Goal: Information Seeking & Learning: Check status

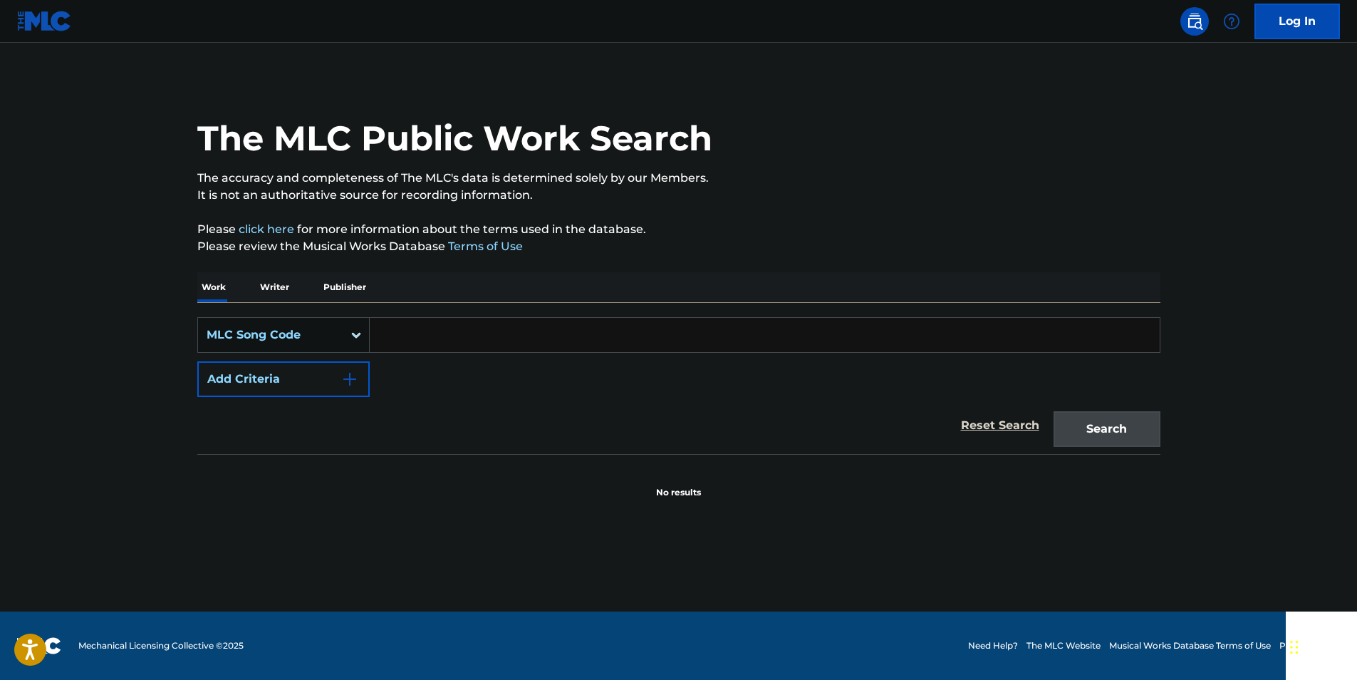
click at [459, 323] on input "Search Form" at bounding box center [765, 335] width 790 height 34
paste input "909760"
click at [1143, 424] on button "Search" at bounding box center [1107, 429] width 107 height 36
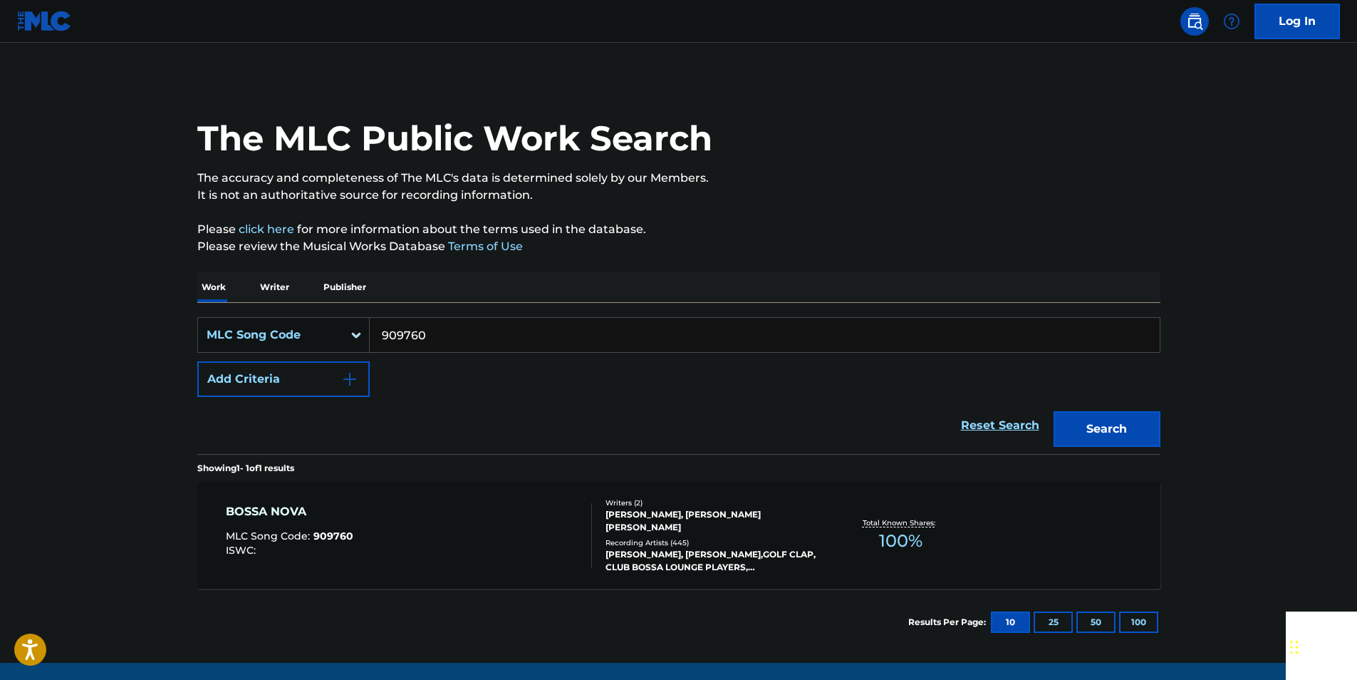
click at [435, 329] on input "909760" at bounding box center [765, 335] width 790 height 34
paste input "Y13275"
click at [1138, 422] on button "Search" at bounding box center [1107, 429] width 107 height 36
click at [430, 333] on input "Y13275" at bounding box center [765, 335] width 790 height 34
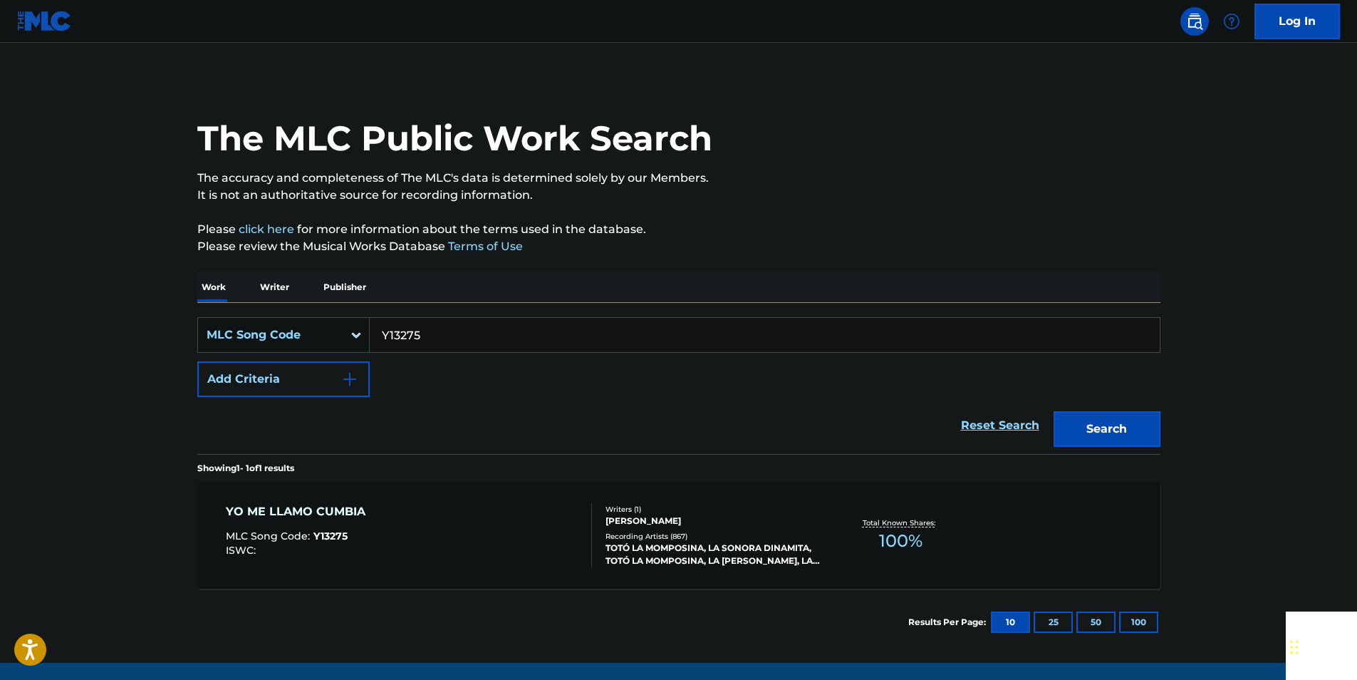
click at [430, 333] on input "Y13275" at bounding box center [765, 335] width 790 height 34
paste input "P12037"
click at [1114, 428] on button "Search" at bounding box center [1107, 429] width 107 height 36
click at [426, 334] on input "P12037" at bounding box center [765, 335] width 790 height 34
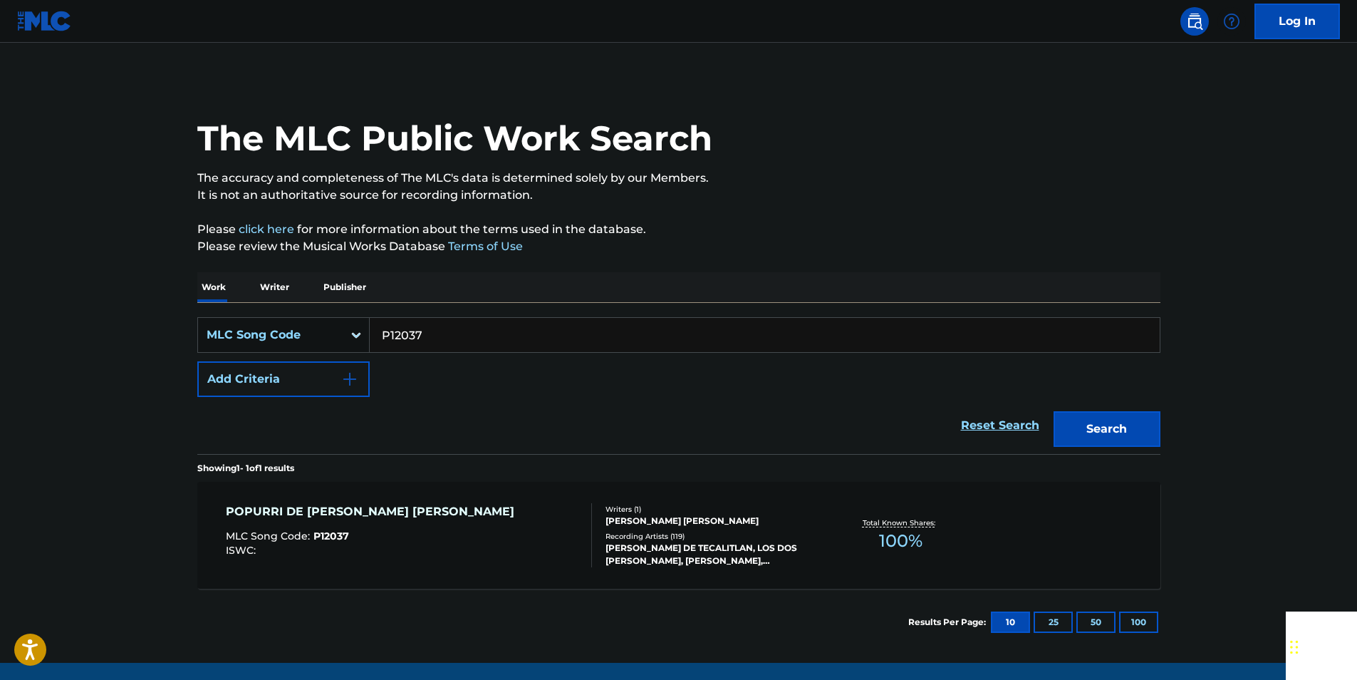
paste input "912652"
click at [1154, 440] on button "Search" at bounding box center [1107, 429] width 107 height 36
click at [436, 320] on input "912652" at bounding box center [765, 335] width 790 height 34
paste input "06598"
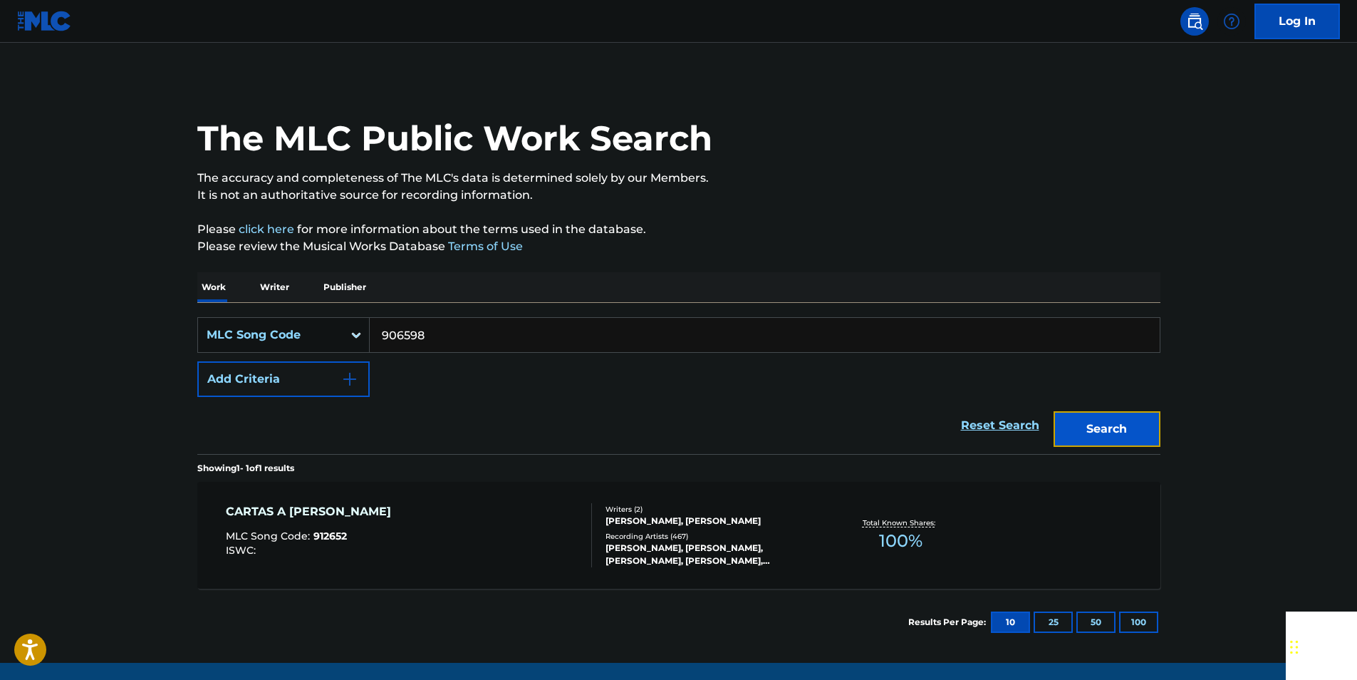
click at [1112, 430] on button "Search" at bounding box center [1107, 429] width 107 height 36
click at [430, 338] on input "906598" at bounding box center [765, 335] width 790 height 34
paste input "T08734"
click at [1135, 422] on button "Search" at bounding box center [1107, 429] width 107 height 36
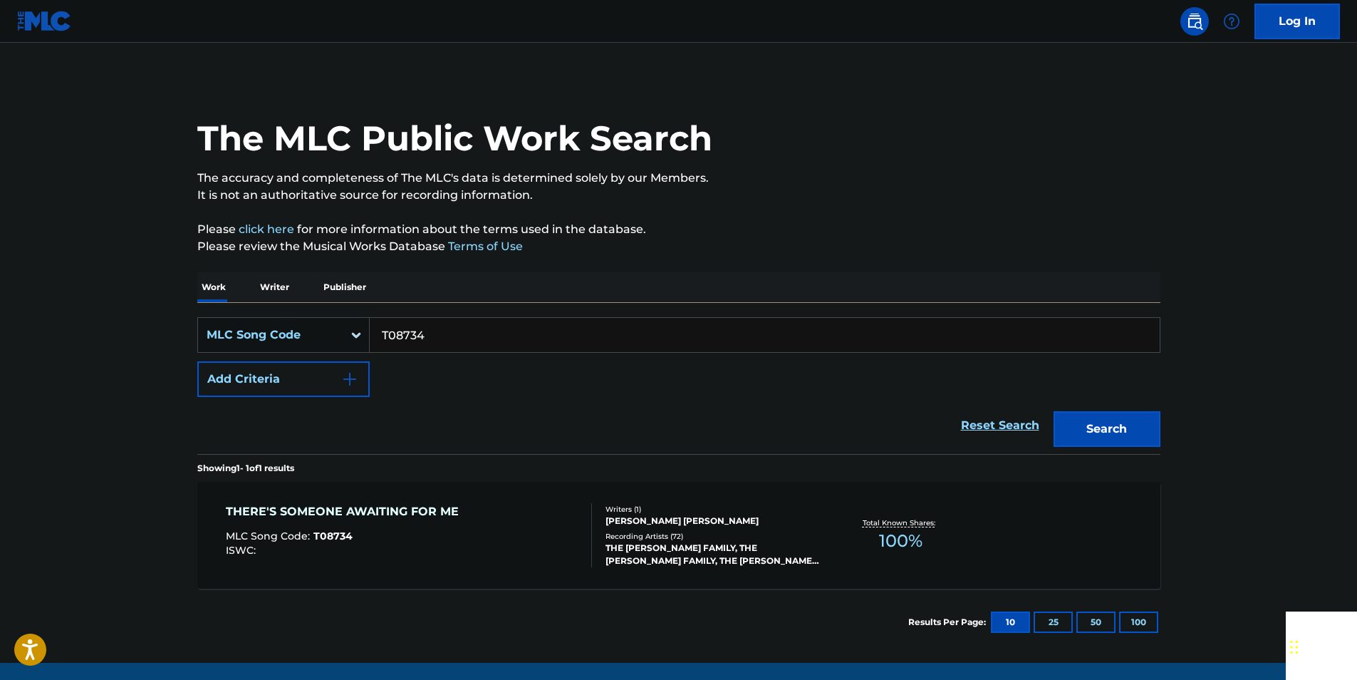
click at [440, 329] on input "T08734" at bounding box center [765, 335] width 790 height 34
paste input "D03916"
click at [1139, 424] on button "Search" at bounding box center [1107, 429] width 107 height 36
click at [452, 329] on input "D03916" at bounding box center [765, 335] width 790 height 34
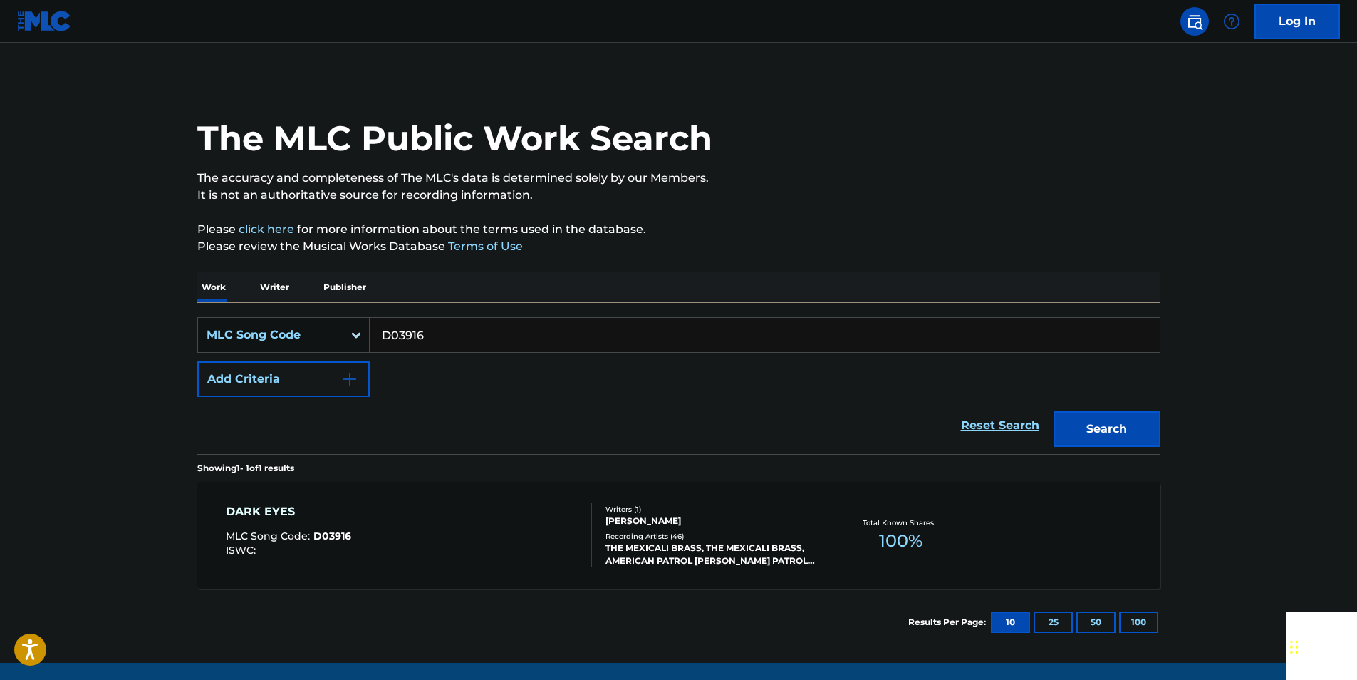
click at [452, 329] on input "D03916" at bounding box center [765, 335] width 790 height 34
paste input "S01239"
click at [1145, 419] on button "Search" at bounding box center [1107, 429] width 107 height 36
click at [457, 326] on input "S01239" at bounding box center [765, 335] width 790 height 34
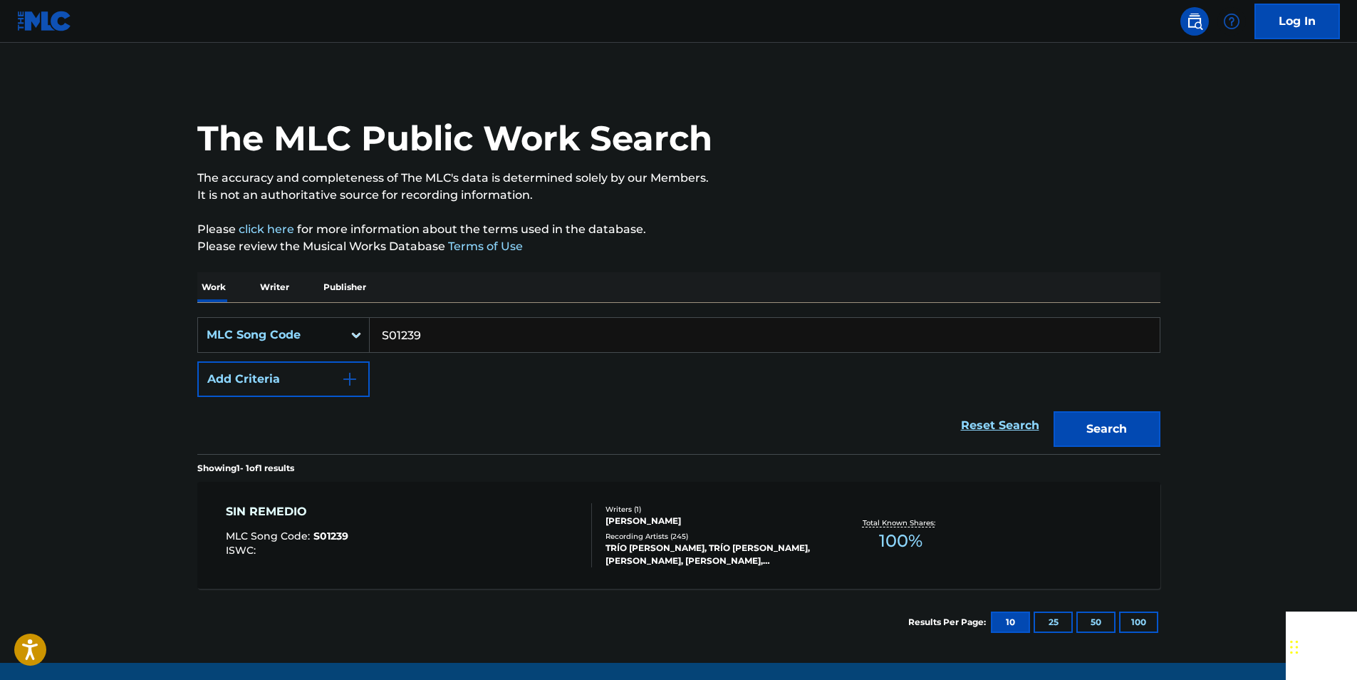
paste input "153"
click at [1140, 425] on button "Search" at bounding box center [1107, 429] width 107 height 36
click at [434, 328] on input "S15339" at bounding box center [765, 335] width 790 height 34
paste input "H0301"
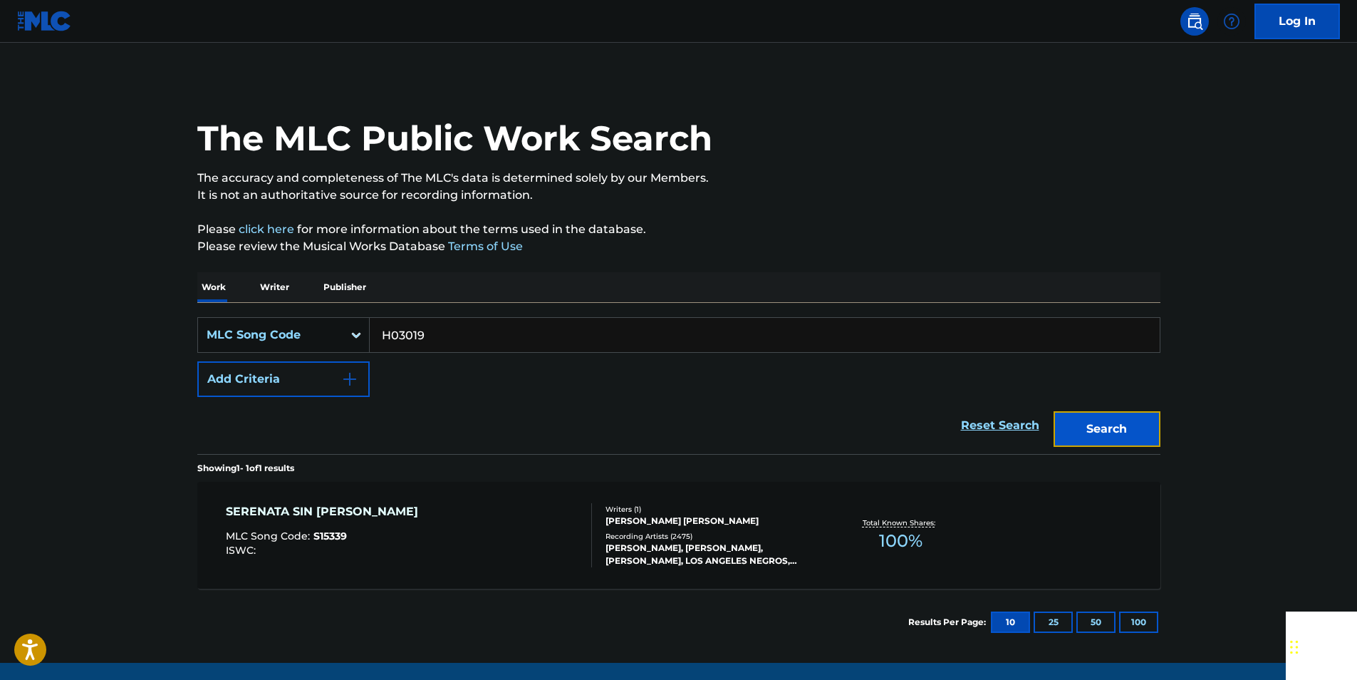
click at [1136, 437] on button "Search" at bounding box center [1107, 429] width 107 height 36
click at [442, 342] on input "H03019" at bounding box center [765, 335] width 790 height 34
paste input "B5113I"
click at [1128, 427] on button "Search" at bounding box center [1107, 429] width 107 height 36
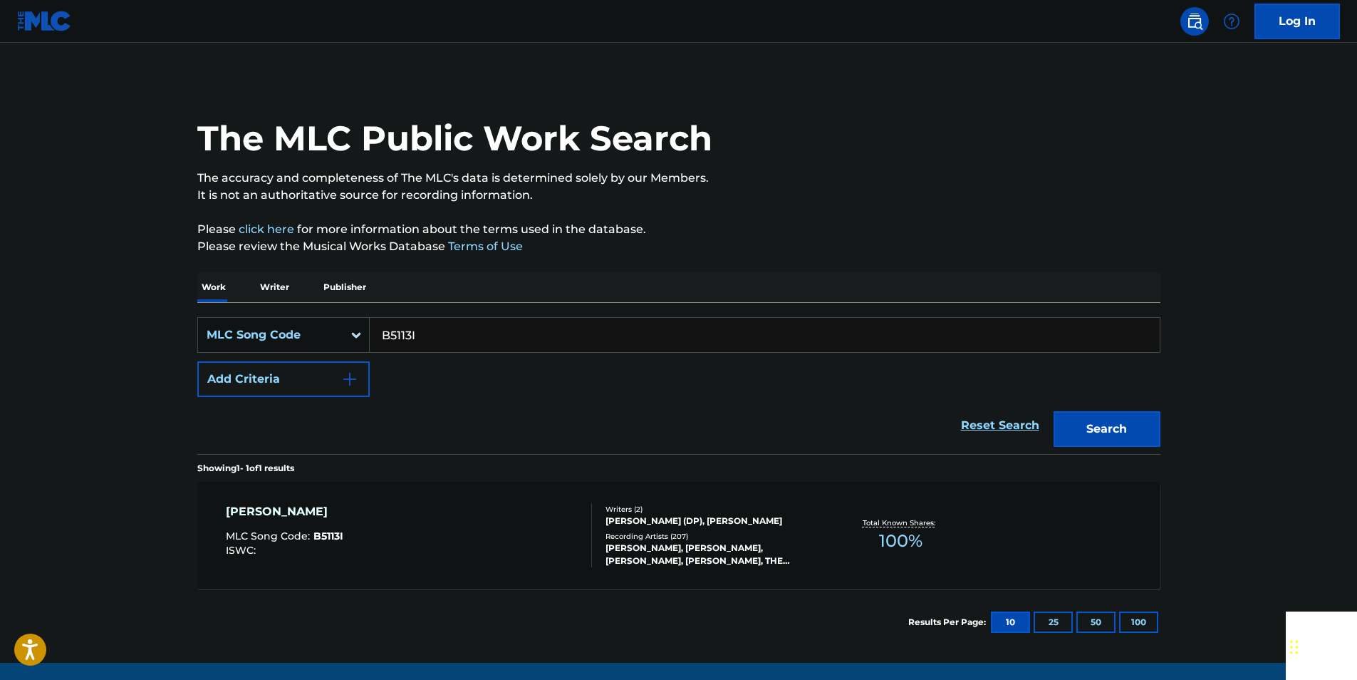
click at [425, 327] on input "B5113I" at bounding box center [765, 335] width 790 height 34
click at [439, 340] on input "B5113I" at bounding box center [765, 335] width 790 height 34
paste input "C10700"
click at [1127, 447] on div "Search" at bounding box center [1104, 425] width 114 height 57
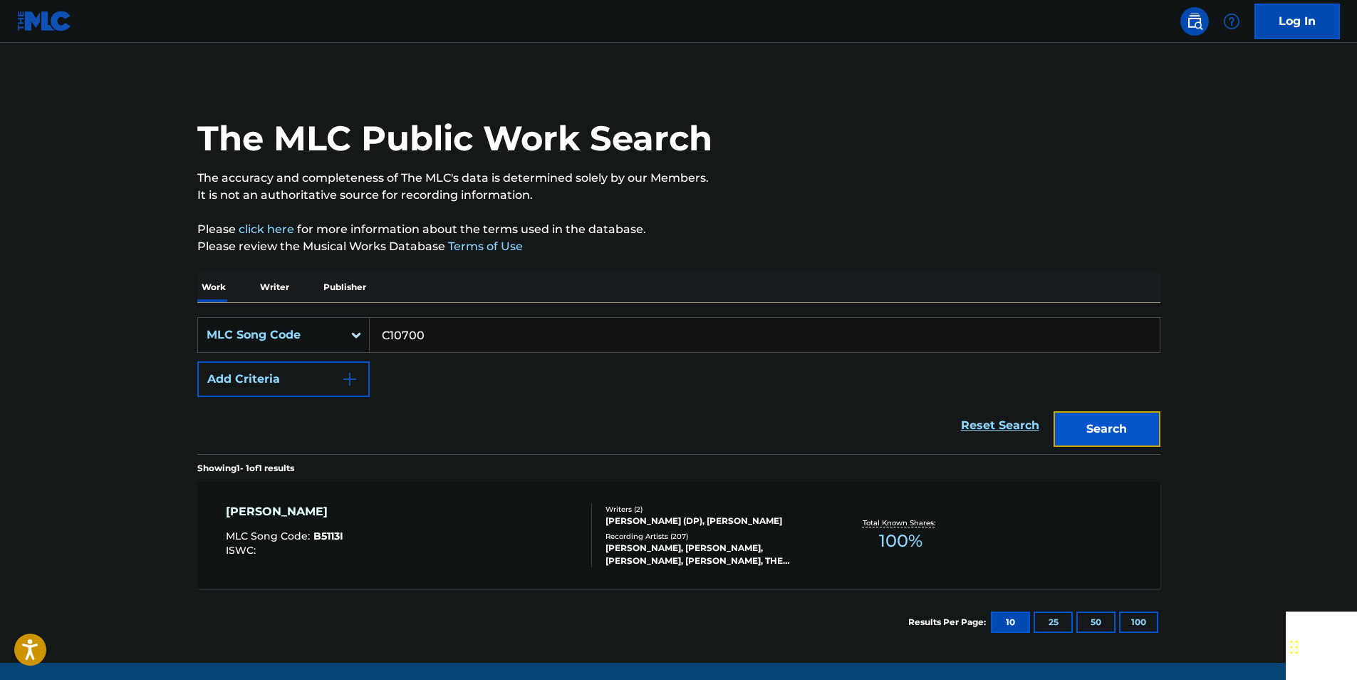
click at [1123, 432] on button "Search" at bounding box center [1107, 429] width 107 height 36
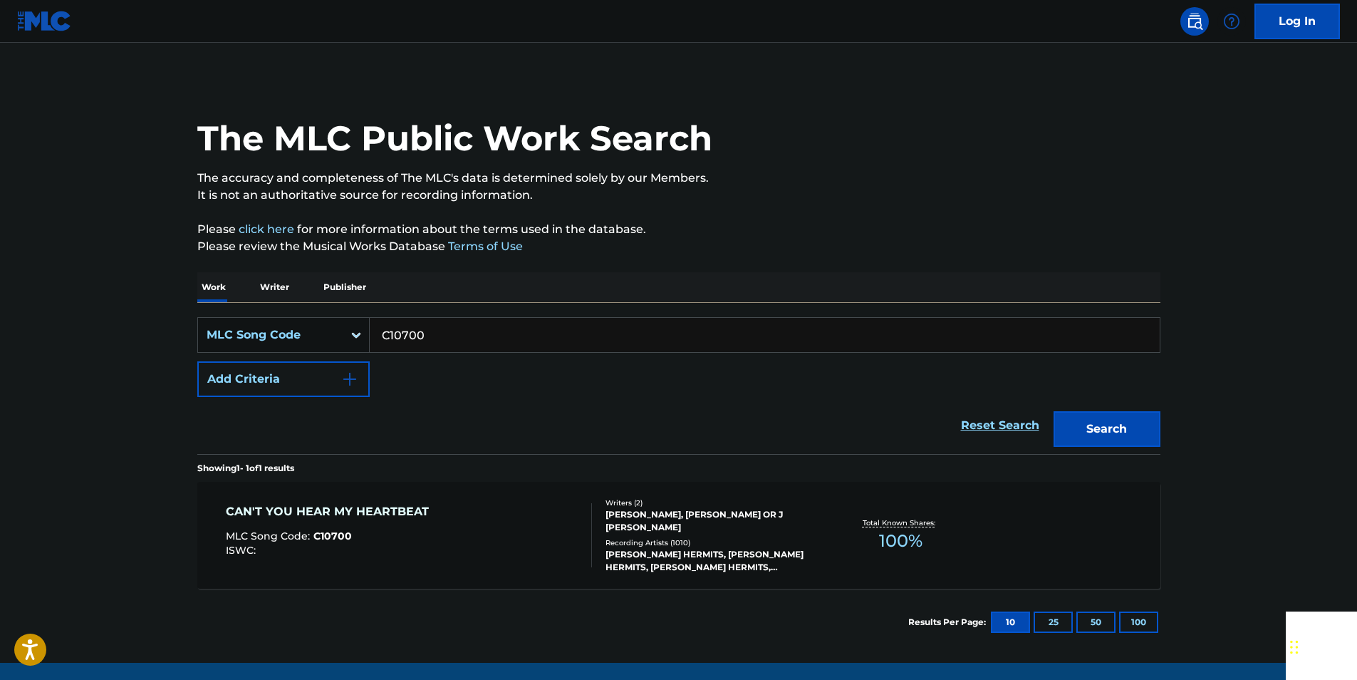
click at [426, 333] on input "C10700" at bounding box center [765, 335] width 790 height 34
paste input "S2797K"
click at [1137, 423] on button "Search" at bounding box center [1107, 429] width 107 height 36
click at [442, 326] on input "S2797K" at bounding box center [765, 335] width 790 height 34
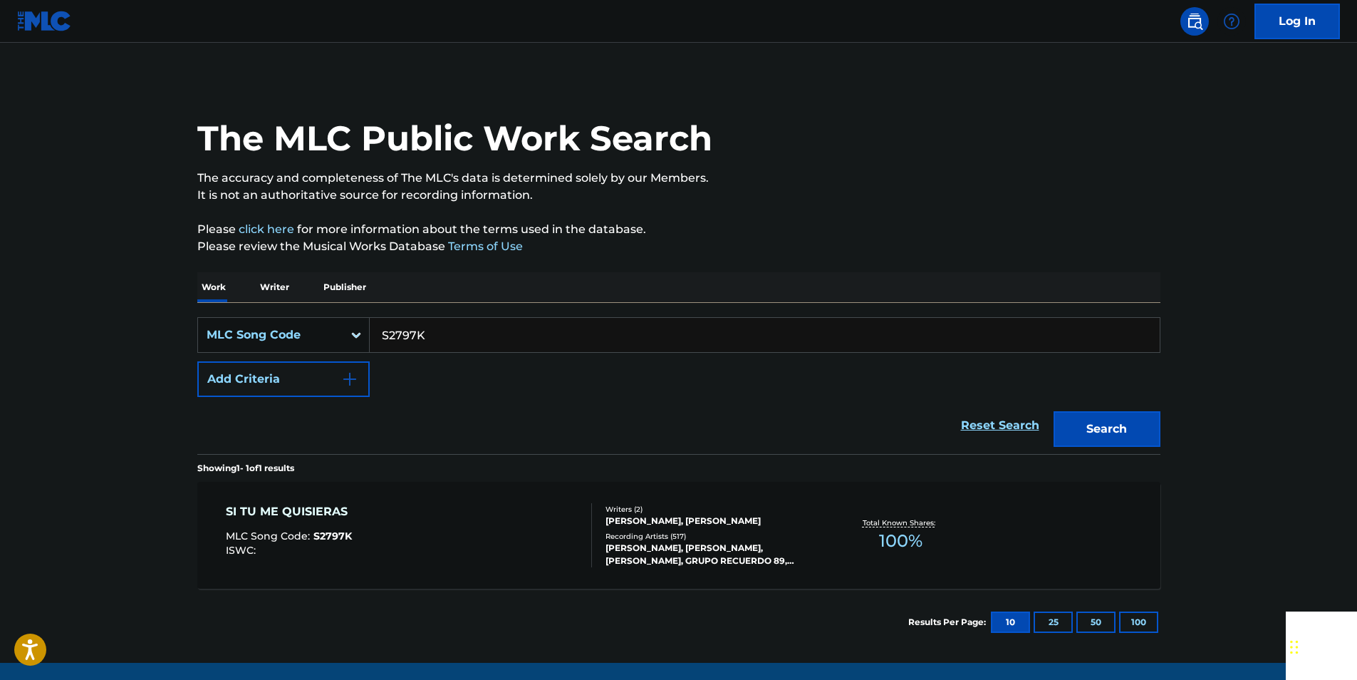
click at [442, 326] on input "S2797K" at bounding box center [765, 335] width 790 height 34
paste input "L06525"
drag, startPoint x: 1078, startPoint y: 422, endPoint x: 1063, endPoint y: 410, distance: 19.2
click at [1079, 422] on button "Search" at bounding box center [1107, 429] width 107 height 36
click at [416, 338] on input "L06525" at bounding box center [765, 335] width 790 height 34
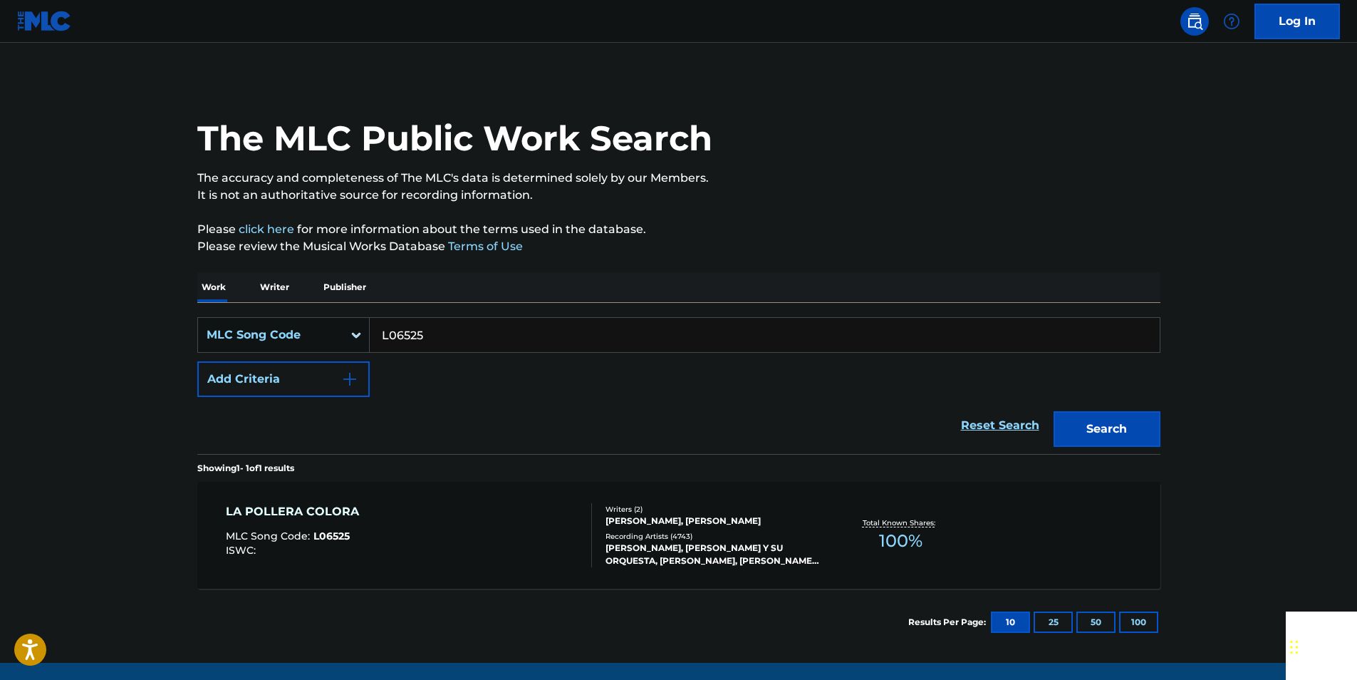
click at [415, 338] on input "L06525" at bounding box center [765, 335] width 790 height 34
paste input "S27989"
click at [1079, 417] on button "Search" at bounding box center [1107, 429] width 107 height 36
click at [428, 325] on input "S27989" at bounding box center [765, 335] width 790 height 34
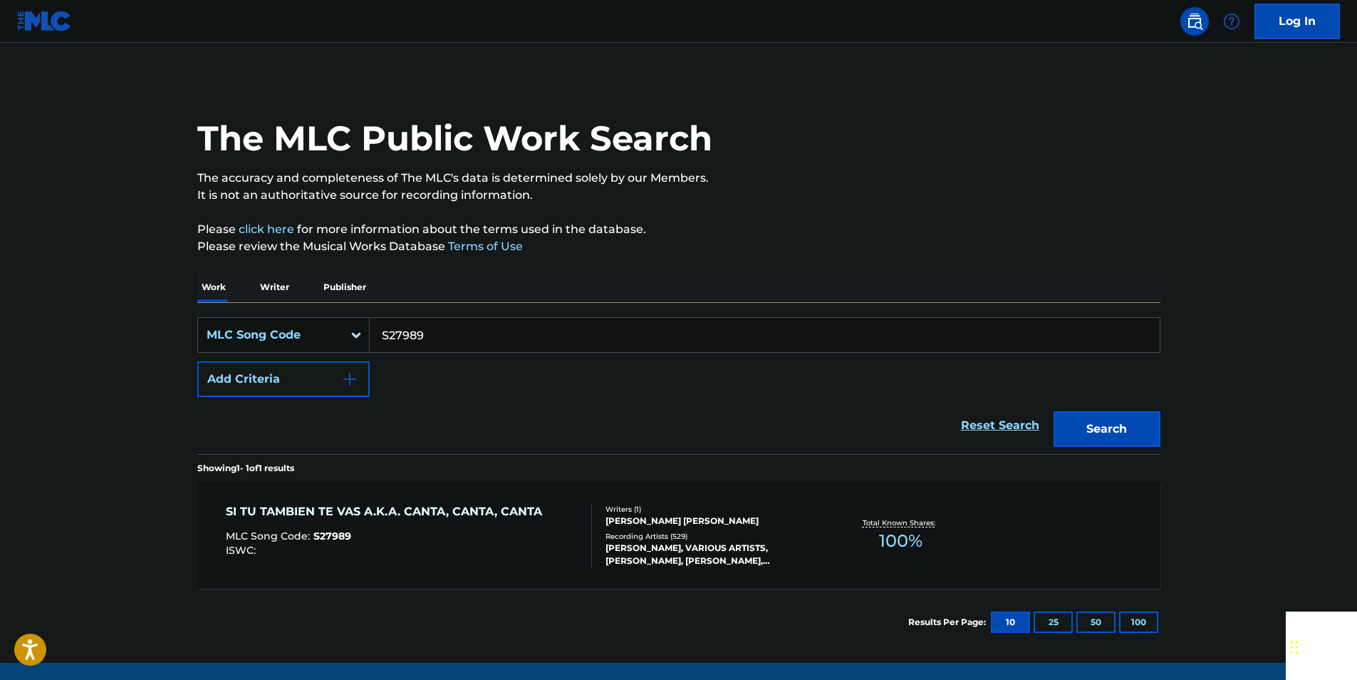
paste input "IB88Z7"
click at [1136, 420] on button "Search" at bounding box center [1107, 429] width 107 height 36
click at [451, 329] on input "IB88Z7" at bounding box center [765, 335] width 790 height 34
paste input "Q00181"
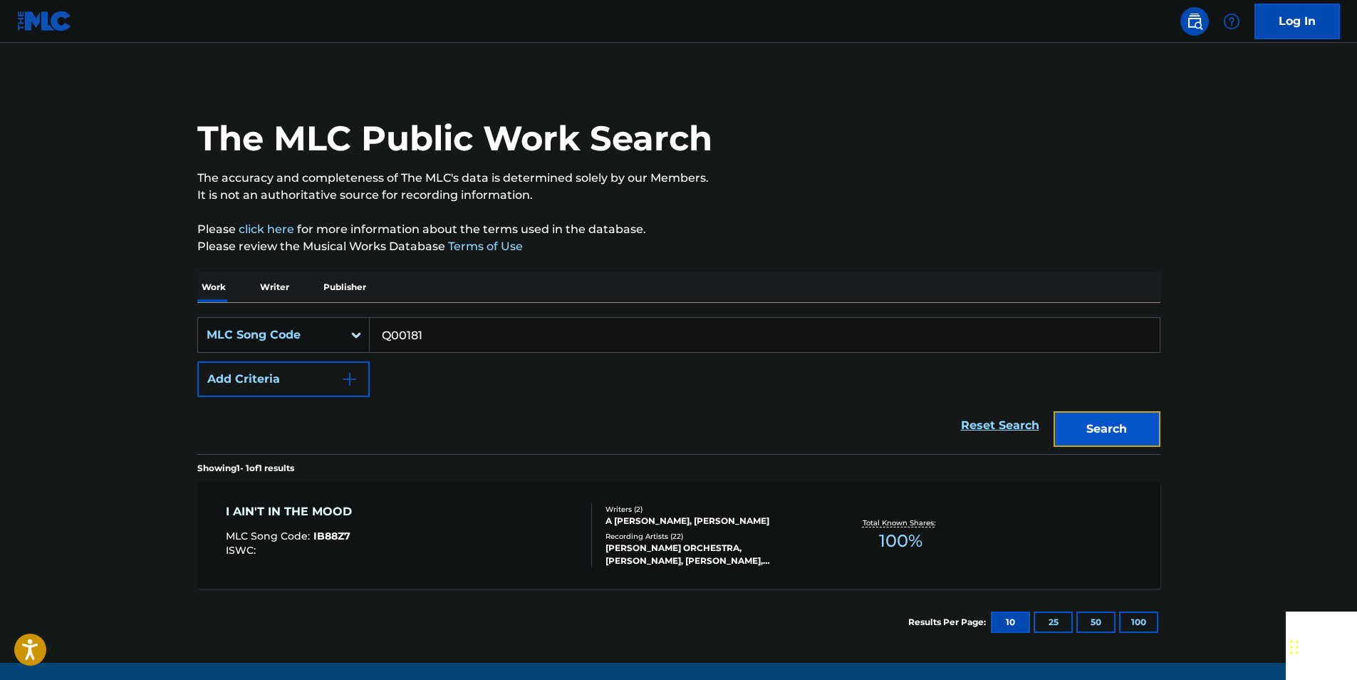
click at [1143, 420] on button "Search" at bounding box center [1107, 429] width 107 height 36
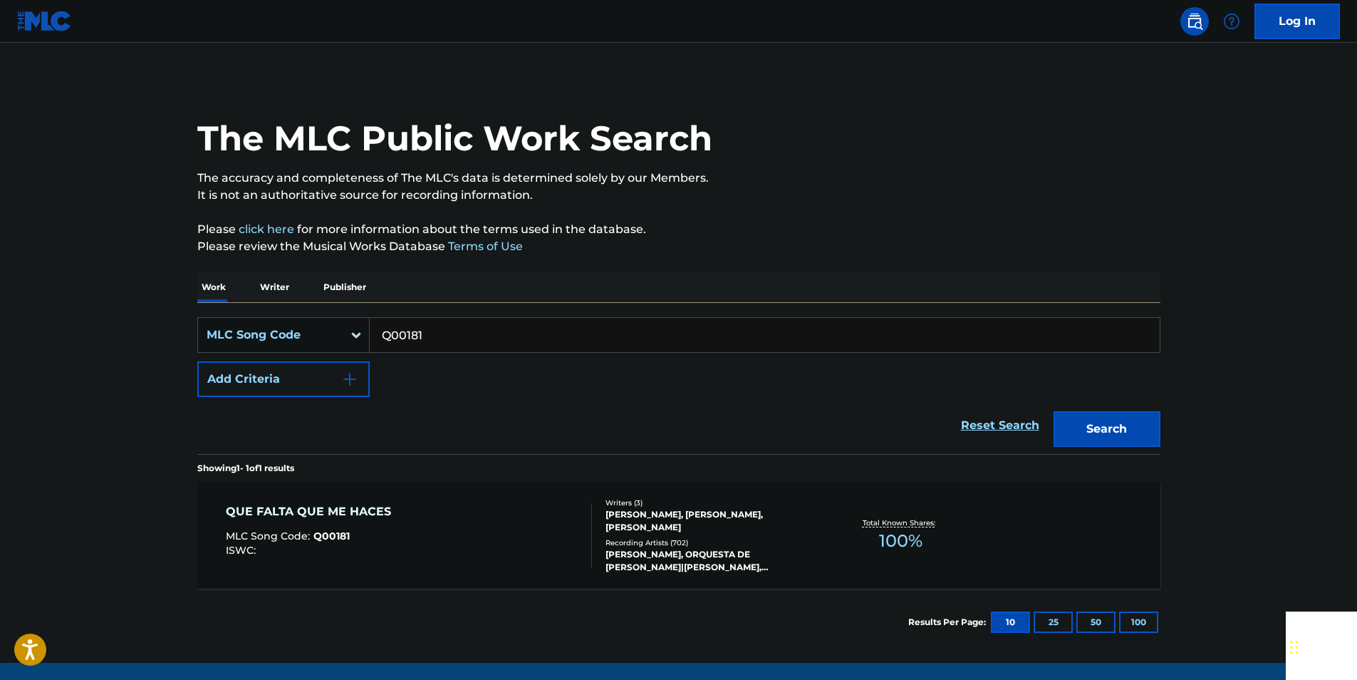
click at [447, 338] on input "Q00181" at bounding box center [765, 335] width 790 height 34
paste input "S1515D"
click at [1121, 412] on button "Search" at bounding box center [1107, 429] width 107 height 36
click at [427, 332] on input "S1515D" at bounding box center [765, 335] width 790 height 34
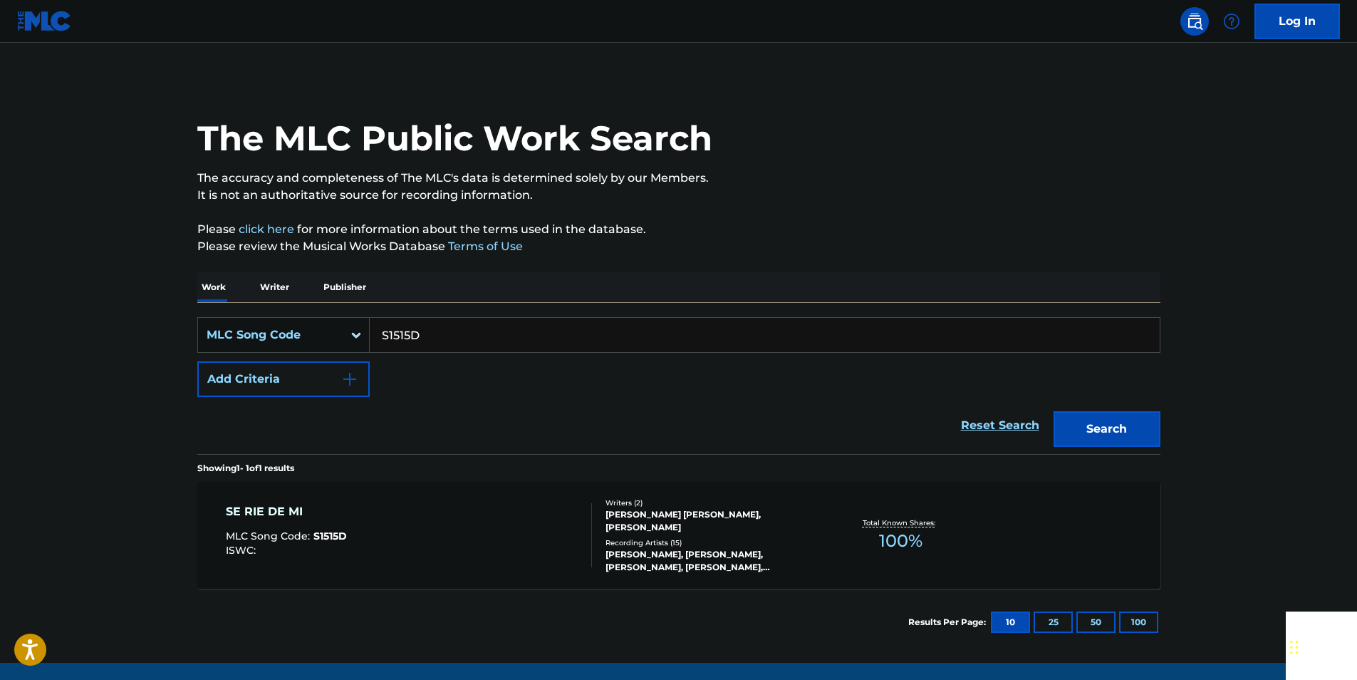
click at [427, 332] on input "S1515D" at bounding box center [765, 335] width 790 height 34
paste input "964263"
click at [1144, 430] on button "Search" at bounding box center [1107, 429] width 107 height 36
click at [438, 341] on input "964263" at bounding box center [765, 335] width 790 height 34
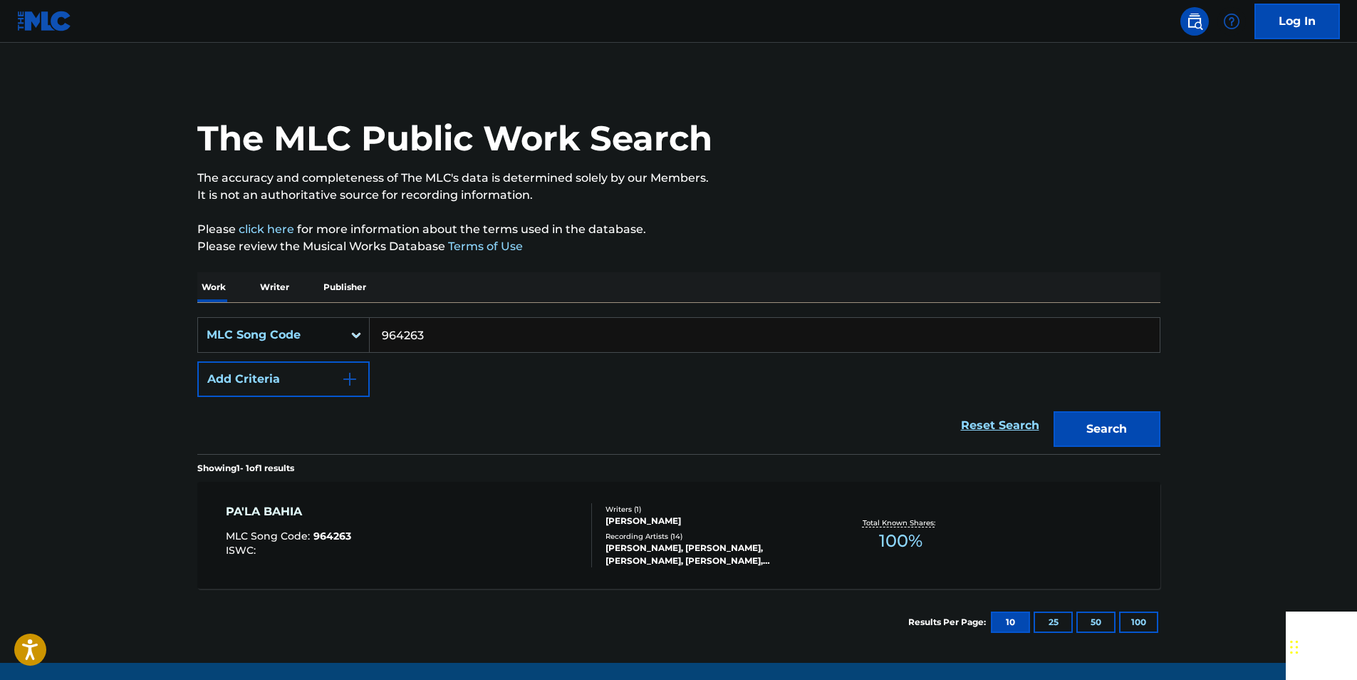
paste input "S06464"
click at [1150, 432] on button "Search" at bounding box center [1107, 429] width 107 height 36
click at [440, 336] on input "S06464" at bounding box center [765, 335] width 790 height 34
paste input "Y16230"
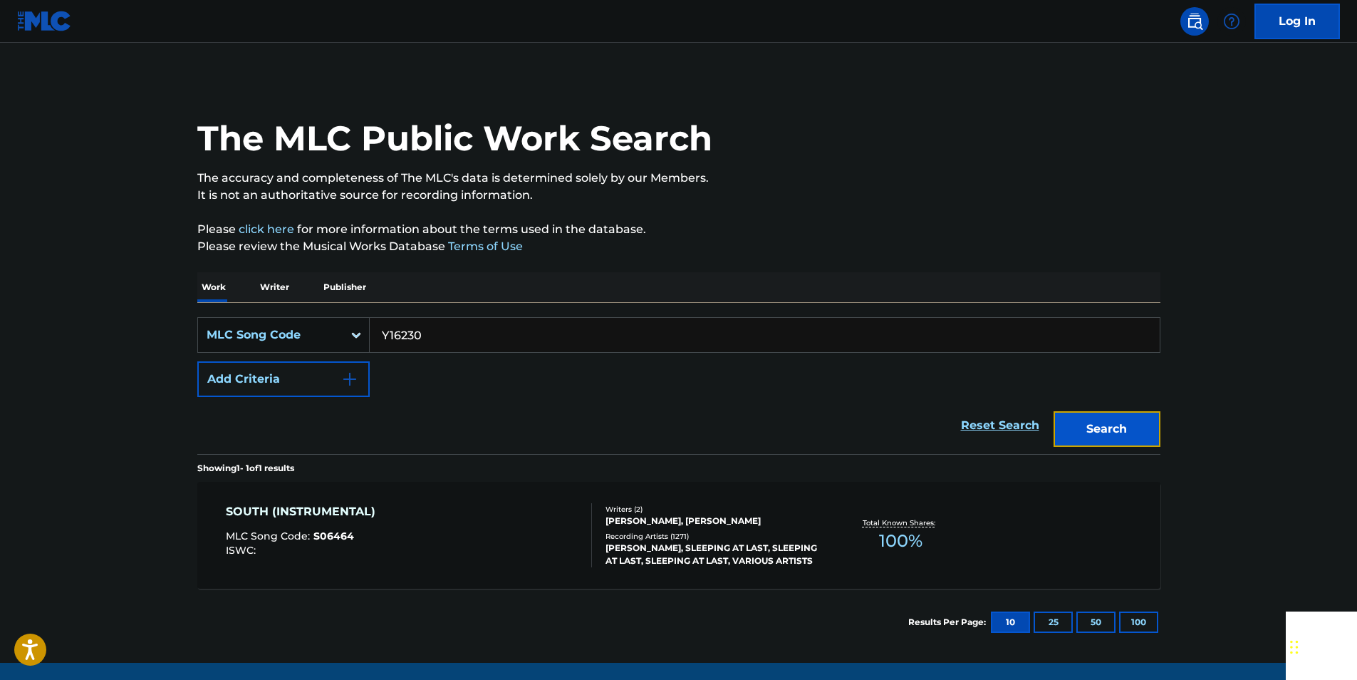
click at [1111, 432] on button "Search" at bounding box center [1107, 429] width 107 height 36
click at [444, 344] on input "Y16230" at bounding box center [765, 335] width 790 height 34
paste input "W2185E"
click at [1122, 417] on button "Search" at bounding box center [1107, 429] width 107 height 36
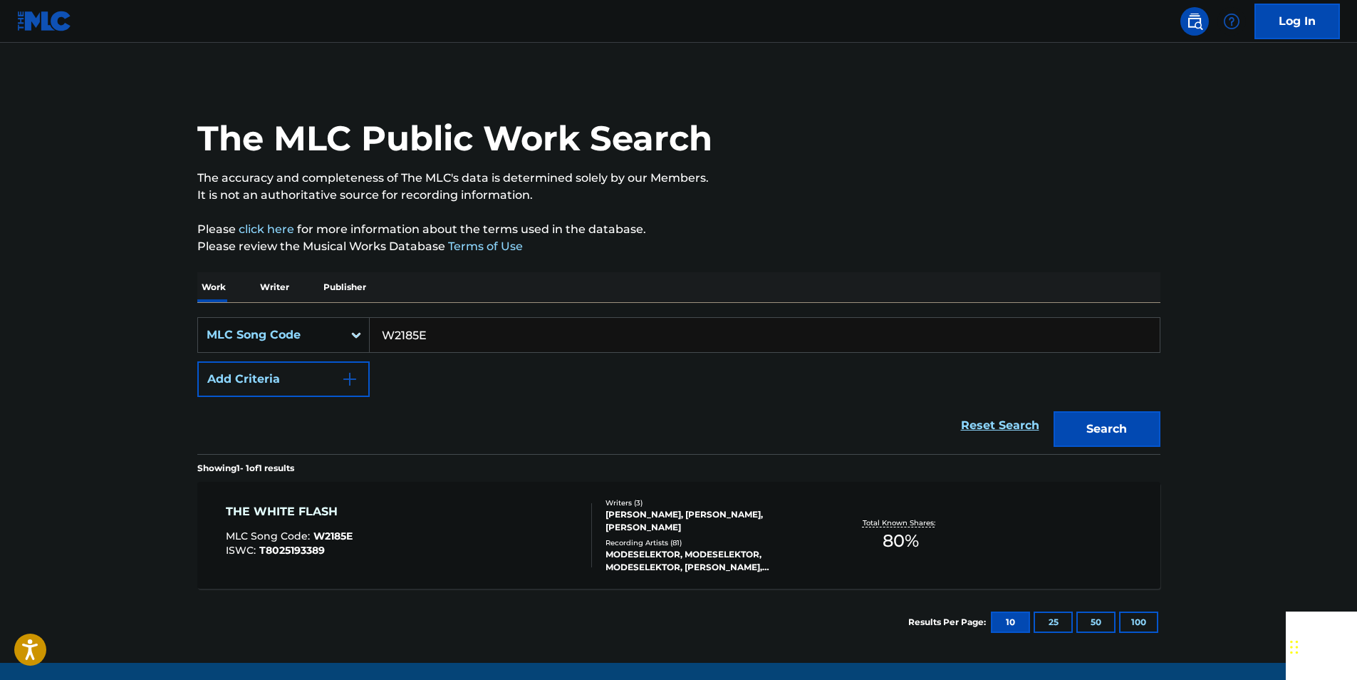
click at [449, 327] on input "W2185E" at bounding box center [765, 335] width 790 height 34
click at [1112, 423] on button "Search" at bounding box center [1107, 429] width 107 height 36
click at [457, 331] on input "W2185E" at bounding box center [765, 335] width 790 height 34
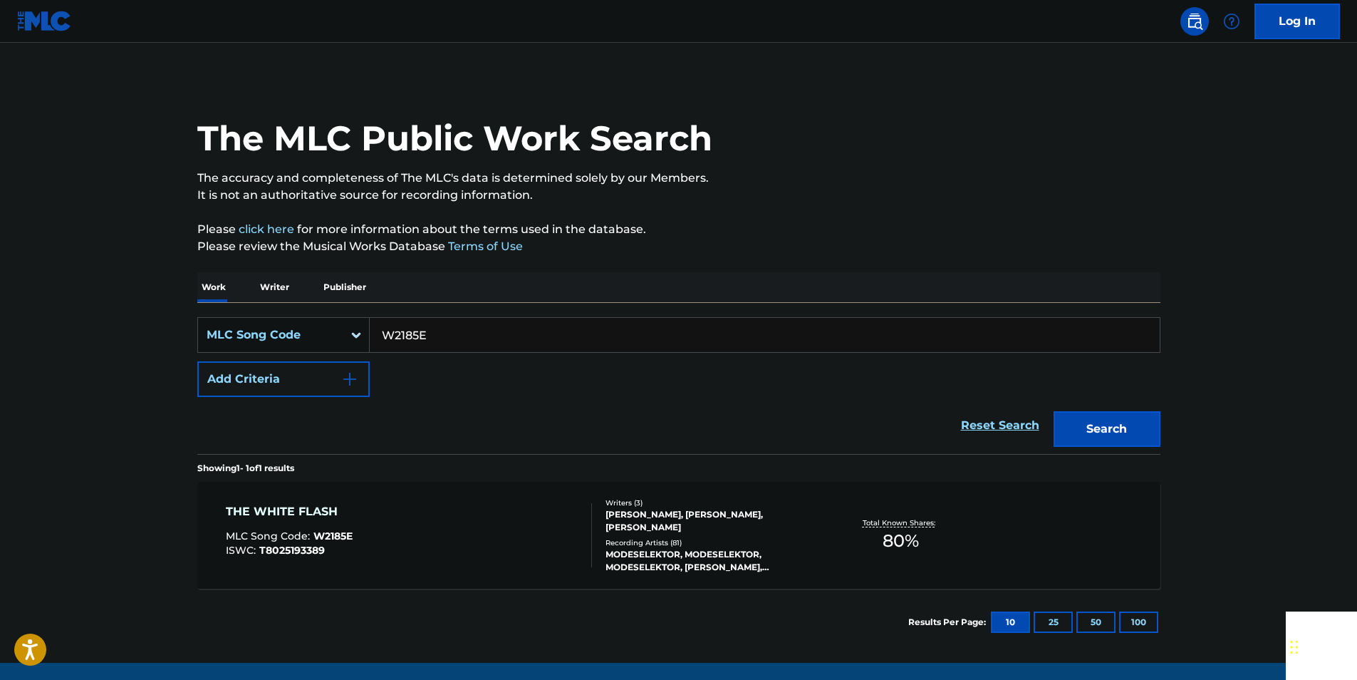
paste input "T24713"
click at [1138, 419] on button "Search" at bounding box center [1107, 429] width 107 height 36
click at [447, 335] on input "T24713" at bounding box center [765, 335] width 790 height 34
paste input "L12630"
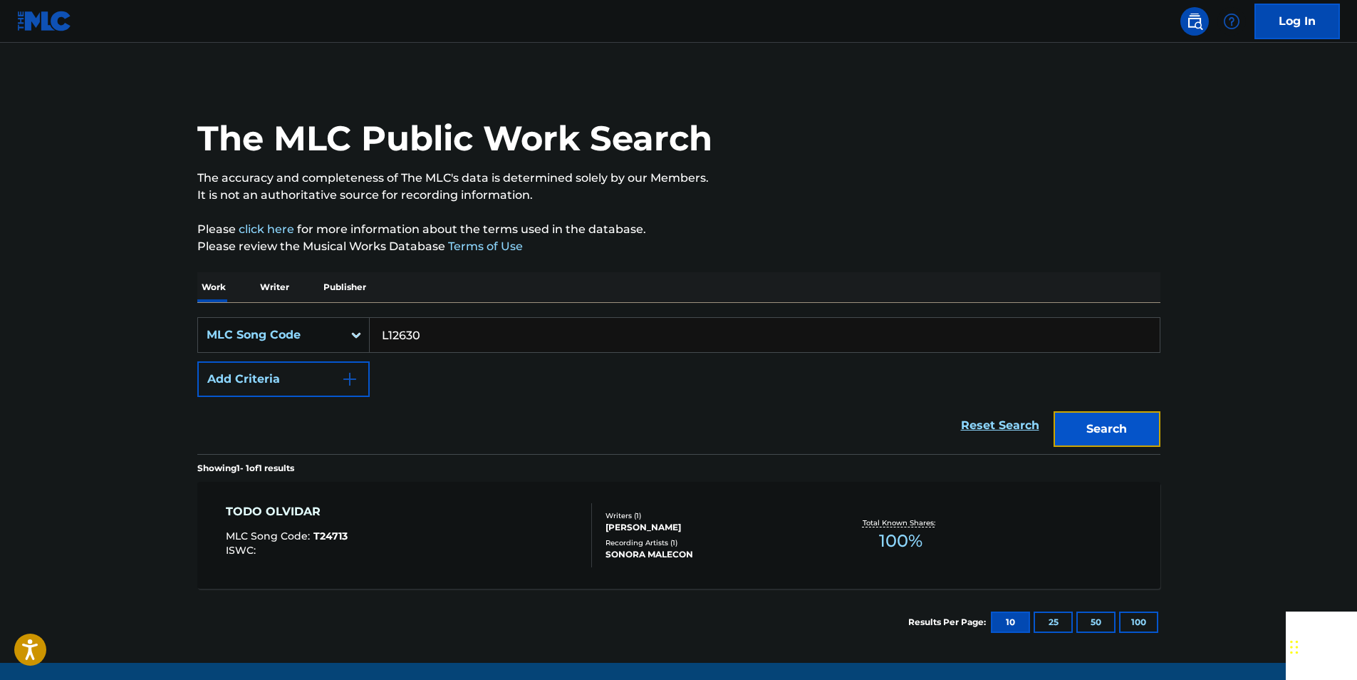
click at [1120, 430] on button "Search" at bounding box center [1107, 429] width 107 height 36
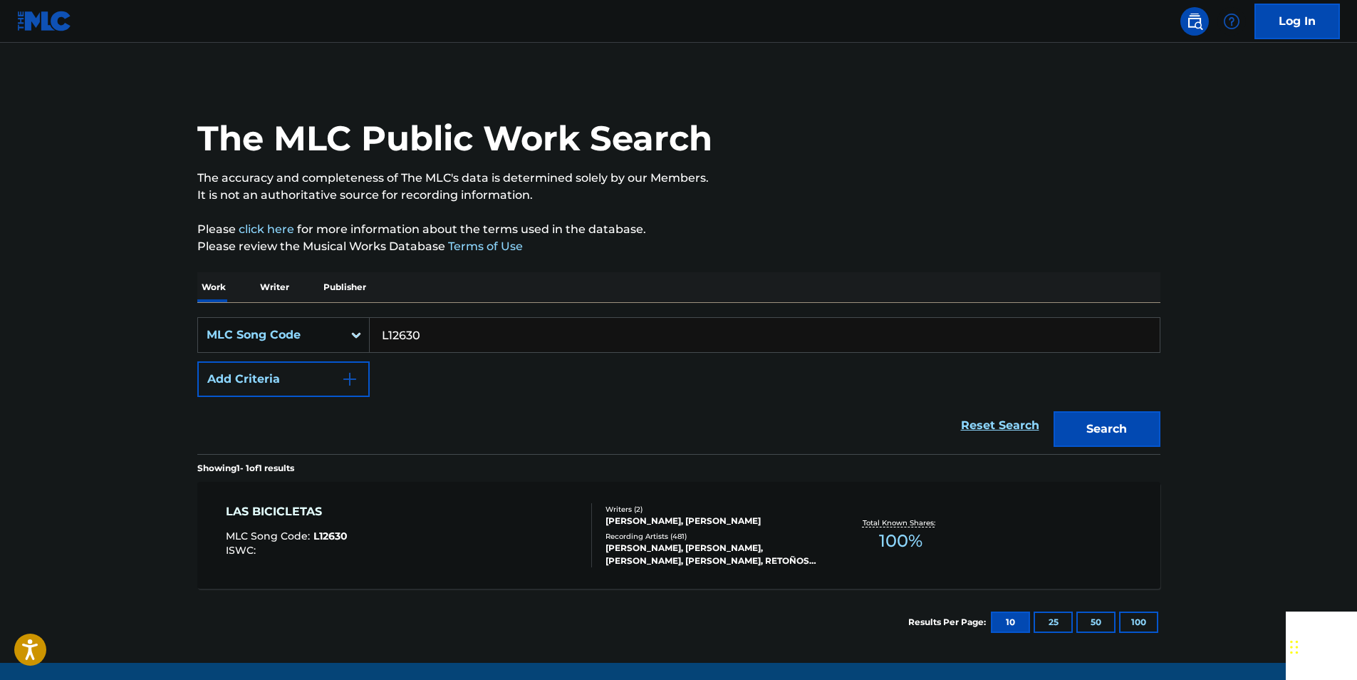
click at [440, 334] on input "L12630" at bounding box center [765, 335] width 790 height 34
paste input "S1693I"
click at [1158, 425] on button "Search" at bounding box center [1107, 429] width 107 height 36
click at [435, 332] on input "S1693I" at bounding box center [765, 335] width 790 height 34
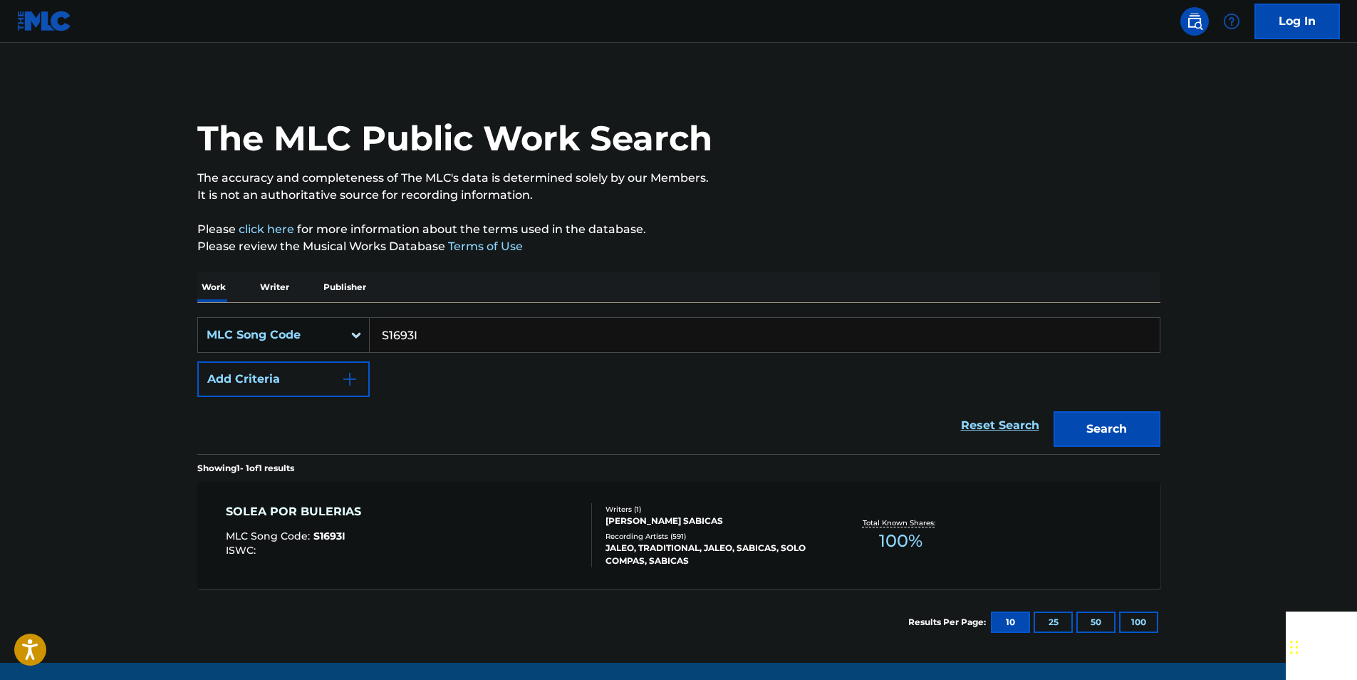
click at [435, 332] on input "S1693I" at bounding box center [765, 335] width 790 height 34
paste input "LA1J1M"
click at [1146, 415] on button "Search" at bounding box center [1107, 429] width 107 height 36
click at [458, 343] on input "LA1J1M" at bounding box center [765, 335] width 790 height 34
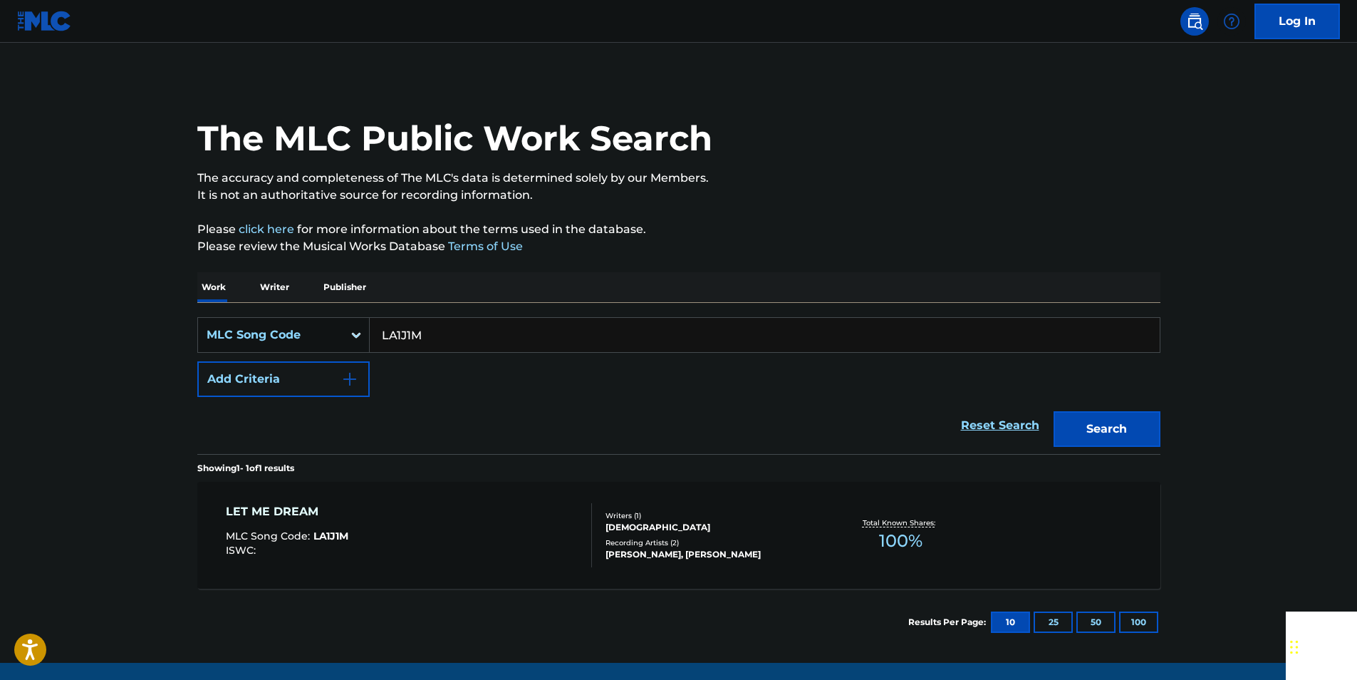
paste input "G2581T"
click at [1152, 422] on button "Search" at bounding box center [1107, 429] width 107 height 36
click at [464, 335] on input "G2581T" at bounding box center [765, 335] width 790 height 34
paste input "D02466"
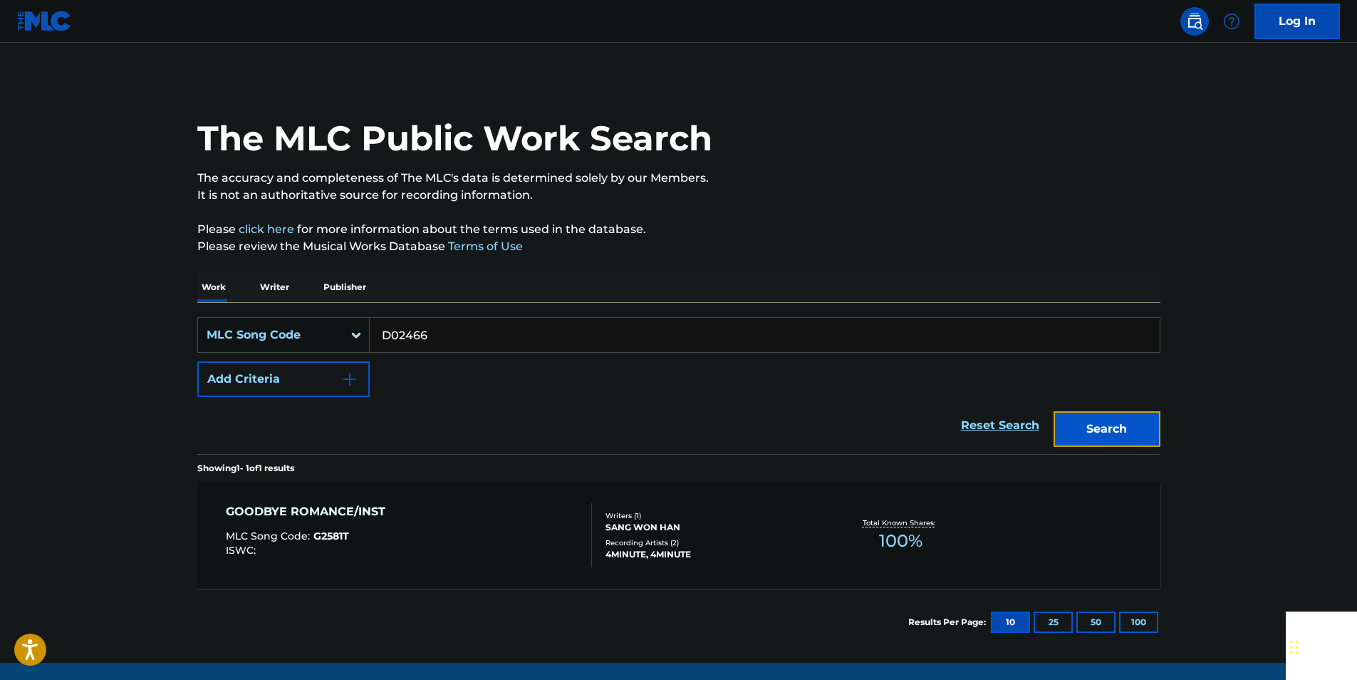
click at [1089, 428] on button "Search" at bounding box center [1107, 429] width 107 height 36
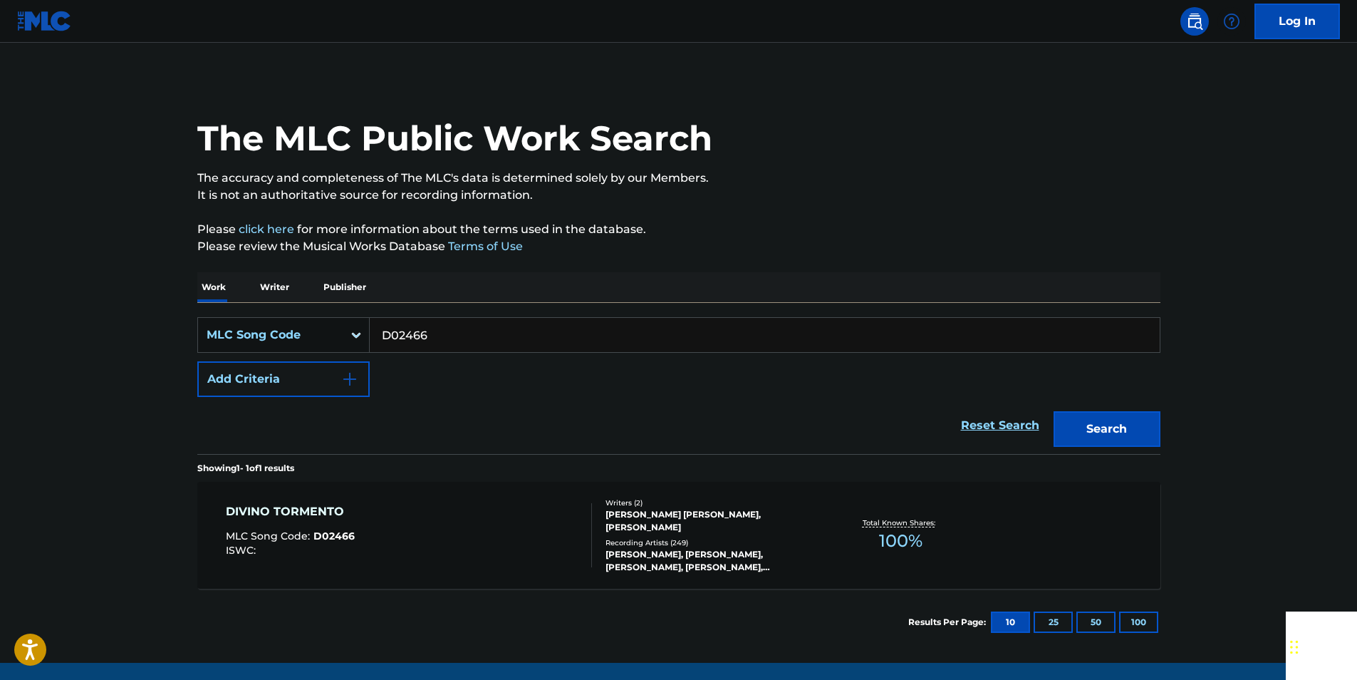
click at [417, 326] on input "D02466" at bounding box center [765, 335] width 790 height 34
paste input "J60810"
click at [1071, 423] on button "Search" at bounding box center [1107, 429] width 107 height 36
click at [443, 338] on input "J60810" at bounding box center [765, 335] width 790 height 34
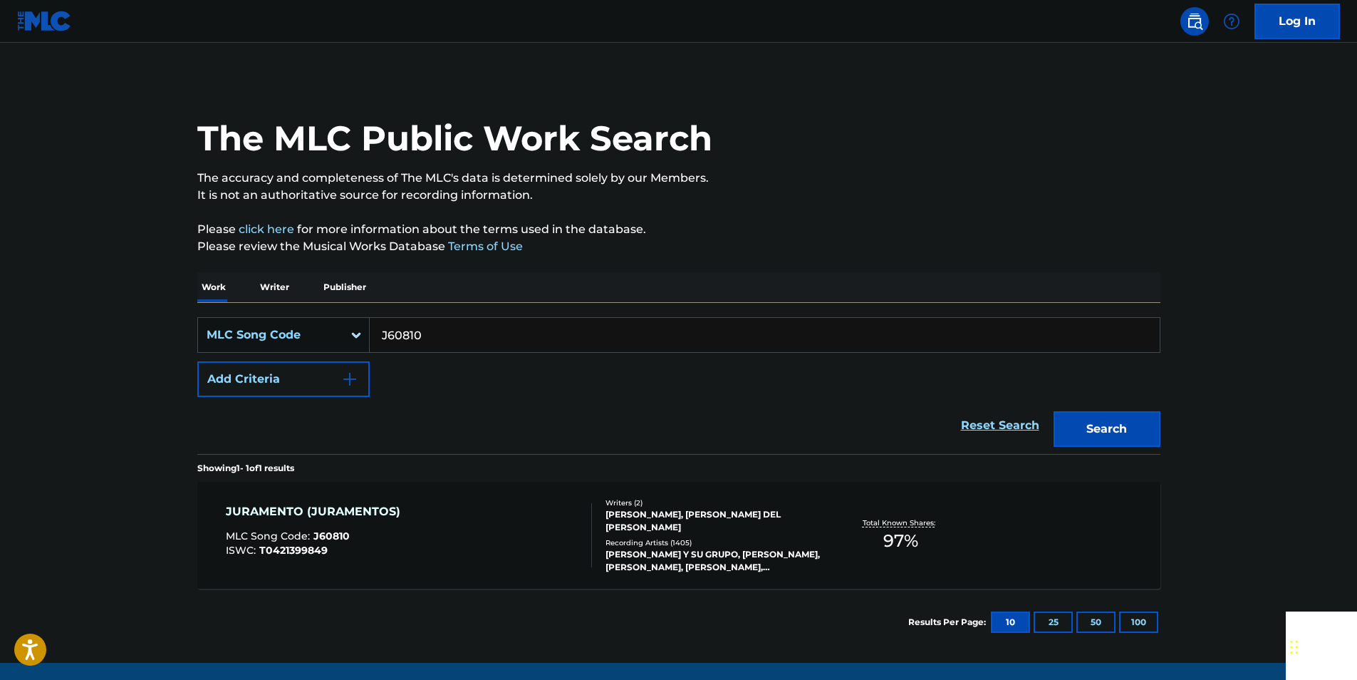
click at [442, 338] on input "J60810" at bounding box center [765, 335] width 790 height 34
click at [1140, 420] on button "Search" at bounding box center [1107, 429] width 107 height 36
click at [439, 322] on input "J60810" at bounding box center [765, 335] width 790 height 34
paste input "X26718"
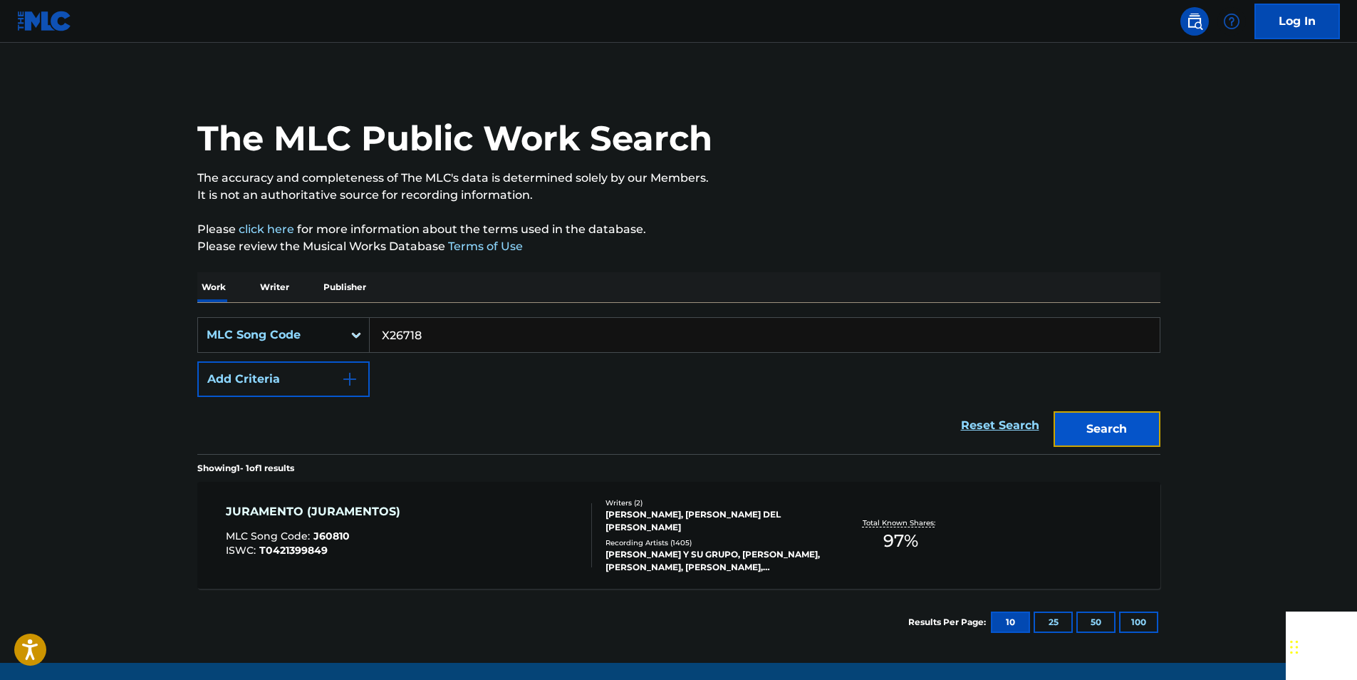
click at [1143, 415] on button "Search" at bounding box center [1107, 429] width 107 height 36
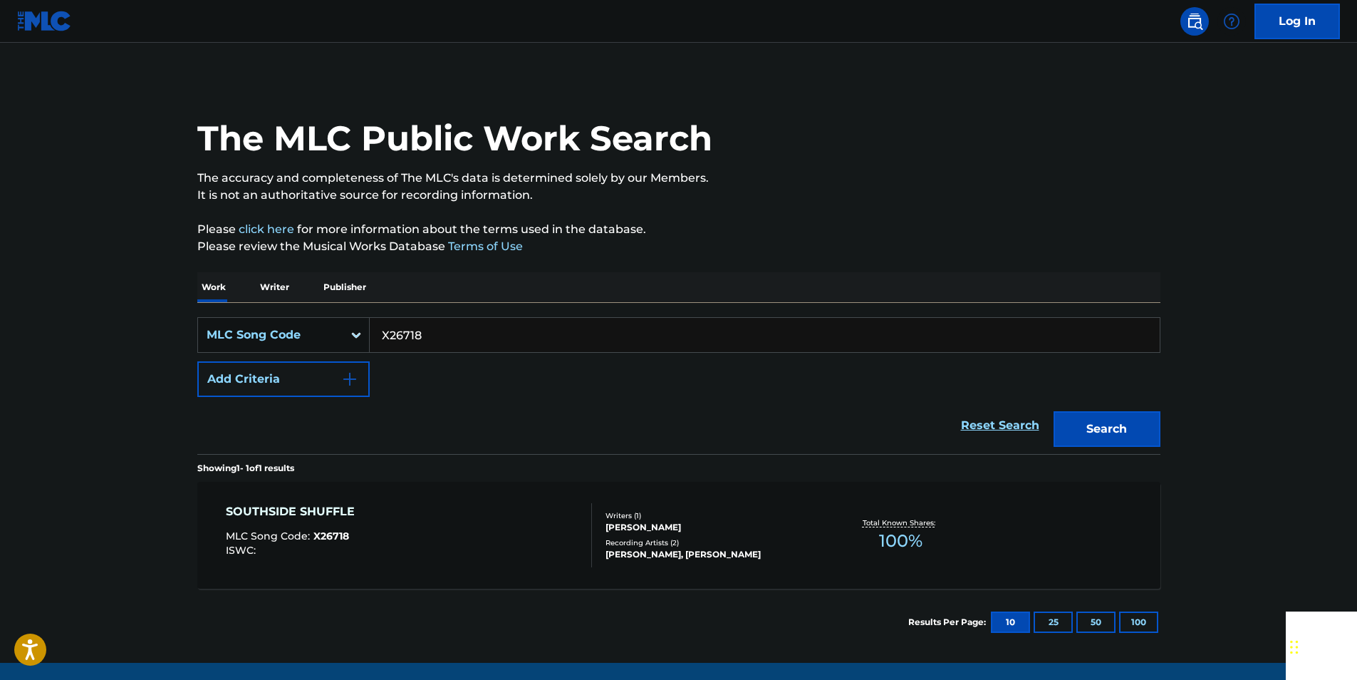
click at [428, 328] on input "X26718" at bounding box center [765, 335] width 790 height 34
paste input "G1448I"
click at [1116, 420] on button "Search" at bounding box center [1107, 429] width 107 height 36
click at [436, 331] on input "G1448I" at bounding box center [765, 335] width 790 height 34
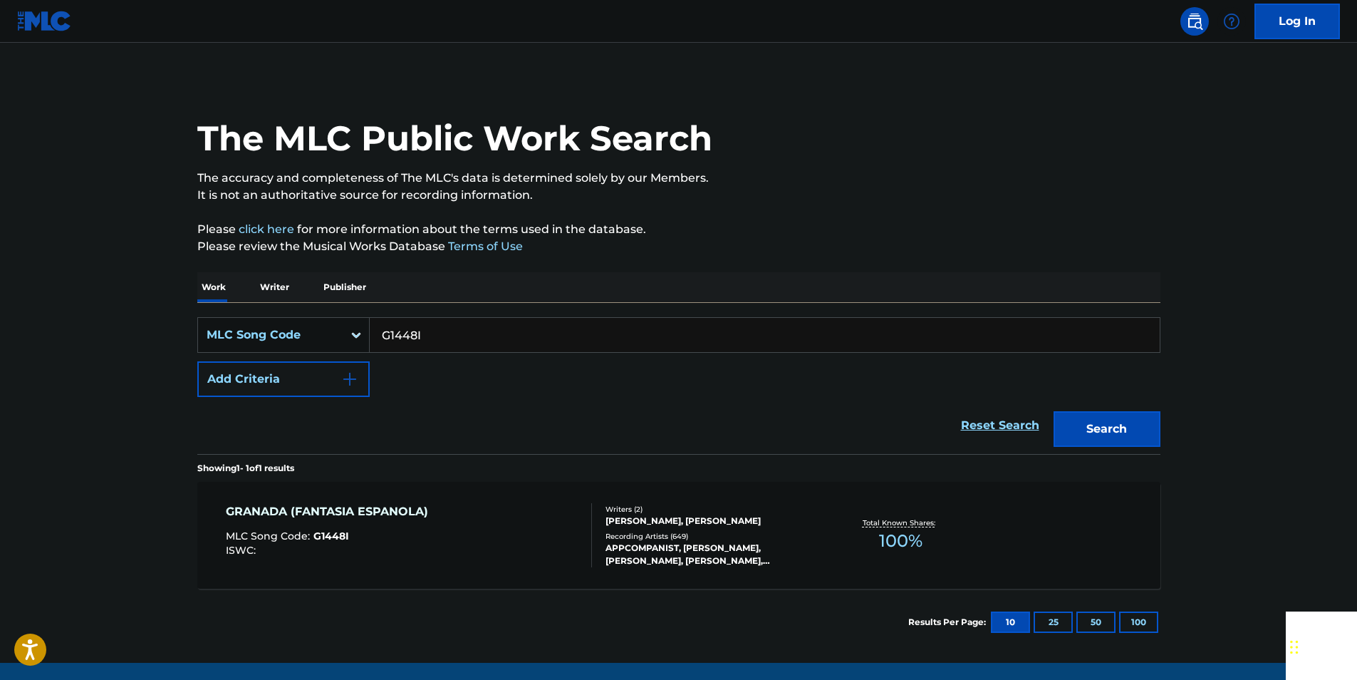
click at [436, 331] on input "G1448I" at bounding box center [765, 335] width 790 height 34
paste input "916284"
click at [1128, 418] on button "Search" at bounding box center [1107, 429] width 107 height 36
click at [452, 329] on input "916284" at bounding box center [765, 335] width 790 height 34
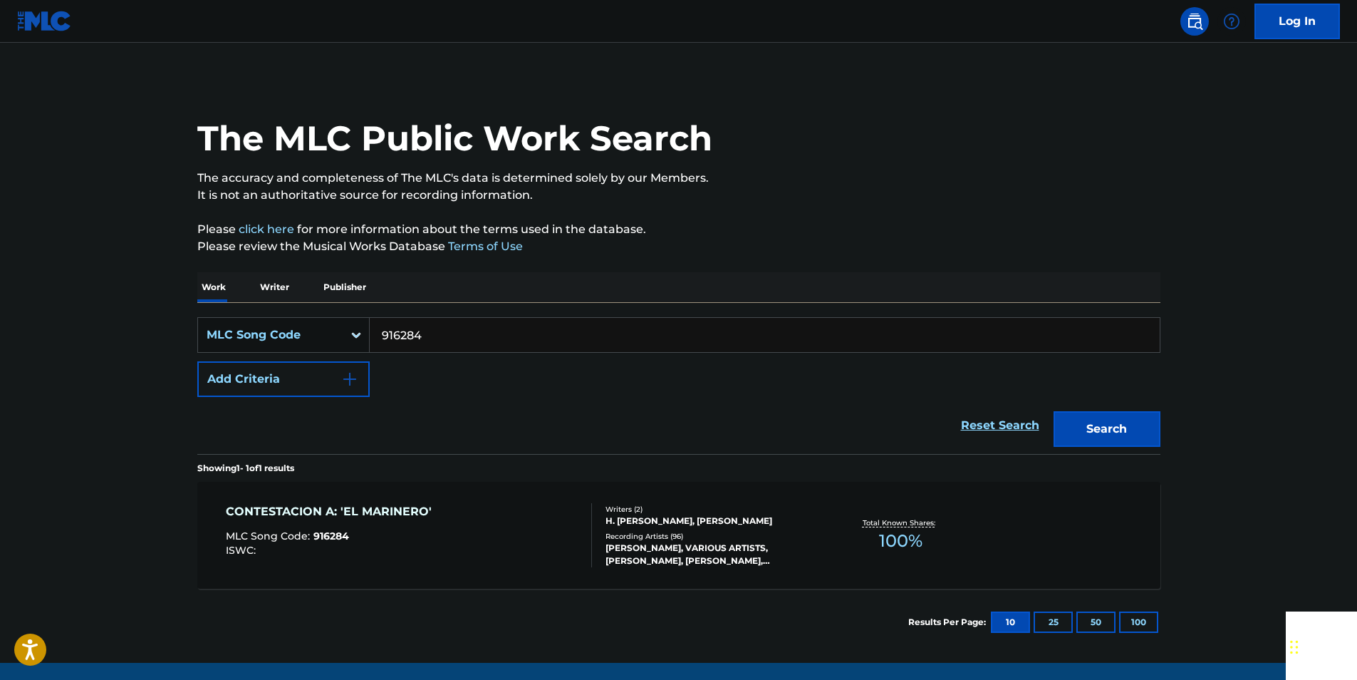
paste input "I23100"
click at [1083, 415] on button "Search" at bounding box center [1107, 429] width 107 height 36
click at [424, 334] on input "I23100" at bounding box center [765, 335] width 790 height 34
paste input "51607"
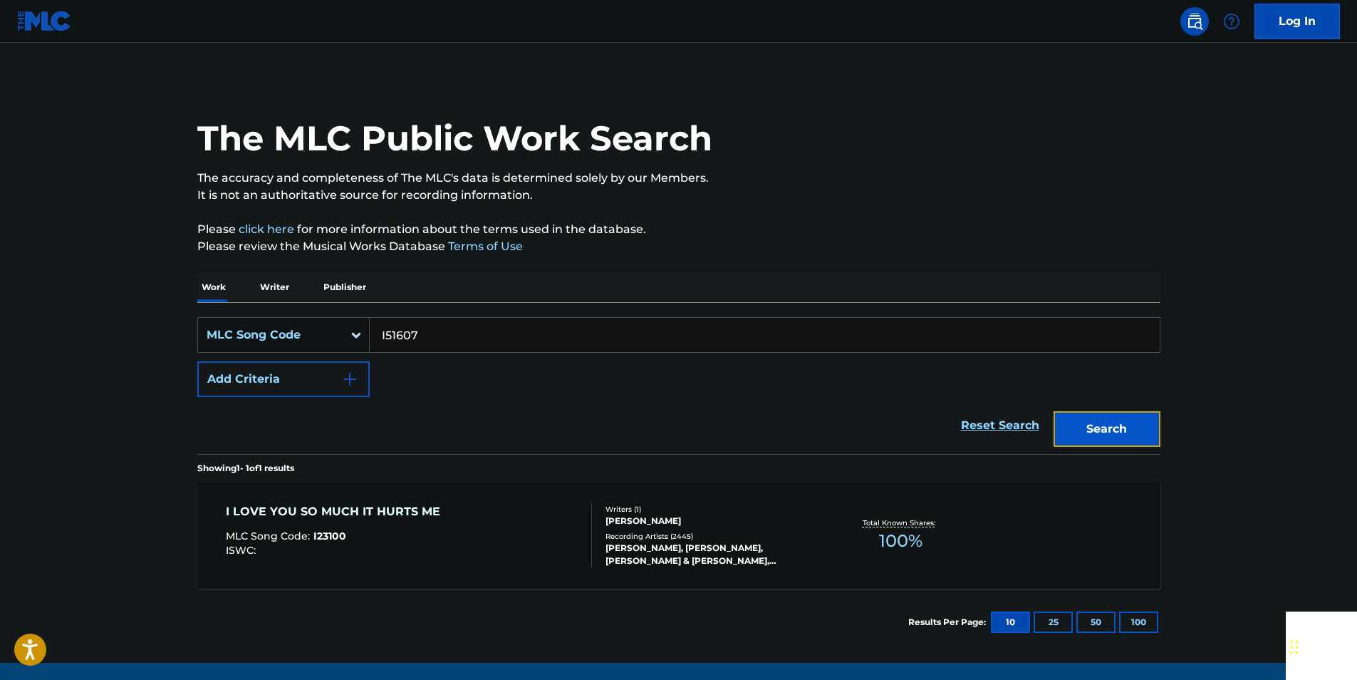
click at [1090, 429] on button "Search" at bounding box center [1107, 429] width 107 height 36
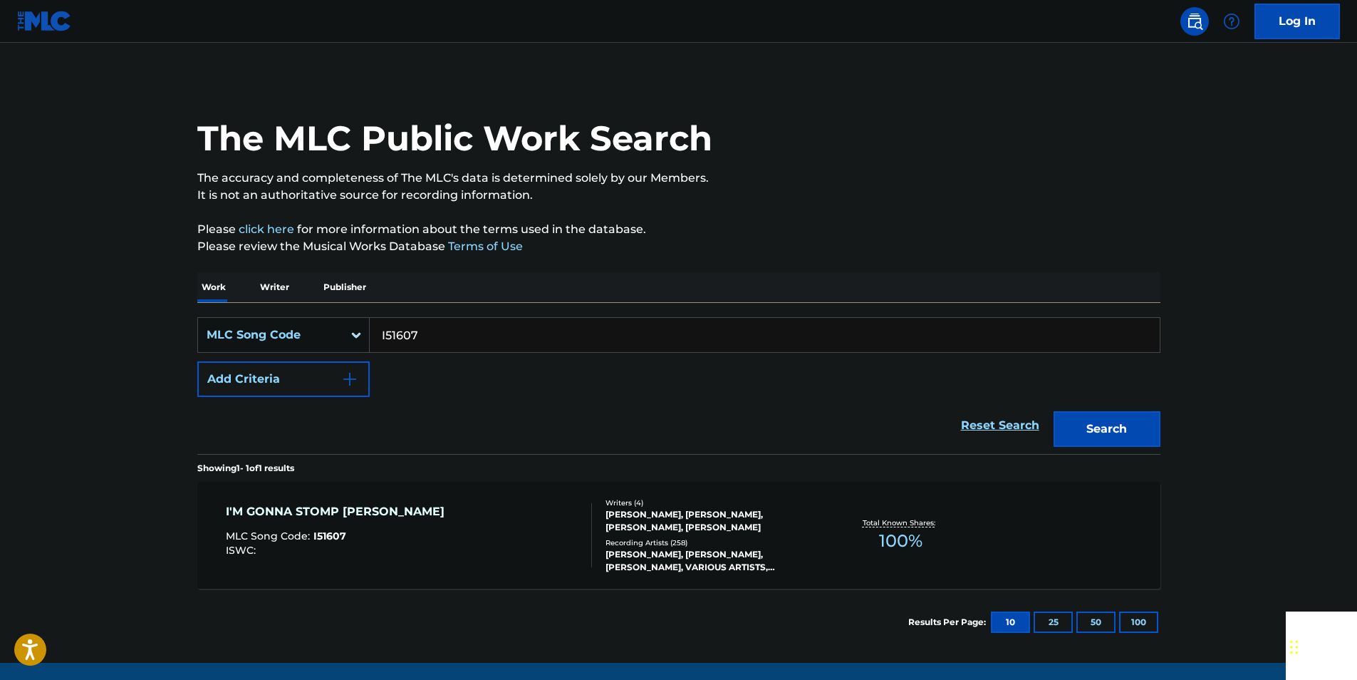
click at [442, 328] on input "I51607" at bounding box center [765, 335] width 790 height 34
click at [441, 328] on input "I51607" at bounding box center [765, 335] width 790 height 34
paste input "H02299"
click at [1117, 415] on button "Search" at bounding box center [1107, 429] width 107 height 36
click at [435, 328] on input "H02299" at bounding box center [765, 335] width 790 height 34
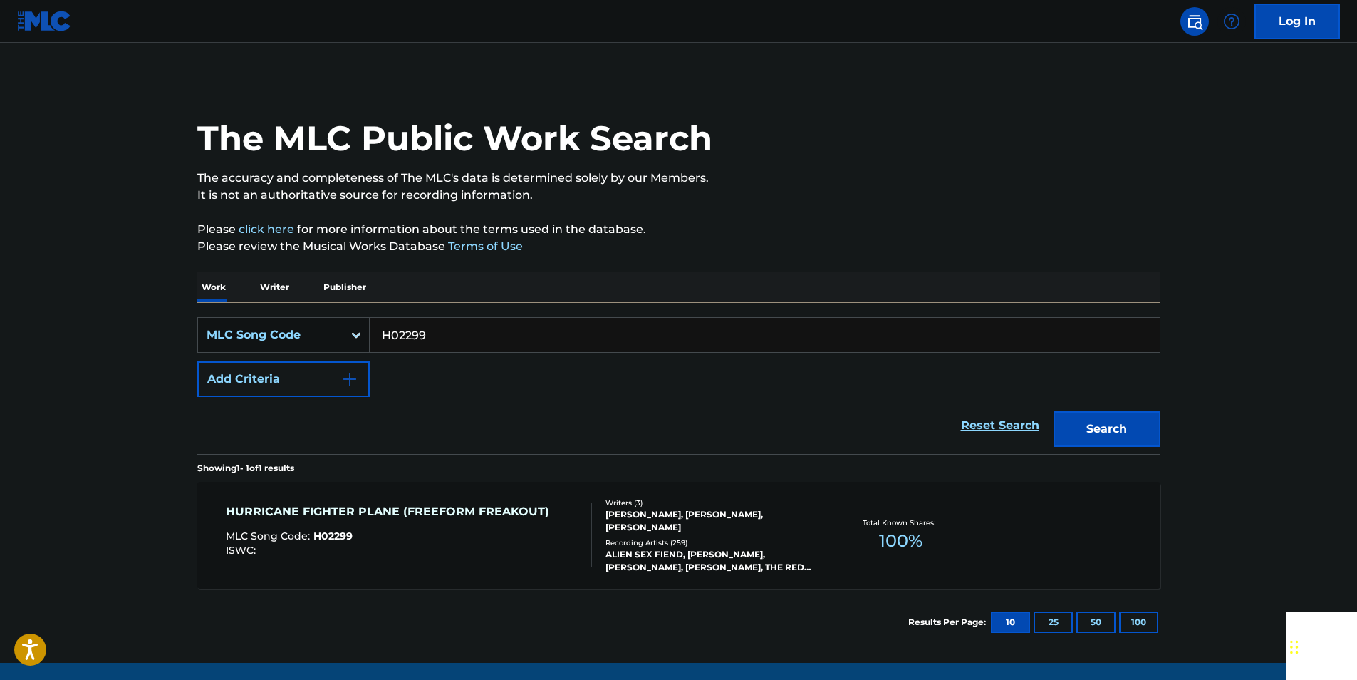
click at [435, 328] on input "H02299" at bounding box center [765, 335] width 790 height 34
paste input "901590"
drag, startPoint x: 1086, startPoint y: 420, endPoint x: 862, endPoint y: 308, distance: 250.1
click at [1086, 420] on button "Search" at bounding box center [1107, 429] width 107 height 36
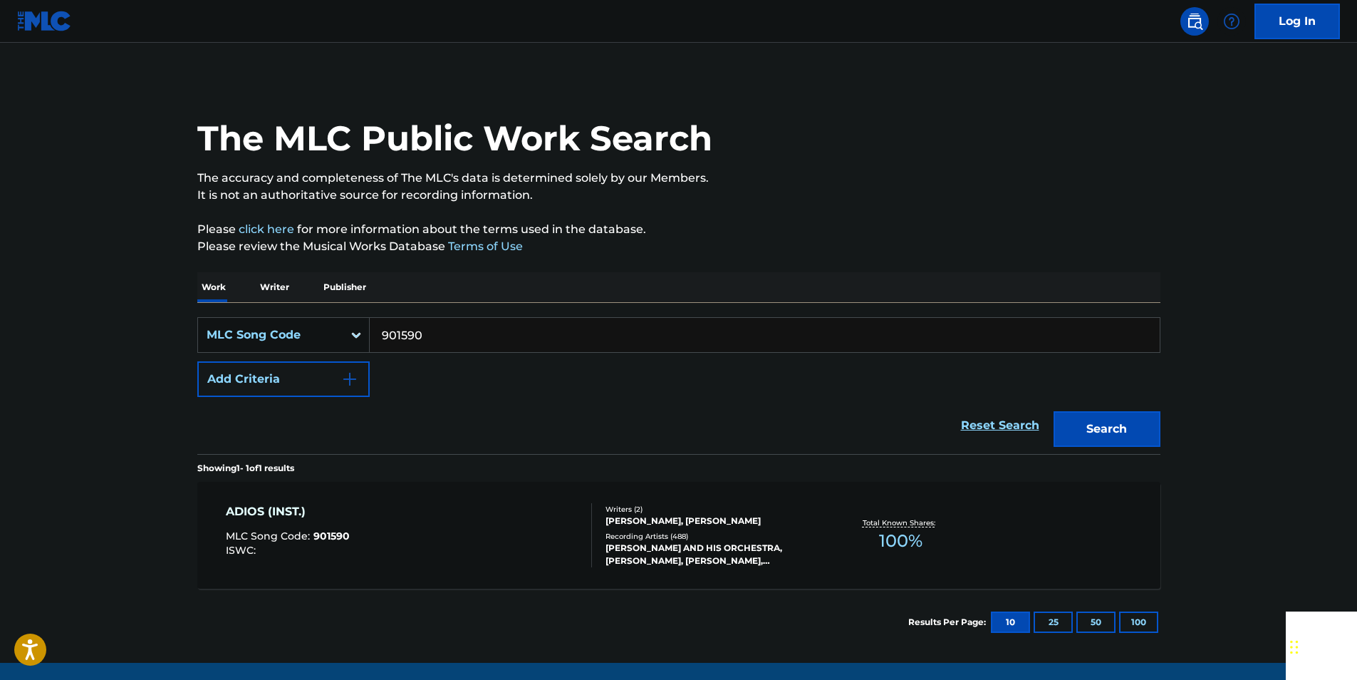
click at [454, 324] on input "901590" at bounding box center [765, 335] width 790 height 34
paste input "I03686"
click at [1131, 437] on button "Search" at bounding box center [1107, 429] width 107 height 36
click at [428, 356] on div "SearchWithCriteria08d90c5d-5d7f-43ad-8b29-0eb729075b4c MLC Song Code I03686 Add…" at bounding box center [678, 357] width 963 height 80
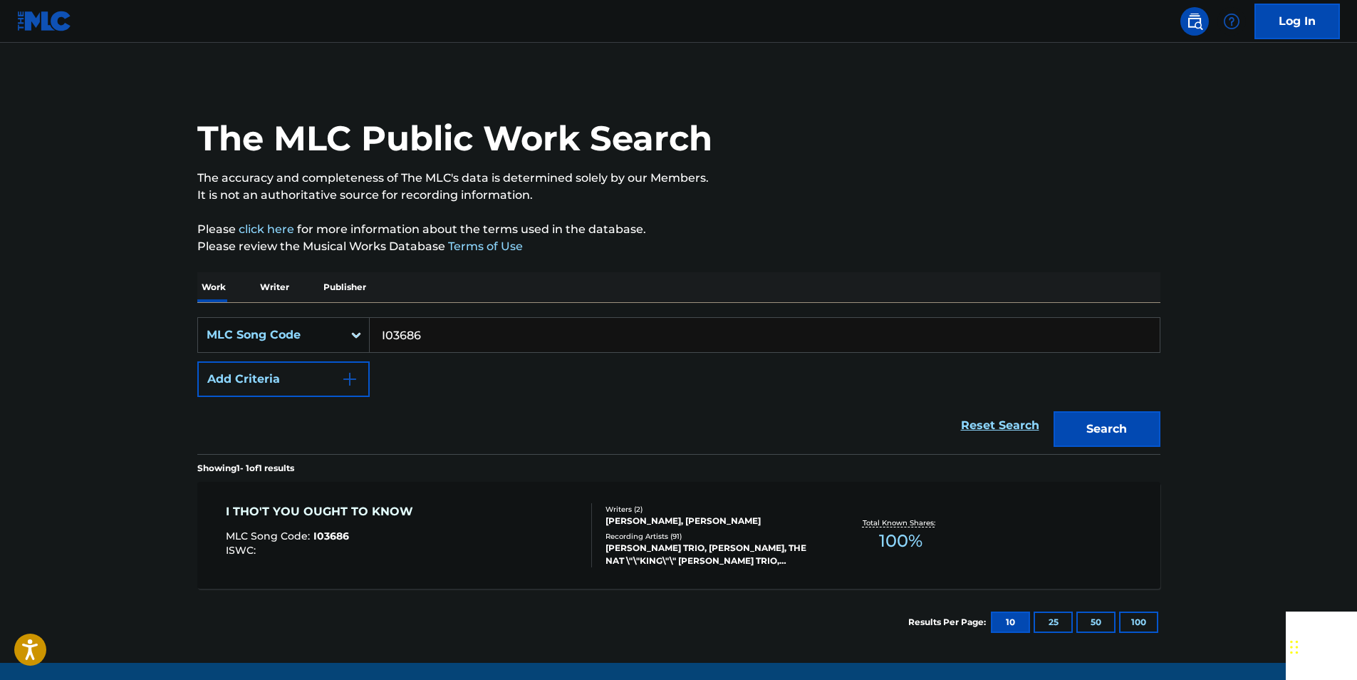
click at [426, 333] on input "I03686" at bounding box center [765, 335] width 790 height 34
paste input "C0277B"
click at [1100, 420] on button "Search" at bounding box center [1107, 429] width 107 height 36
click at [435, 332] on input "C0277B" at bounding box center [765, 335] width 790 height 34
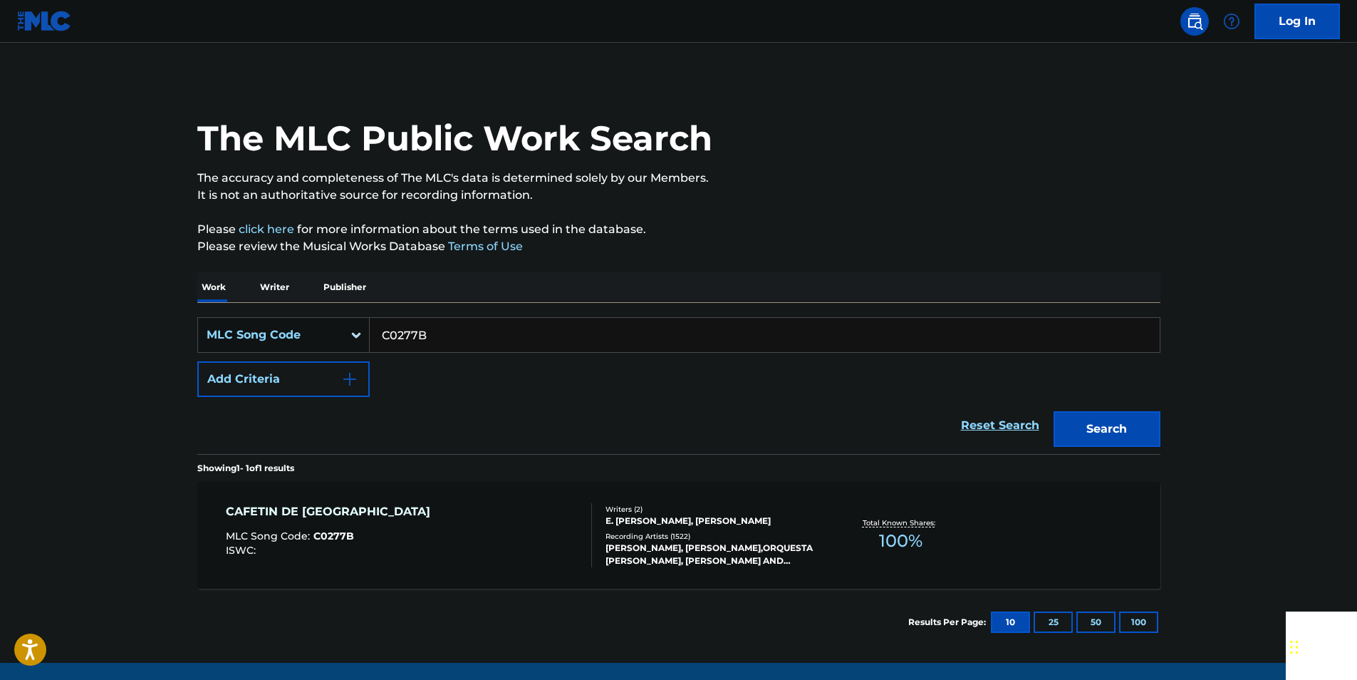
click at [435, 332] on input "C0277B" at bounding box center [765, 335] width 790 height 34
paste input "F6472A"
click at [1134, 422] on button "Search" at bounding box center [1107, 429] width 107 height 36
click at [425, 330] on input "F6472A" at bounding box center [765, 335] width 790 height 34
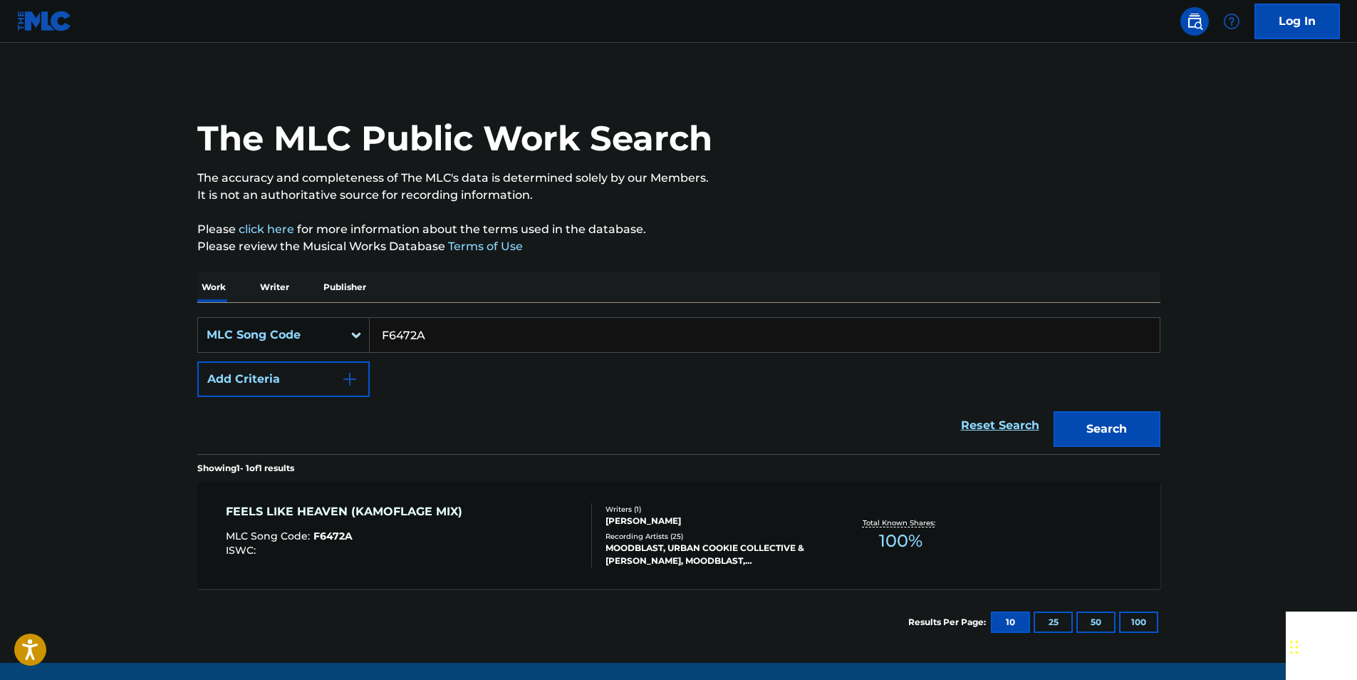
paste input "E1370H"
click at [1146, 422] on button "Search" at bounding box center [1107, 429] width 107 height 36
click at [430, 325] on input "E1370H" at bounding box center [765, 335] width 790 height 34
paste input "S0021A"
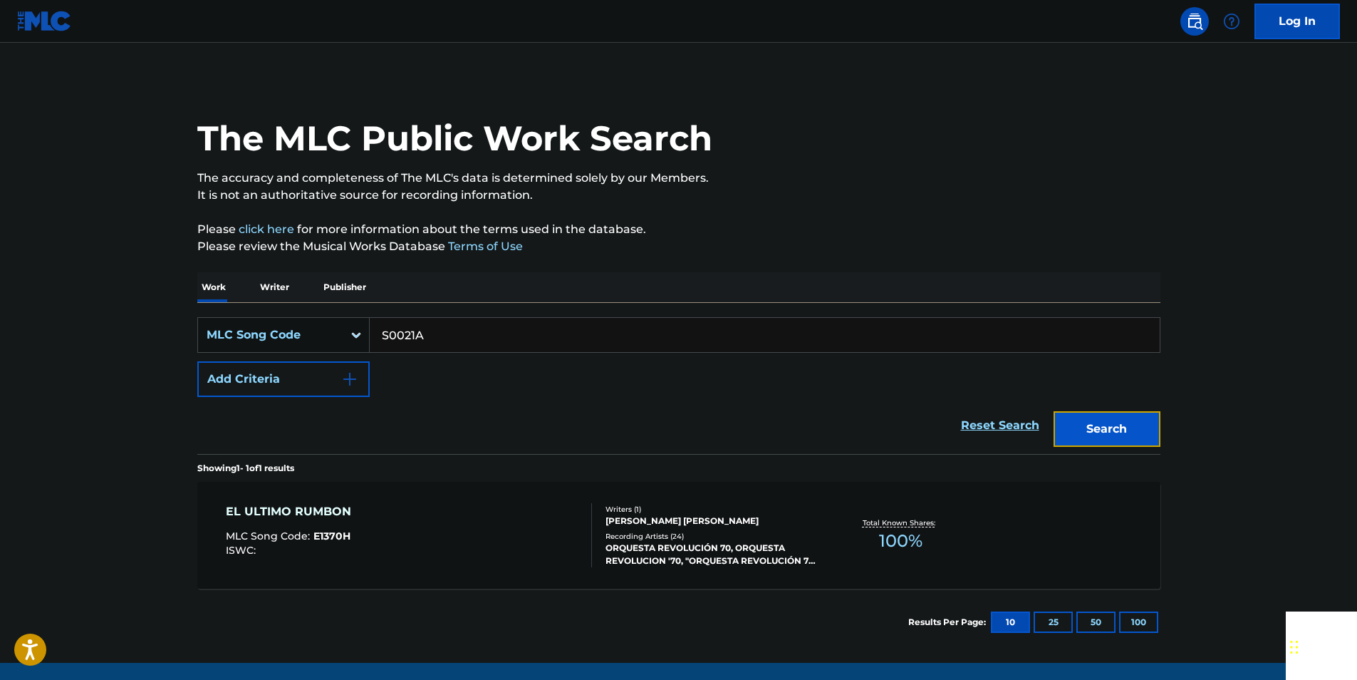
click at [1119, 432] on button "Search" at bounding box center [1107, 429] width 107 height 36
click at [432, 326] on input "S0021A" at bounding box center [765, 335] width 790 height 34
paste input "O0079B"
click at [1086, 442] on button "Search" at bounding box center [1107, 429] width 107 height 36
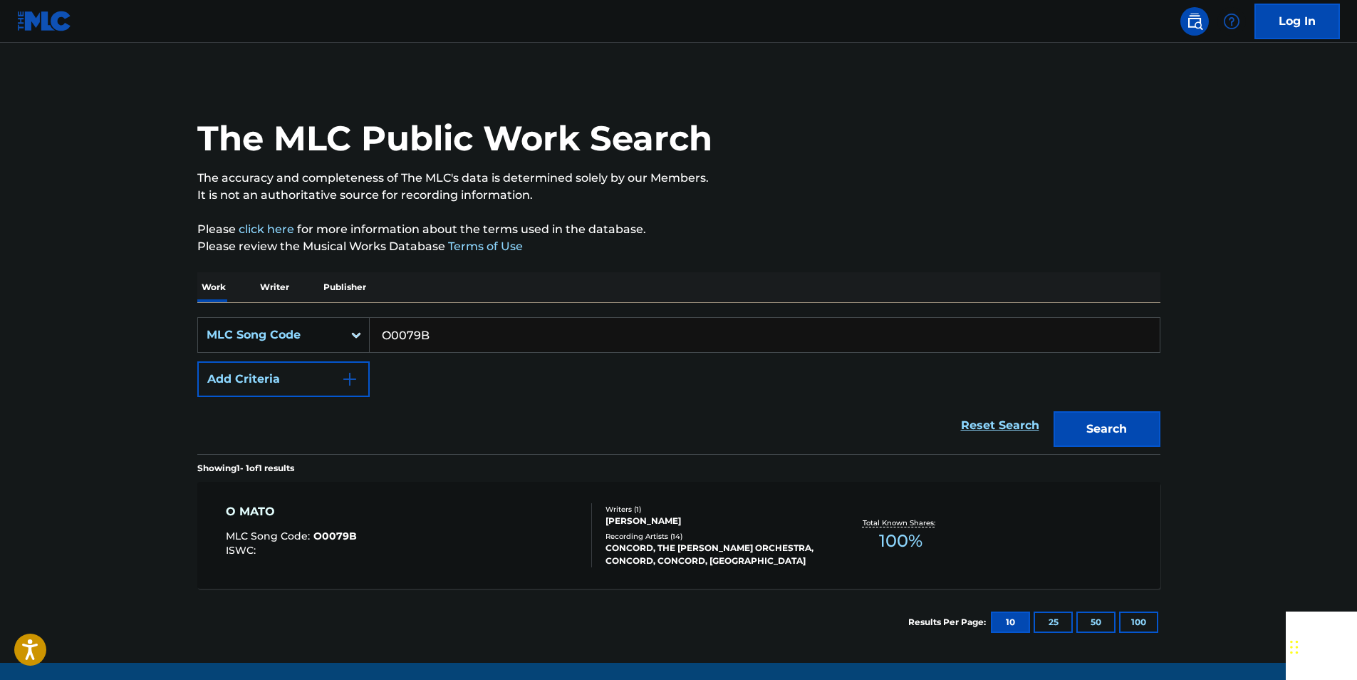
click at [435, 341] on input "O0079B" at bounding box center [765, 335] width 790 height 34
paste input "M12100"
click at [1132, 429] on button "Search" at bounding box center [1107, 429] width 107 height 36
click at [454, 325] on input "M12100" at bounding box center [765, 335] width 790 height 34
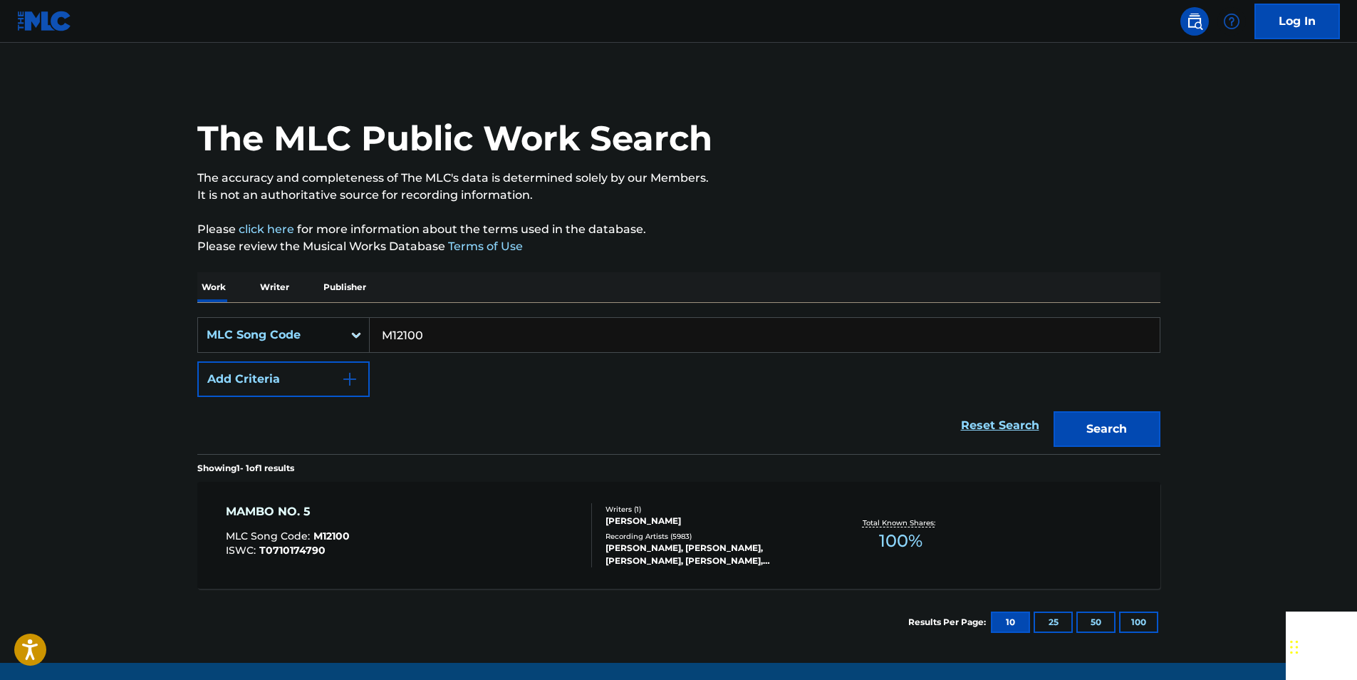
click at [454, 325] on input "M12100" at bounding box center [765, 335] width 790 height 34
paste input "I3812V"
click at [1136, 427] on button "Search" at bounding box center [1107, 429] width 107 height 36
click at [458, 335] on input "I3812V" at bounding box center [765, 335] width 790 height 34
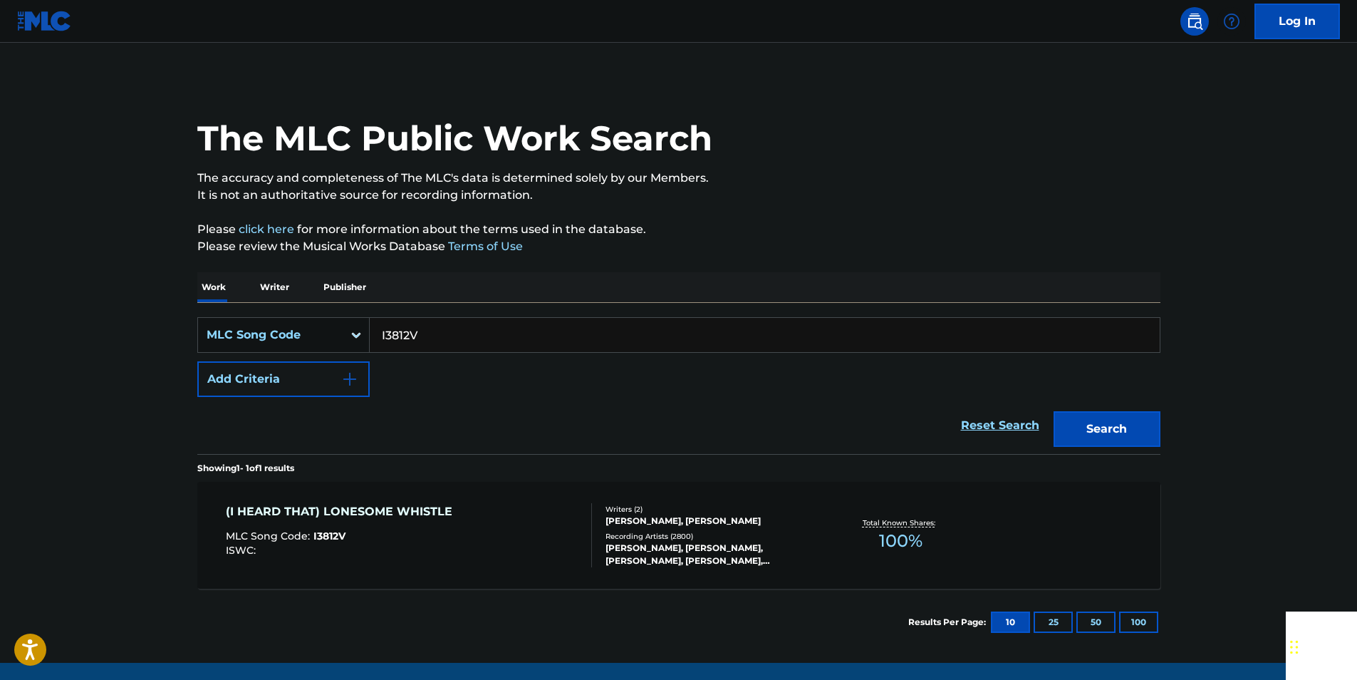
paste input "973267"
click at [1086, 430] on button "Search" at bounding box center [1107, 429] width 107 height 36
click at [457, 343] on input "973267" at bounding box center [765, 335] width 790 height 34
paste input "50969"
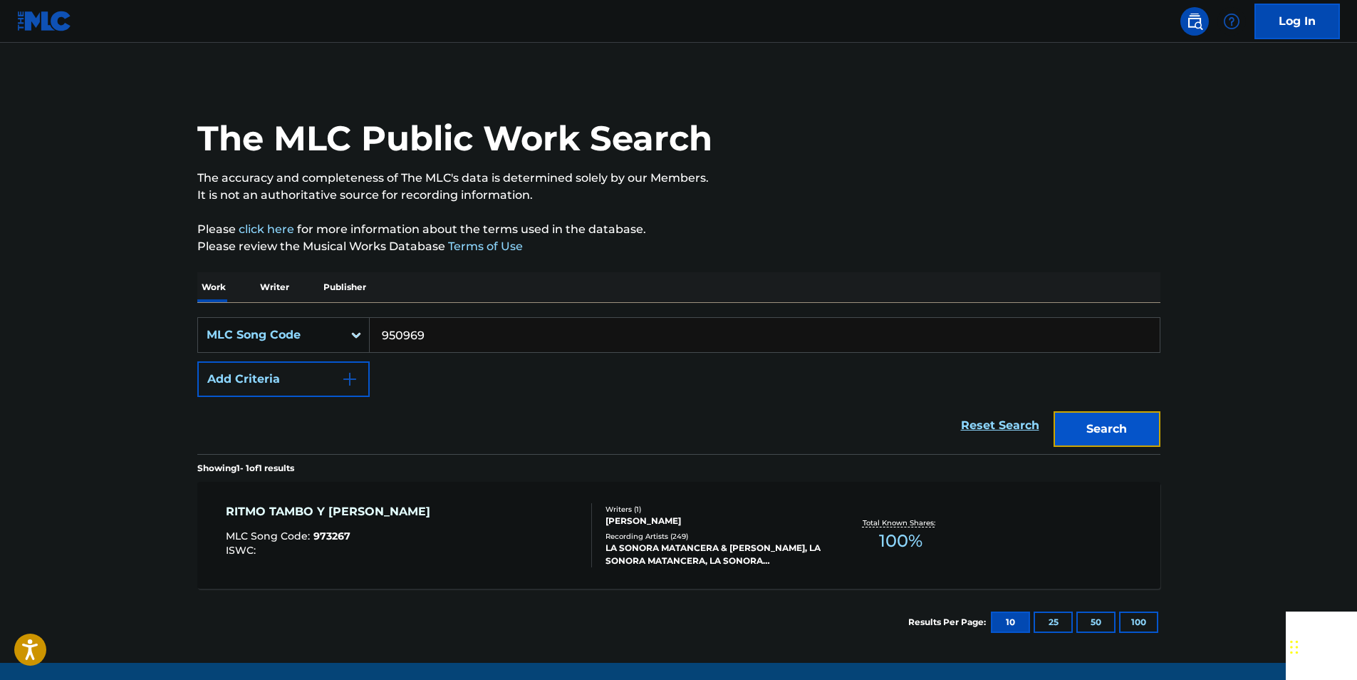
click at [1152, 430] on button "Search" at bounding box center [1107, 429] width 107 height 36
click at [432, 332] on input "950969" at bounding box center [765, 335] width 790 height 34
paste input "T7384G"
click at [1121, 440] on button "Search" at bounding box center [1107, 429] width 107 height 36
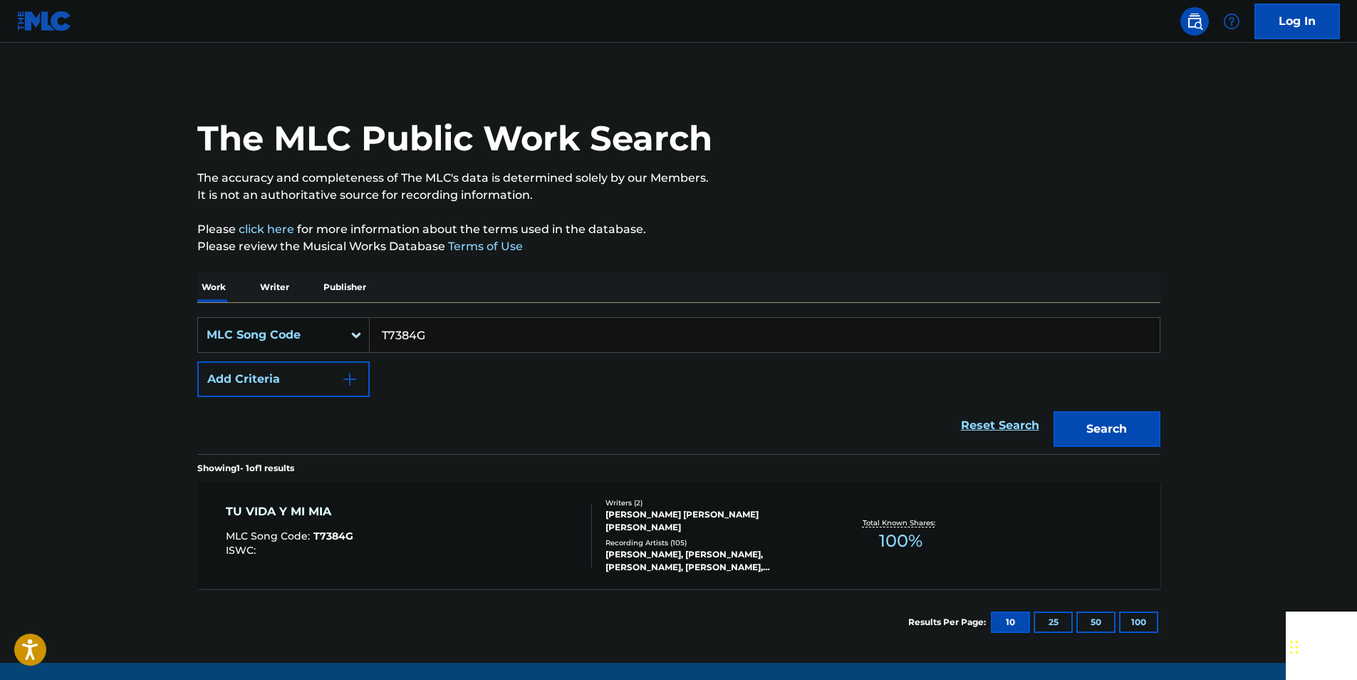
click at [435, 339] on input "T7384G" at bounding box center [765, 335] width 790 height 34
paste input "I2712H"
click at [1118, 418] on button "Search" at bounding box center [1107, 429] width 107 height 36
click at [423, 348] on input "I2712H" at bounding box center [765, 335] width 790 height 34
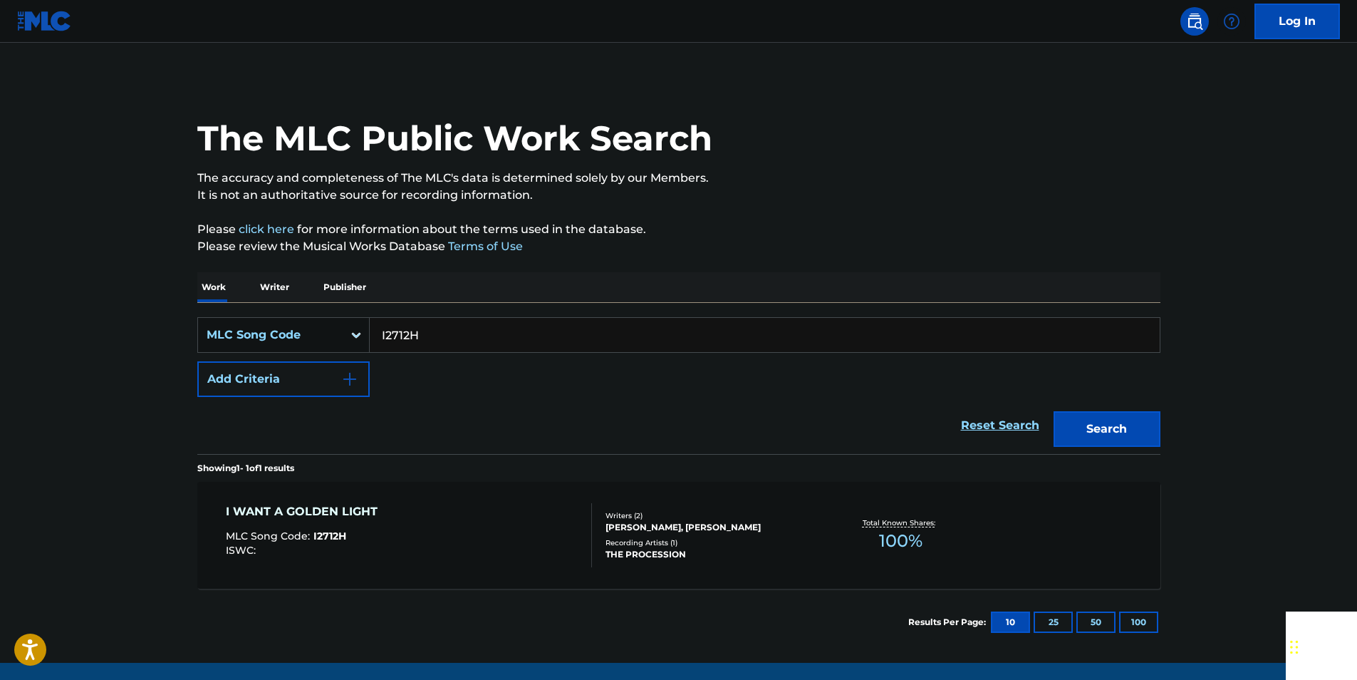
click at [423, 348] on input "I2712H" at bounding box center [765, 335] width 790 height 34
paste input "3959E"
click at [1098, 426] on button "Search" at bounding box center [1107, 429] width 107 height 36
click at [437, 345] on input "I3959E" at bounding box center [765, 335] width 790 height 34
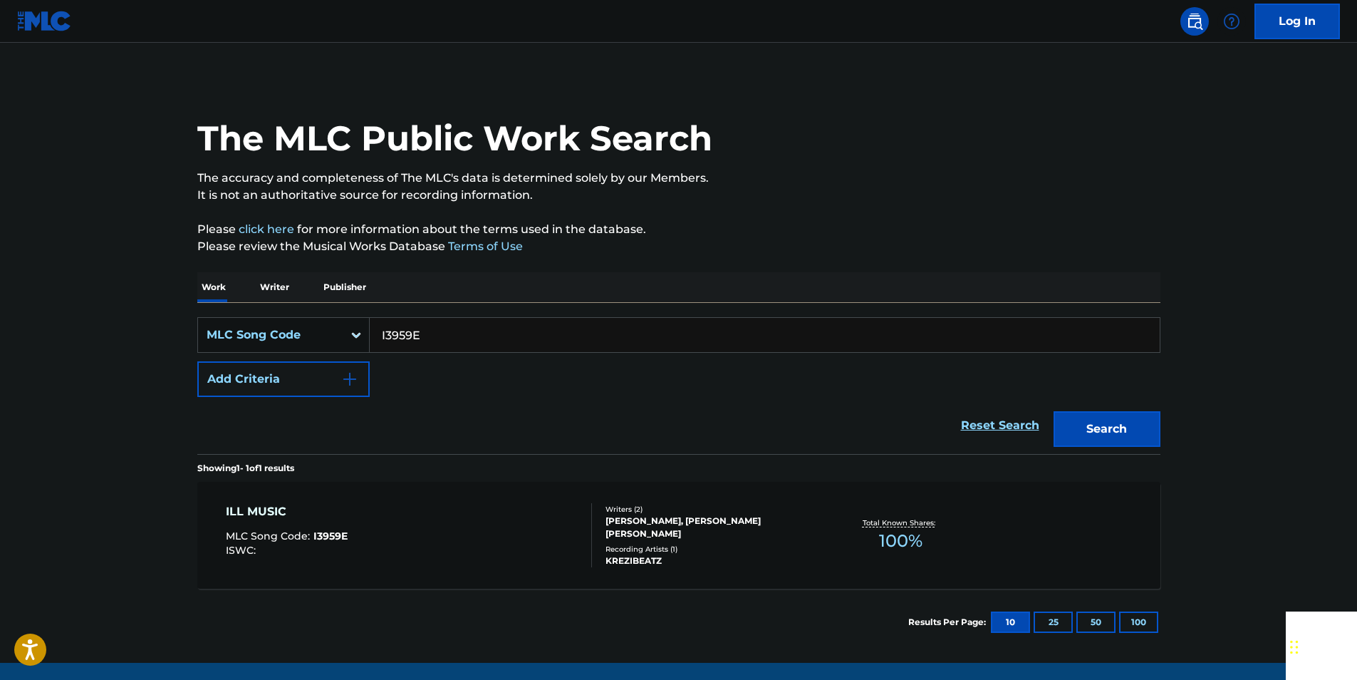
paste input "H57087"
click at [1151, 417] on button "Search" at bounding box center [1107, 429] width 107 height 36
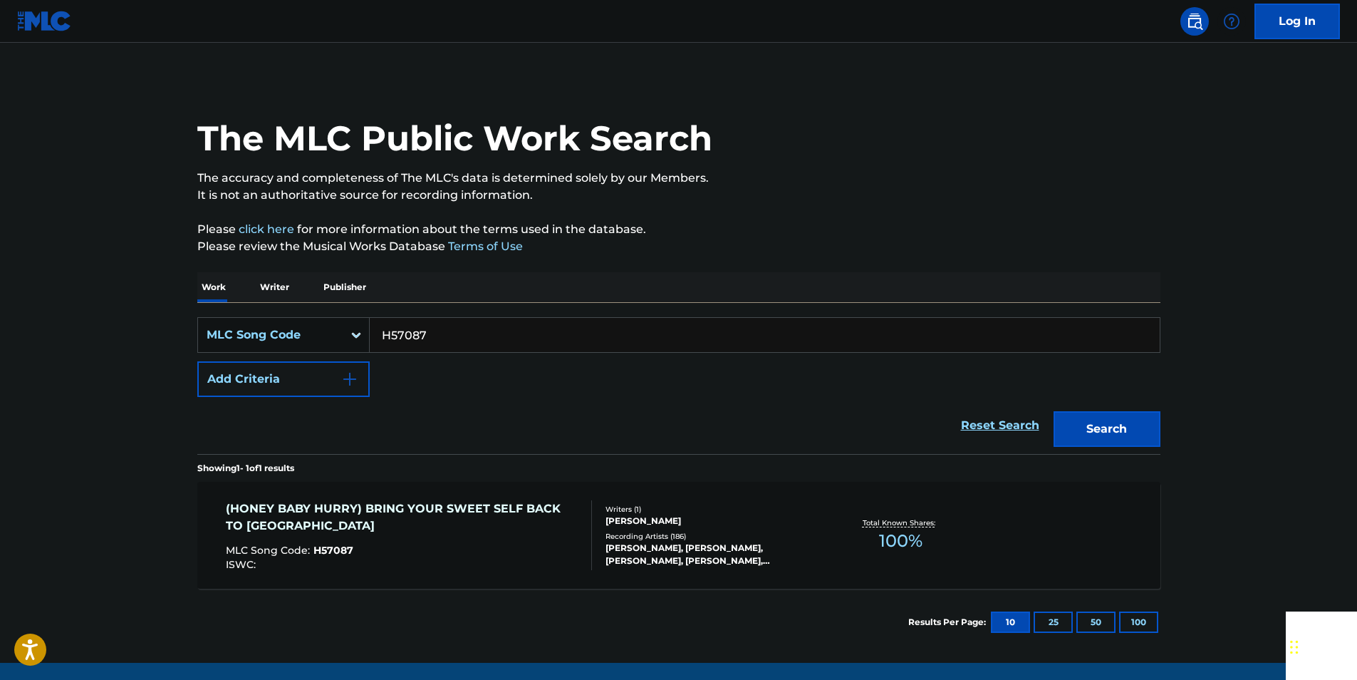
click at [427, 341] on input "H57087" at bounding box center [765, 335] width 790 height 34
paste input "E01644"
click at [1079, 442] on button "Search" at bounding box center [1107, 429] width 107 height 36
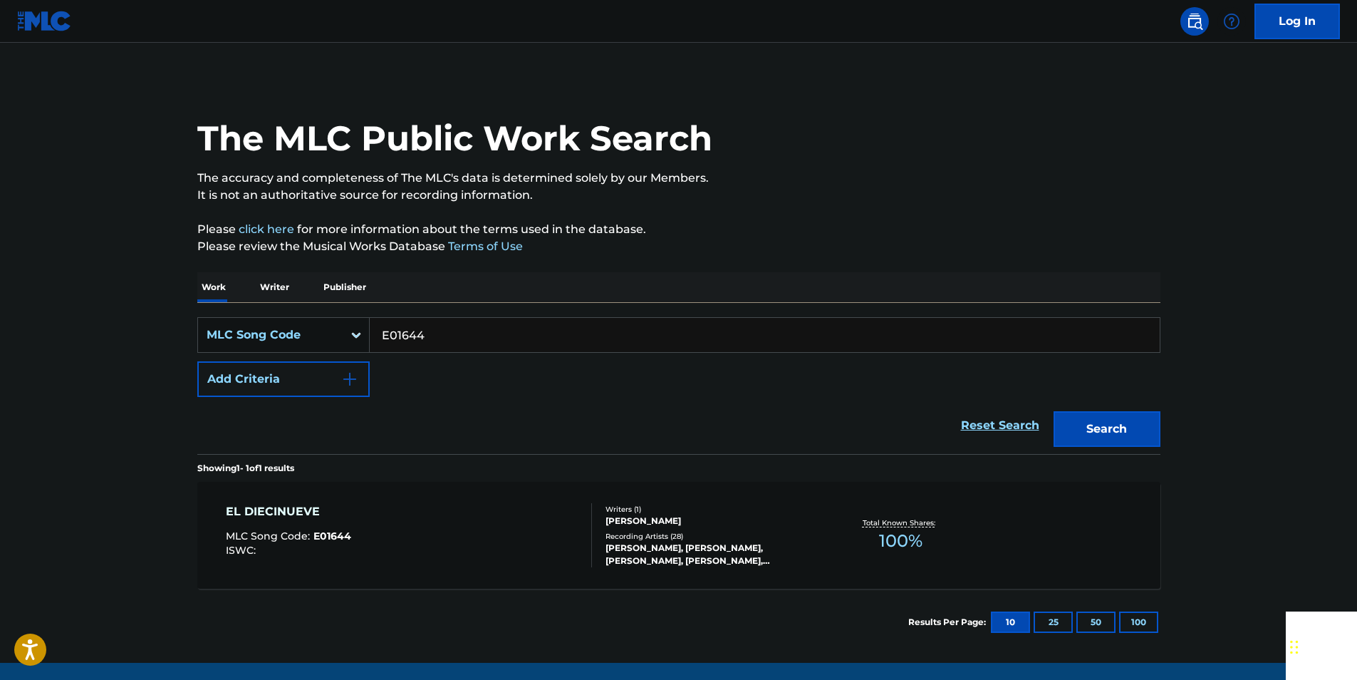
click at [432, 328] on input "E01644" at bounding box center [765, 335] width 790 height 34
paste input "T69289"
click at [1118, 417] on button "Search" at bounding box center [1107, 429] width 107 height 36
click at [438, 343] on input "T69289" at bounding box center [765, 335] width 790 height 34
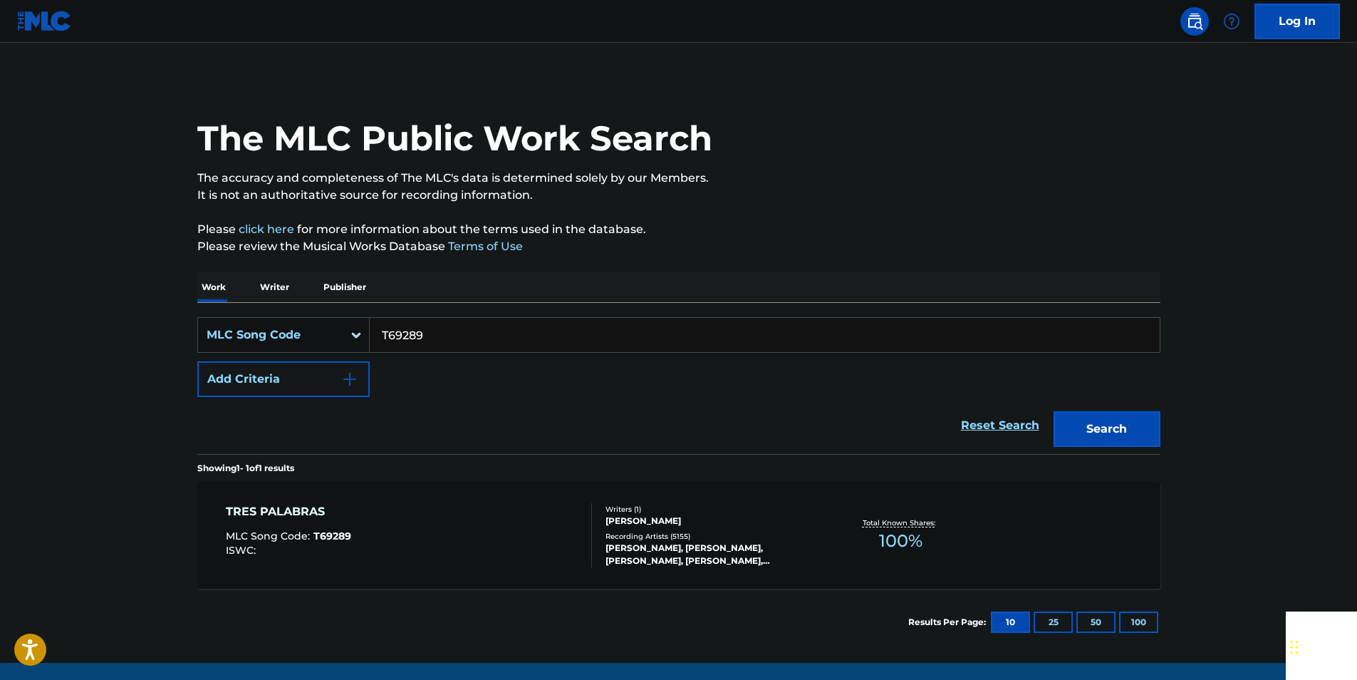
click at [438, 343] on input "T69289" at bounding box center [765, 335] width 790 height 34
paste input "L59154"
click at [1110, 410] on div "Search" at bounding box center [1104, 425] width 114 height 57
click at [1135, 425] on button "Search" at bounding box center [1107, 429] width 107 height 36
click at [427, 339] on input "L59154" at bounding box center [765, 335] width 790 height 34
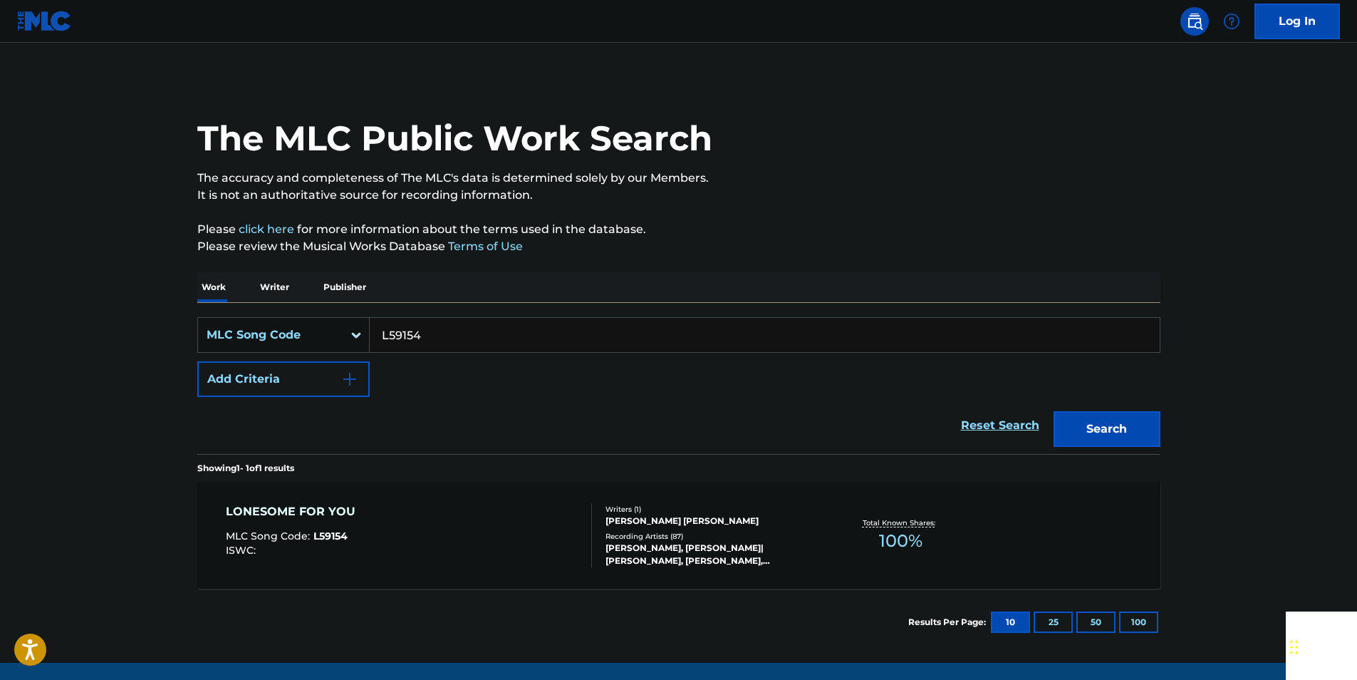
click at [427, 339] on input "L59154" at bounding box center [765, 335] width 790 height 34
paste input "C08725"
click at [1128, 415] on button "Search" at bounding box center [1107, 429] width 107 height 36
click at [438, 336] on input "C08725" at bounding box center [765, 335] width 790 height 34
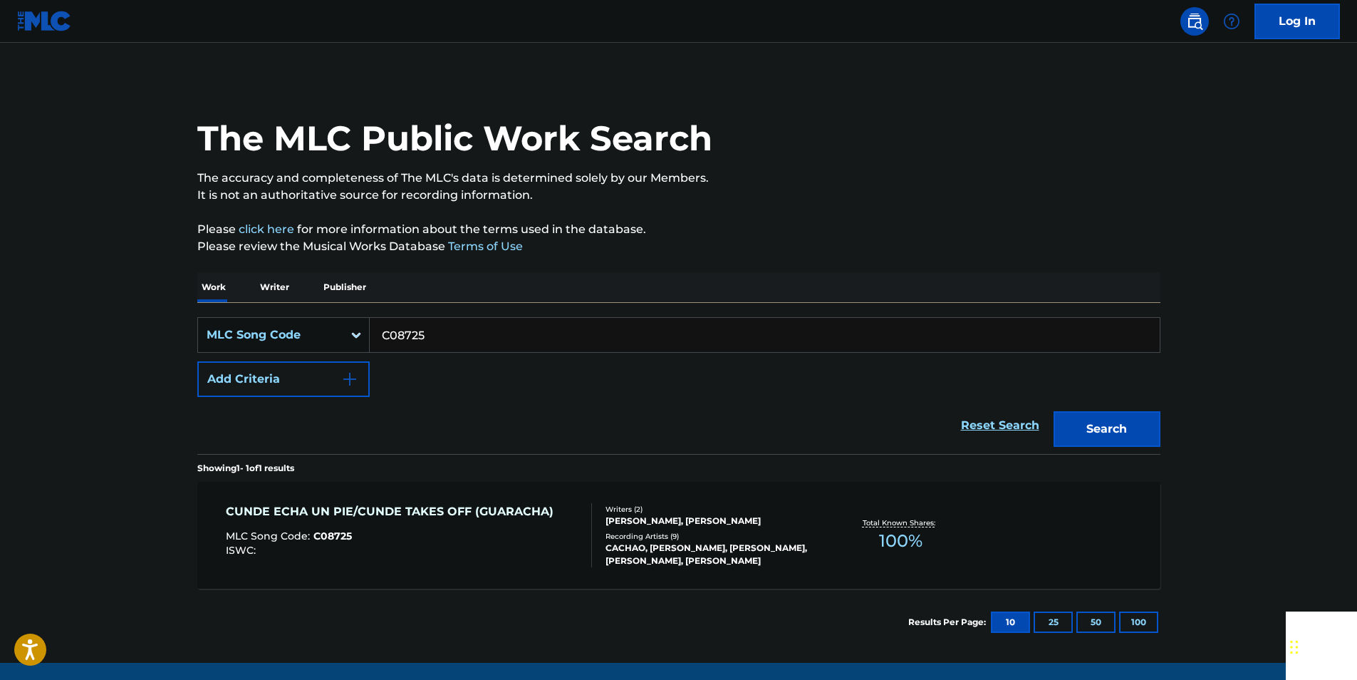
paste input "A06539"
click at [1123, 427] on button "Search" at bounding box center [1107, 429] width 107 height 36
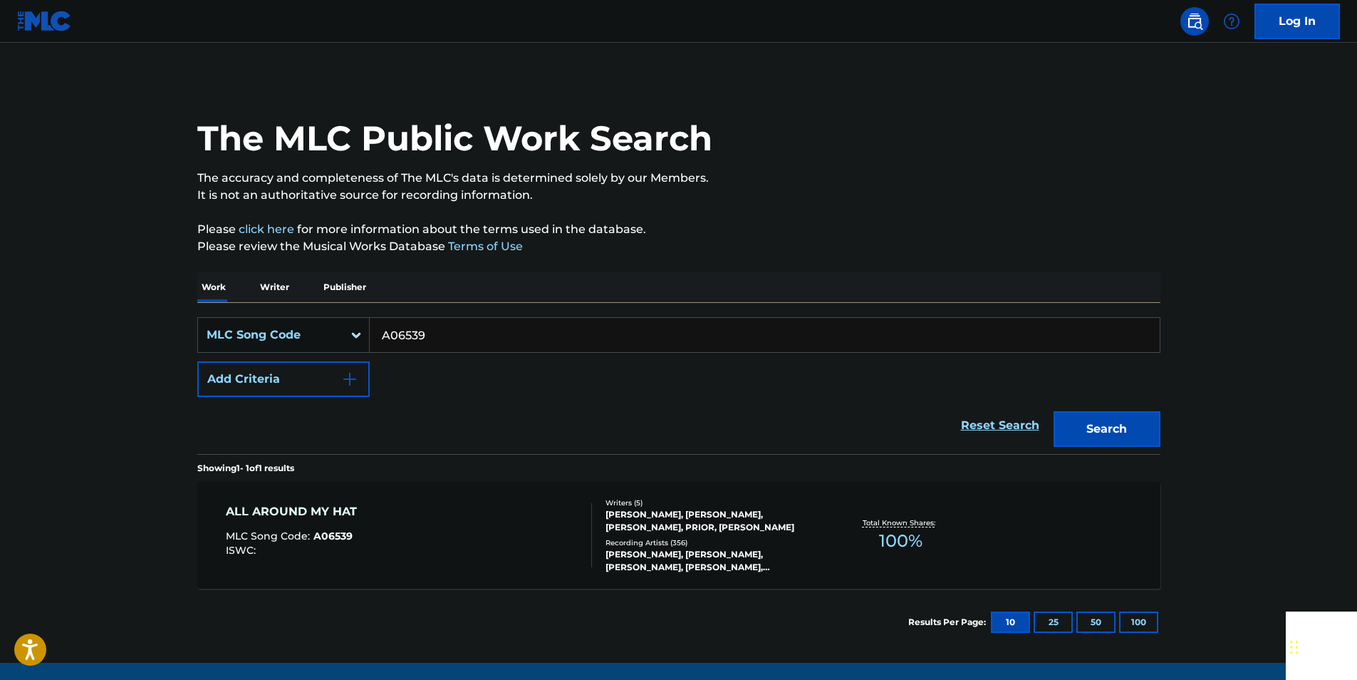
click at [445, 341] on input "A06539" at bounding box center [765, 335] width 790 height 34
click at [445, 340] on input "A06539" at bounding box center [765, 335] width 790 height 34
paste input "M15361"
click at [1140, 422] on button "Search" at bounding box center [1107, 429] width 107 height 36
click at [427, 333] on input "M15361" at bounding box center [765, 335] width 790 height 34
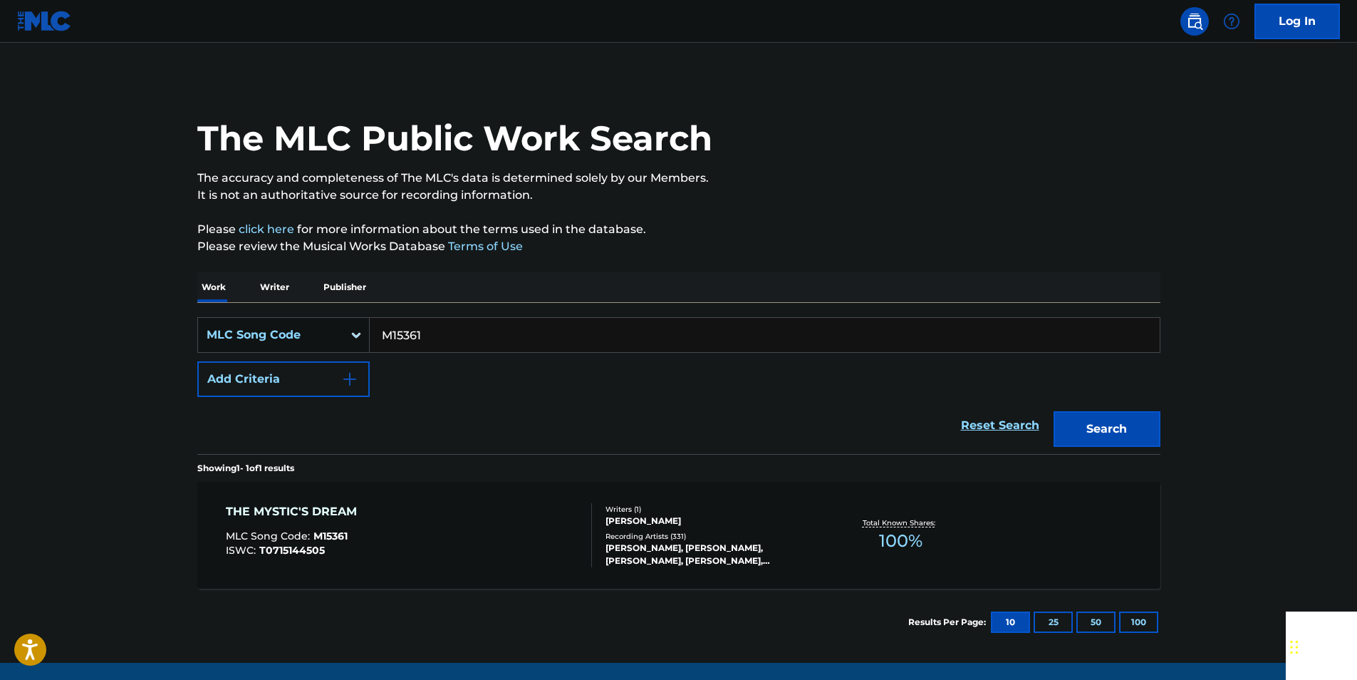
click at [427, 333] on input "M15361" at bounding box center [765, 335] width 790 height 34
paste input "6448"
click at [1146, 420] on button "Search" at bounding box center [1107, 429] width 107 height 36
click at [440, 328] on input "M16448" at bounding box center [765, 335] width 790 height 34
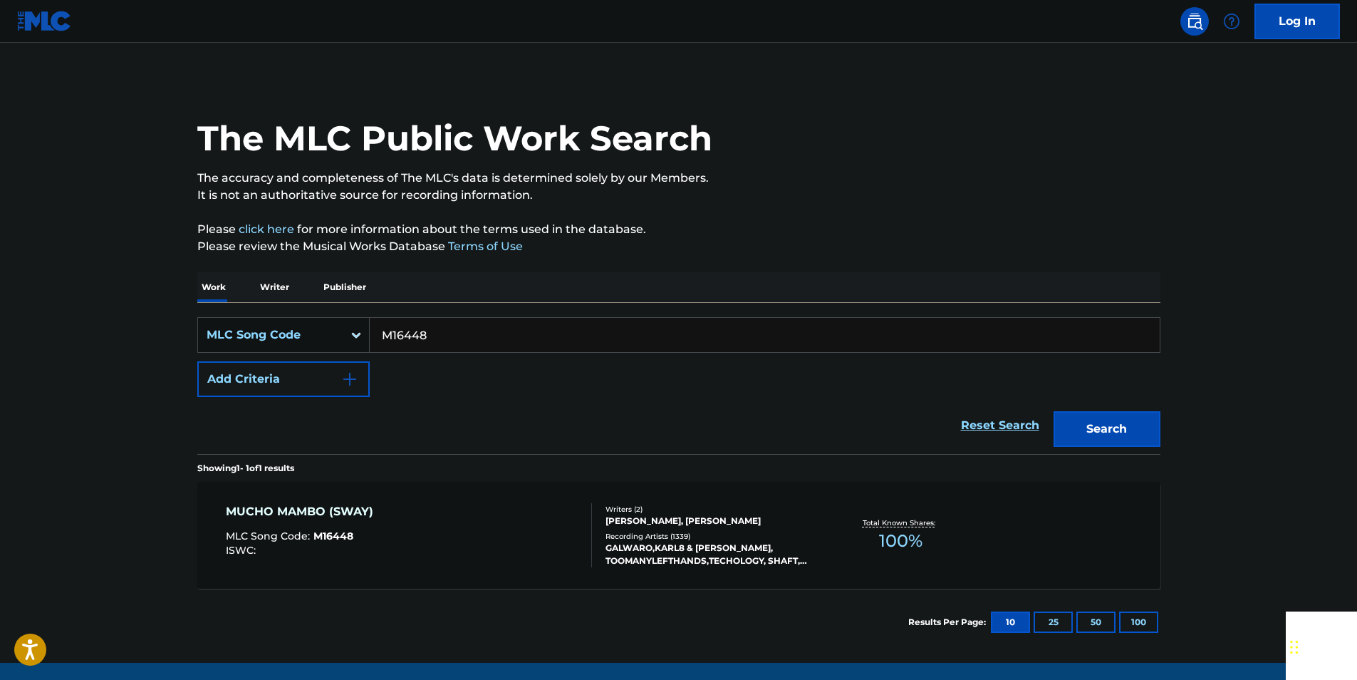
paste input "930613"
click at [1132, 440] on button "Search" at bounding box center [1107, 429] width 107 height 36
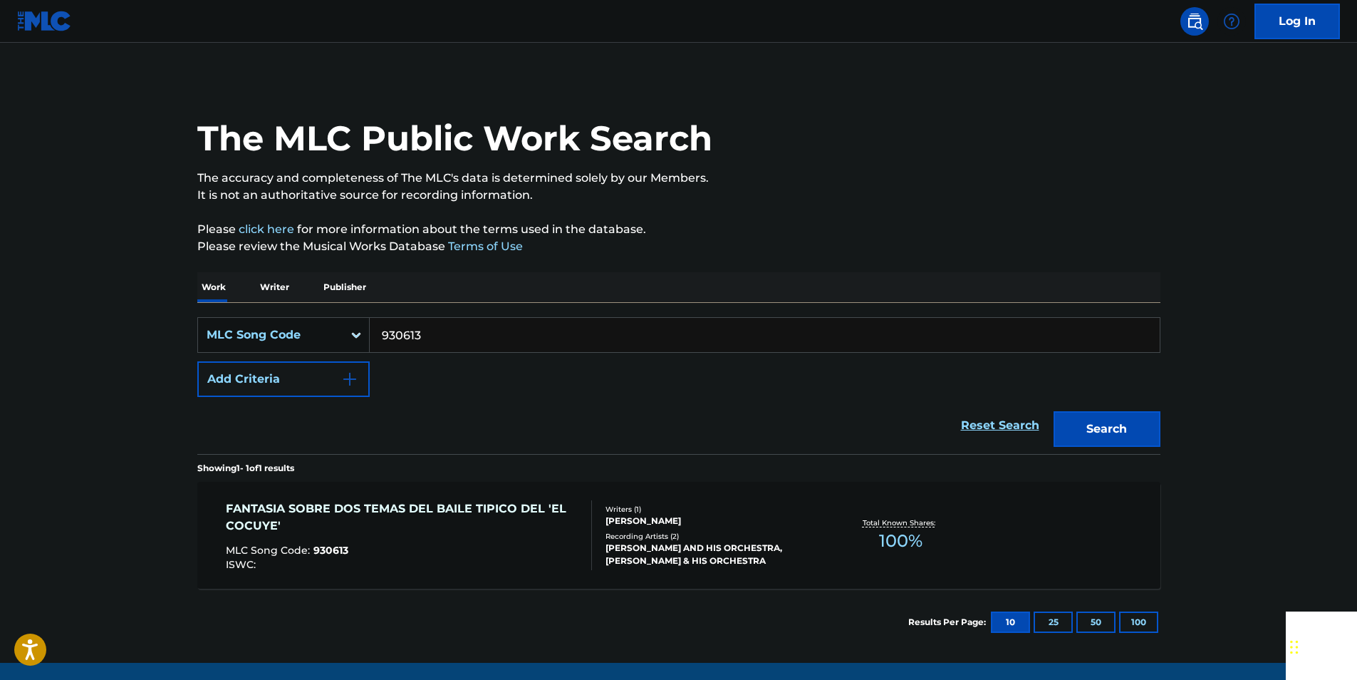
click at [440, 345] on input "930613" at bounding box center [765, 335] width 790 height 34
paste input "E09656"
click at [1150, 426] on button "Search" at bounding box center [1107, 429] width 107 height 36
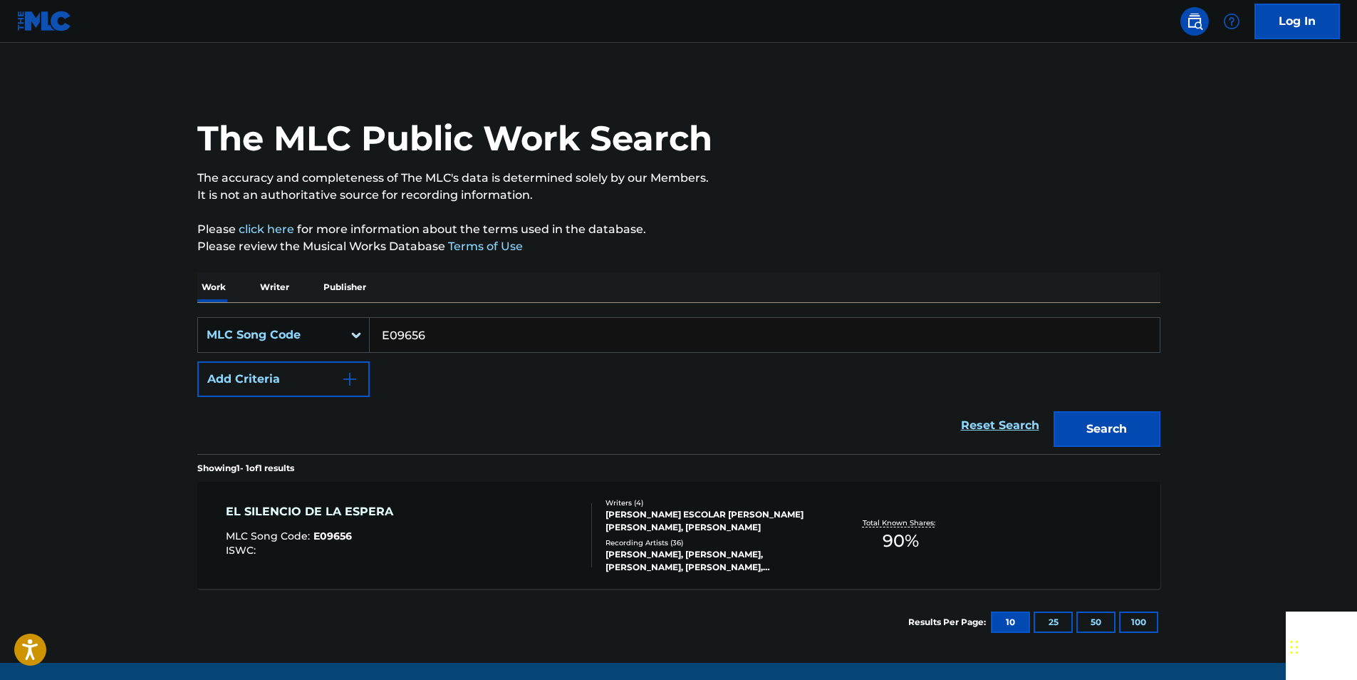
click at [443, 331] on input "E09656" at bounding box center [765, 335] width 790 height 34
click at [441, 333] on input "E09656" at bounding box center [765, 335] width 790 height 34
click at [398, 335] on input "E09656" at bounding box center [765, 335] width 790 height 34
paste input "S0767F"
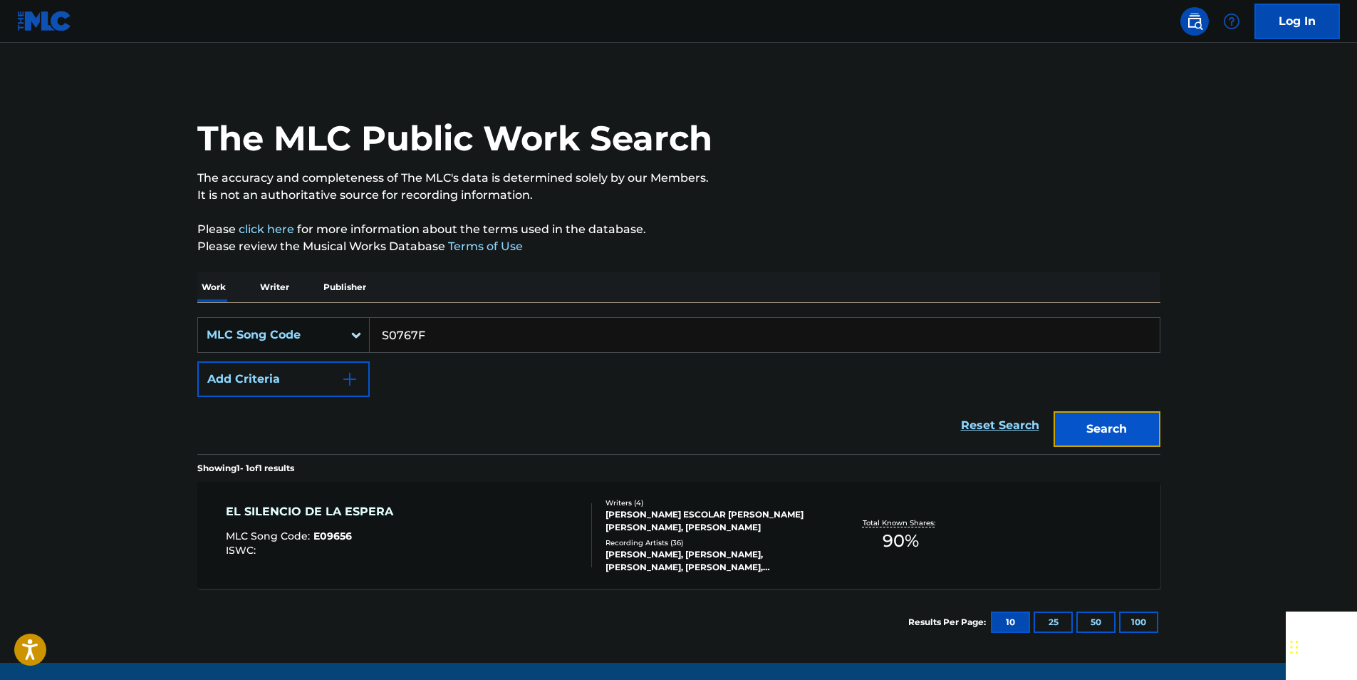
click at [1074, 416] on button "Search" at bounding box center [1107, 429] width 107 height 36
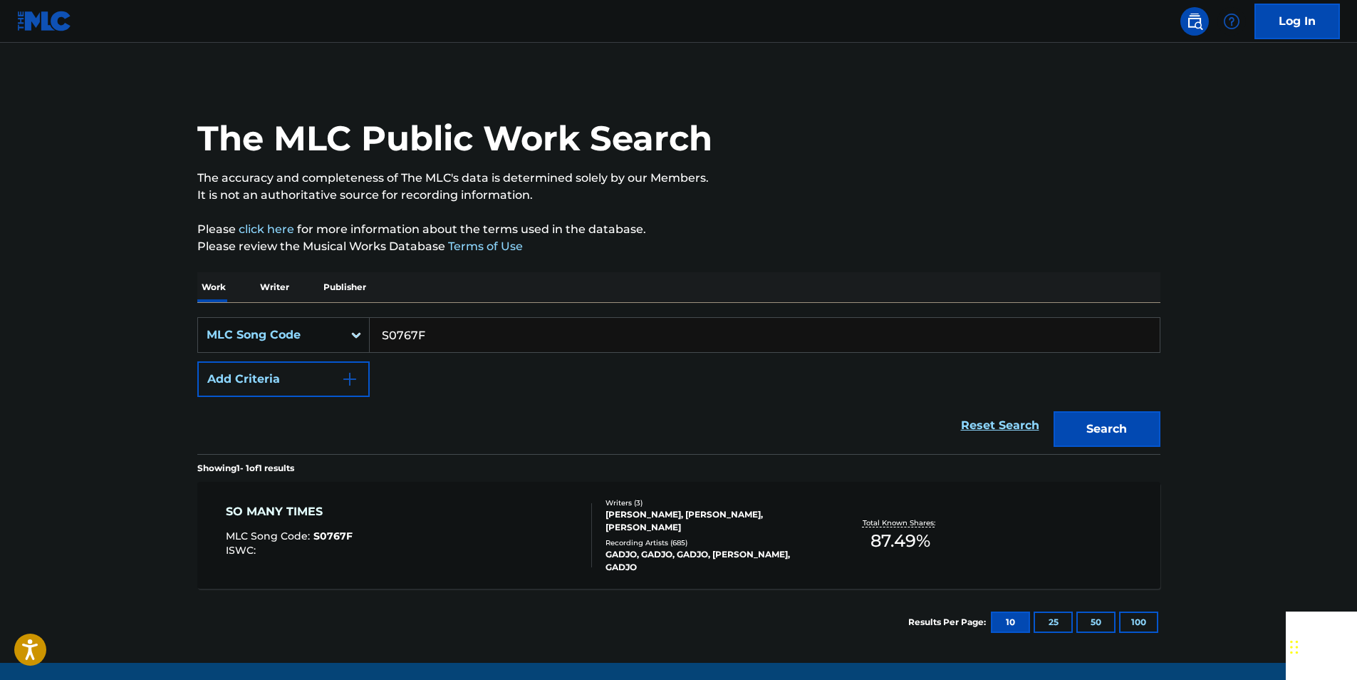
click at [448, 343] on input "S0767F" at bounding box center [765, 335] width 790 height 34
paste input "W5685J"
click at [1128, 418] on button "Search" at bounding box center [1107, 429] width 107 height 36
click at [443, 331] on input "W5685J" at bounding box center [765, 335] width 790 height 34
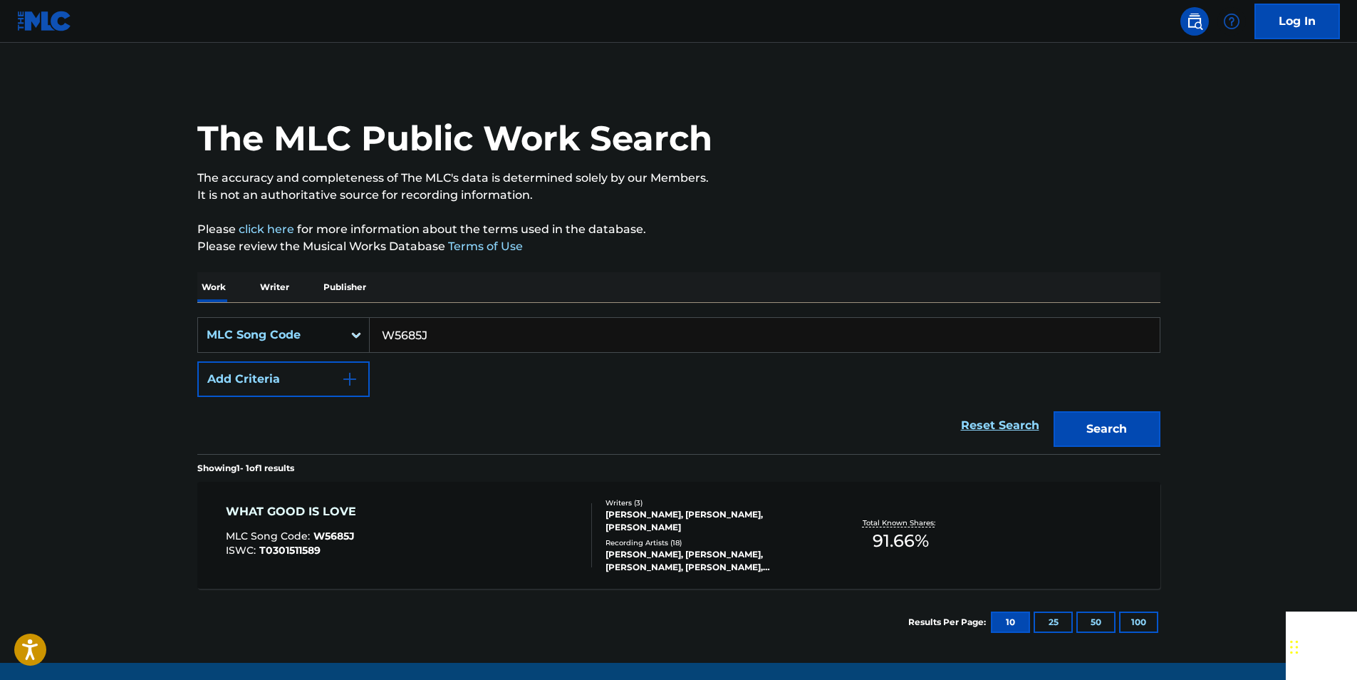
click at [443, 331] on input "W5685J" at bounding box center [765, 335] width 790 height 34
click at [1116, 423] on button "Search" at bounding box center [1107, 429] width 107 height 36
click at [450, 341] on input "W5685J" at bounding box center [765, 335] width 790 height 34
paste input "701X"
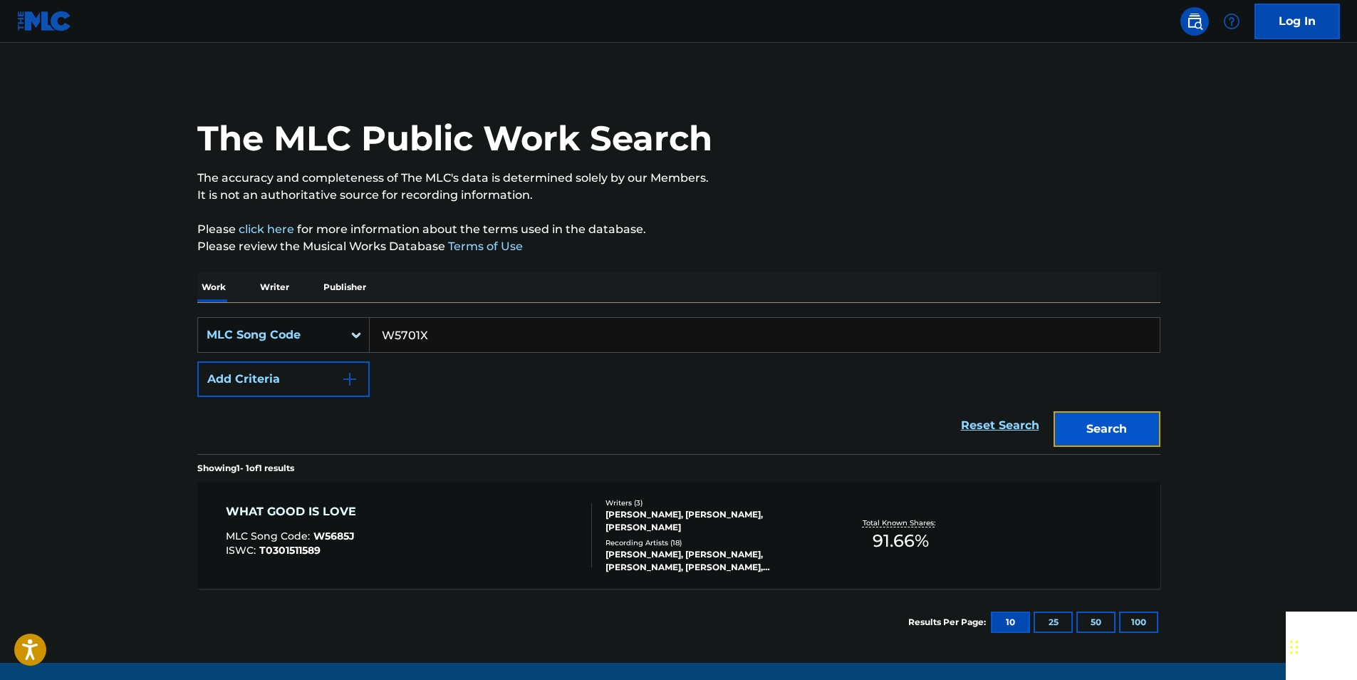
click at [1085, 424] on button "Search" at bounding box center [1107, 429] width 107 height 36
click at [440, 348] on input "W5701X" at bounding box center [765, 335] width 790 height 34
paste input "I36330"
click at [1141, 417] on button "Search" at bounding box center [1107, 429] width 107 height 36
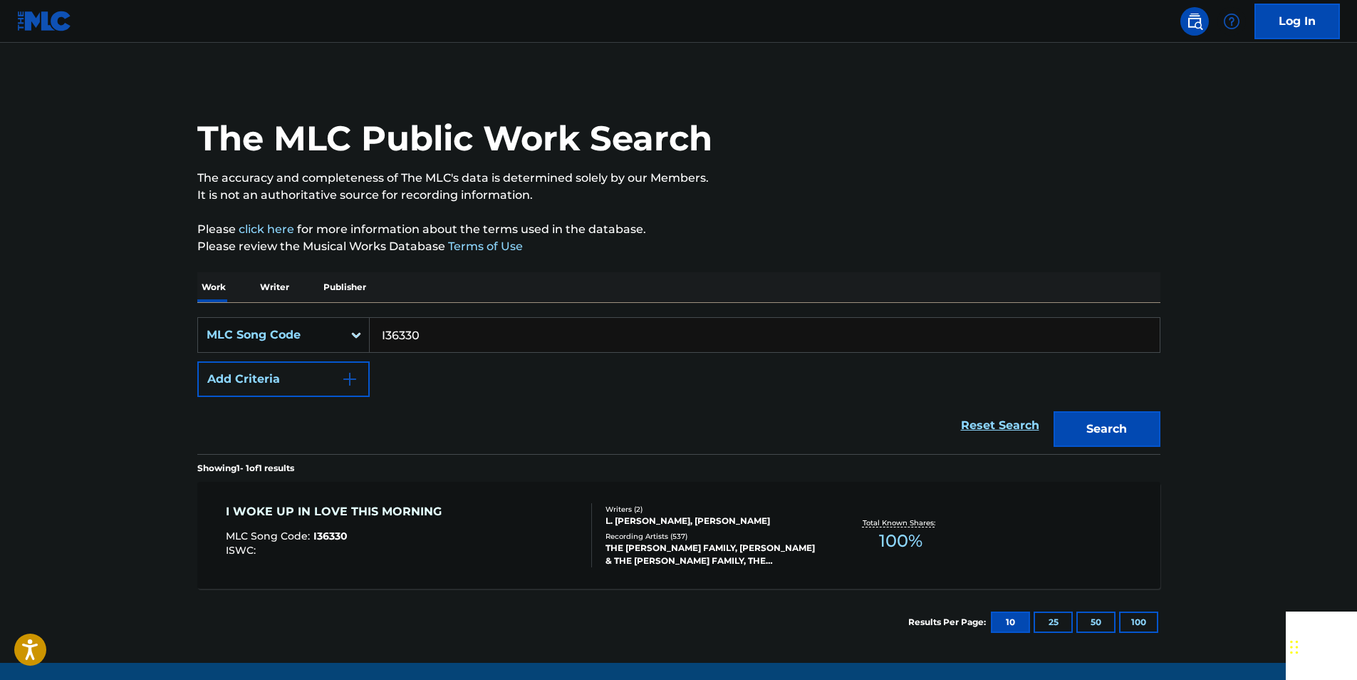
click at [431, 332] on input "I36330" at bounding box center [765, 335] width 790 height 34
paste input "R1127J"
click at [1145, 425] on button "Search" at bounding box center [1107, 429] width 107 height 36
click at [430, 326] on input "R1127J" at bounding box center [765, 335] width 790 height 34
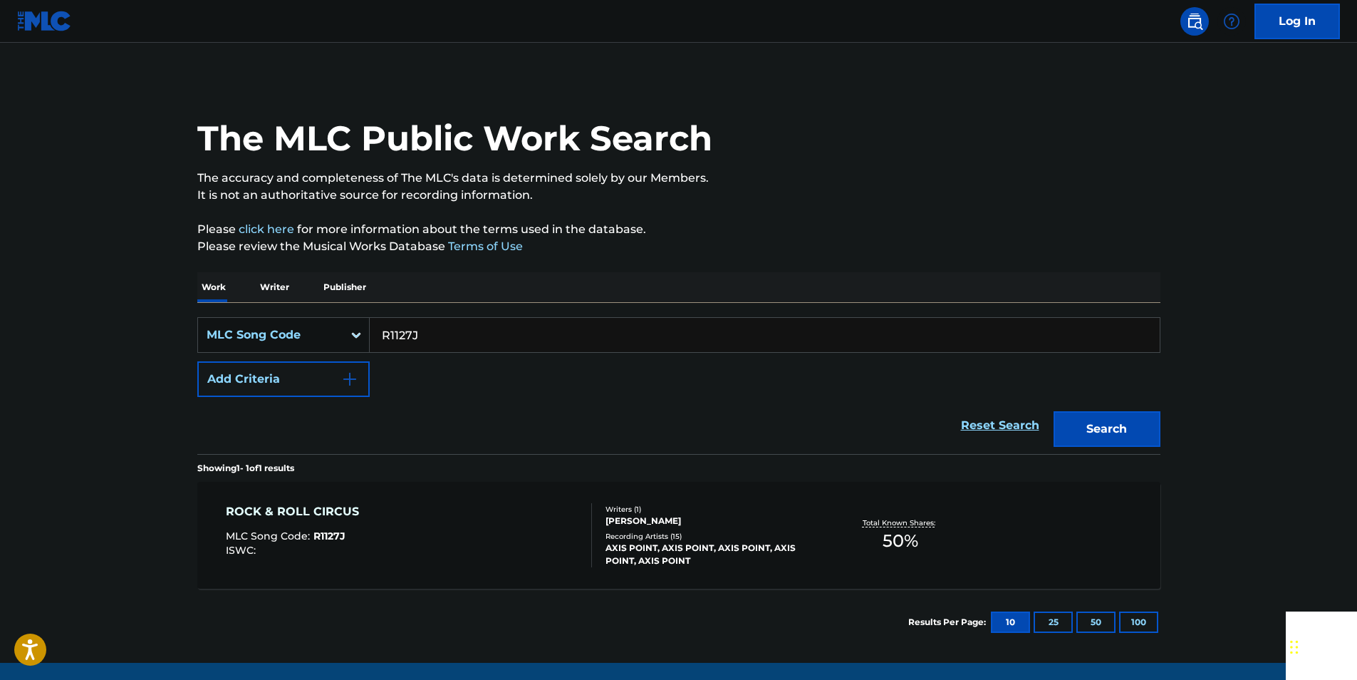
click at [429, 326] on input "R1127J" at bounding box center [765, 335] width 790 height 34
paste input "F46594"
click at [1090, 430] on button "Search" at bounding box center [1107, 429] width 107 height 36
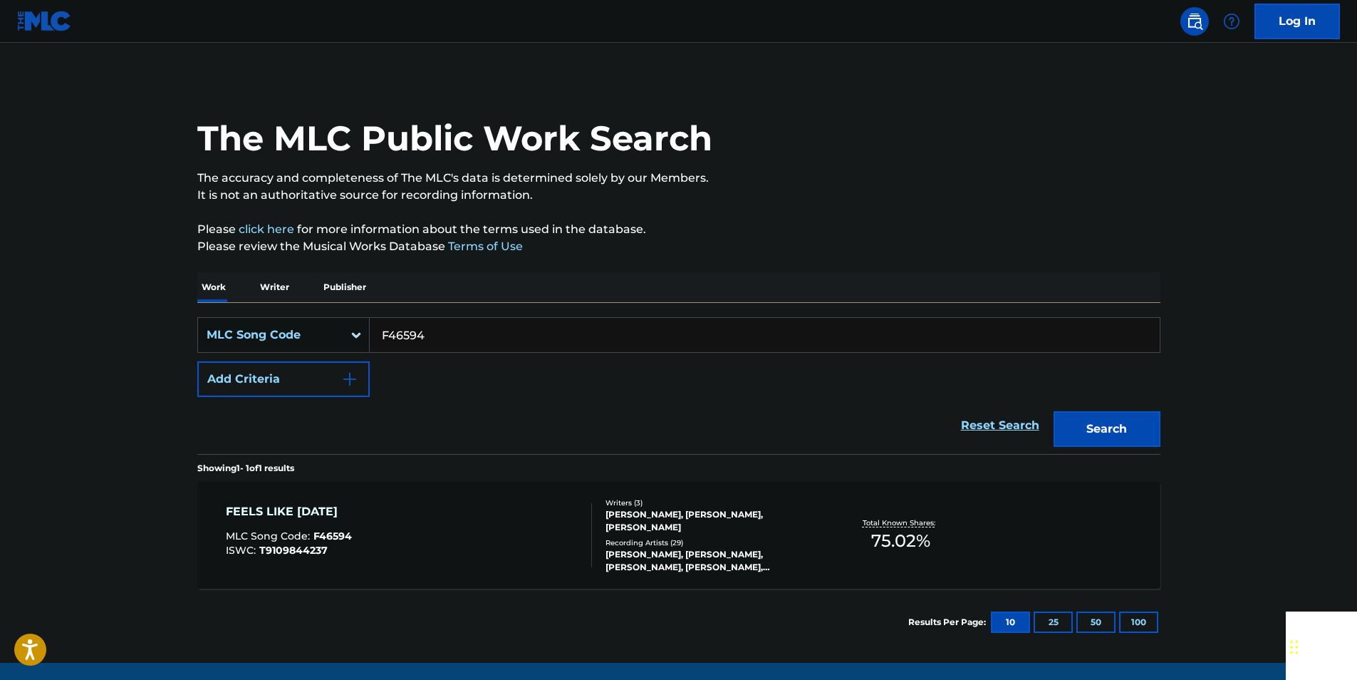
click at [474, 333] on input "F46594" at bounding box center [765, 335] width 790 height 34
paste input "S0784S"
click at [1095, 420] on button "Search" at bounding box center [1107, 429] width 107 height 36
click at [431, 337] on input "S0784S" at bounding box center [765, 335] width 790 height 34
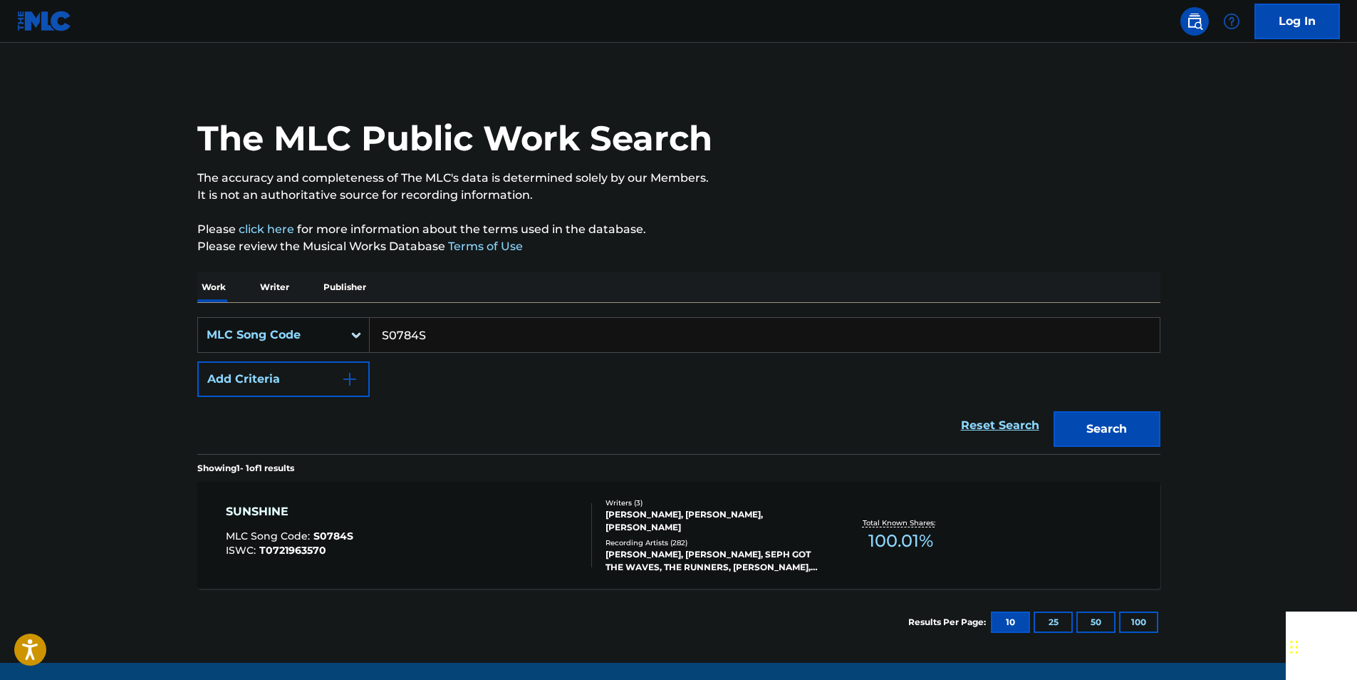
click at [431, 337] on input "S0784S" at bounding box center [765, 335] width 790 height 34
paste input "T2903R"
click at [1138, 423] on button "Search" at bounding box center [1107, 429] width 107 height 36
click at [428, 334] on input "T2903R" at bounding box center [765, 335] width 790 height 34
click at [427, 335] on input "T2903R" at bounding box center [765, 335] width 790 height 34
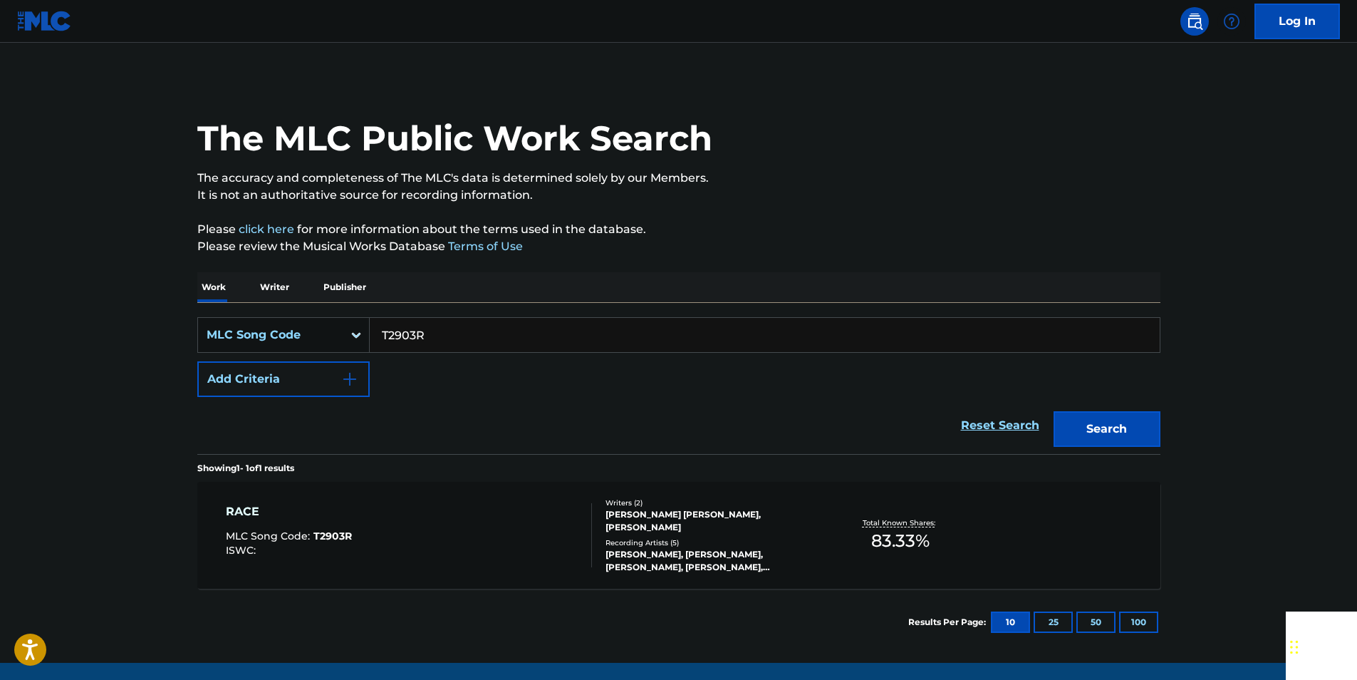
paste input "030E"
click at [1104, 449] on div "Search" at bounding box center [1104, 425] width 114 height 57
click at [1102, 442] on button "Search" at bounding box center [1107, 429] width 107 height 36
click at [443, 323] on input "T2030E" at bounding box center [765, 335] width 790 height 34
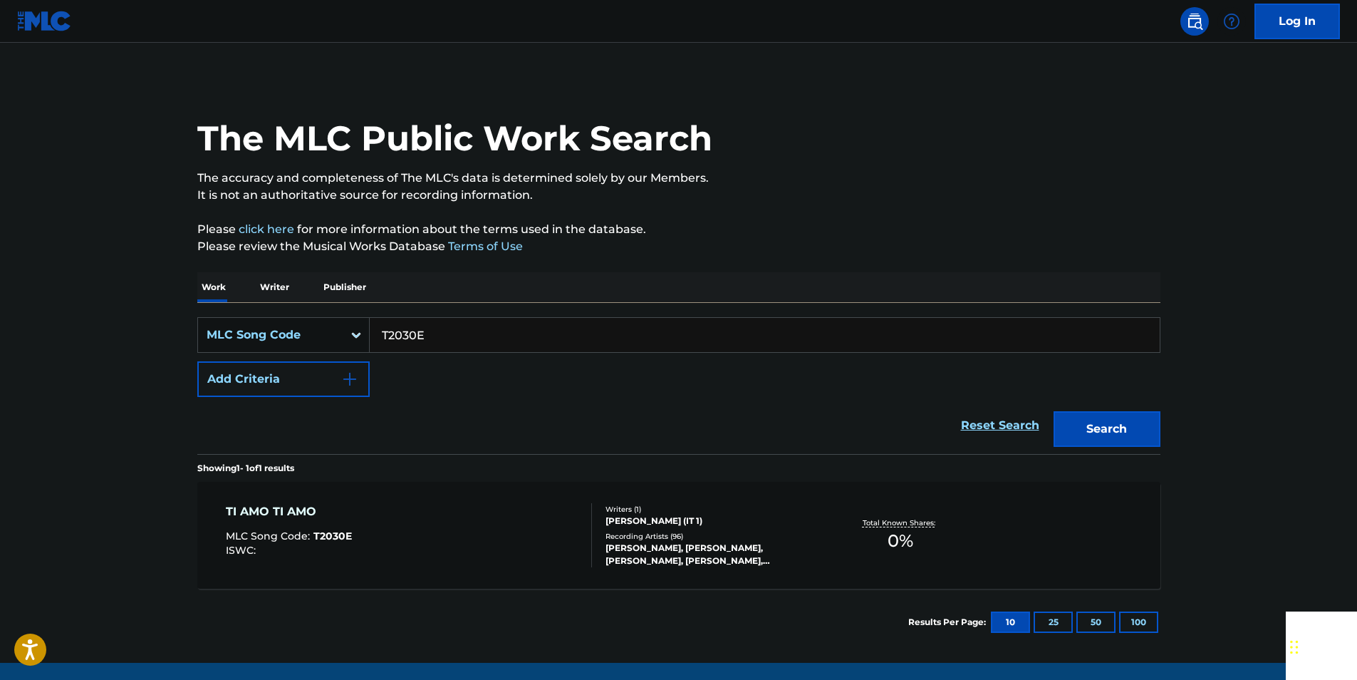
paste input "M16153"
click at [1140, 416] on button "Search" at bounding box center [1107, 429] width 107 height 36
click at [437, 342] on input "M16153" at bounding box center [765, 335] width 790 height 34
paste input "J1515O"
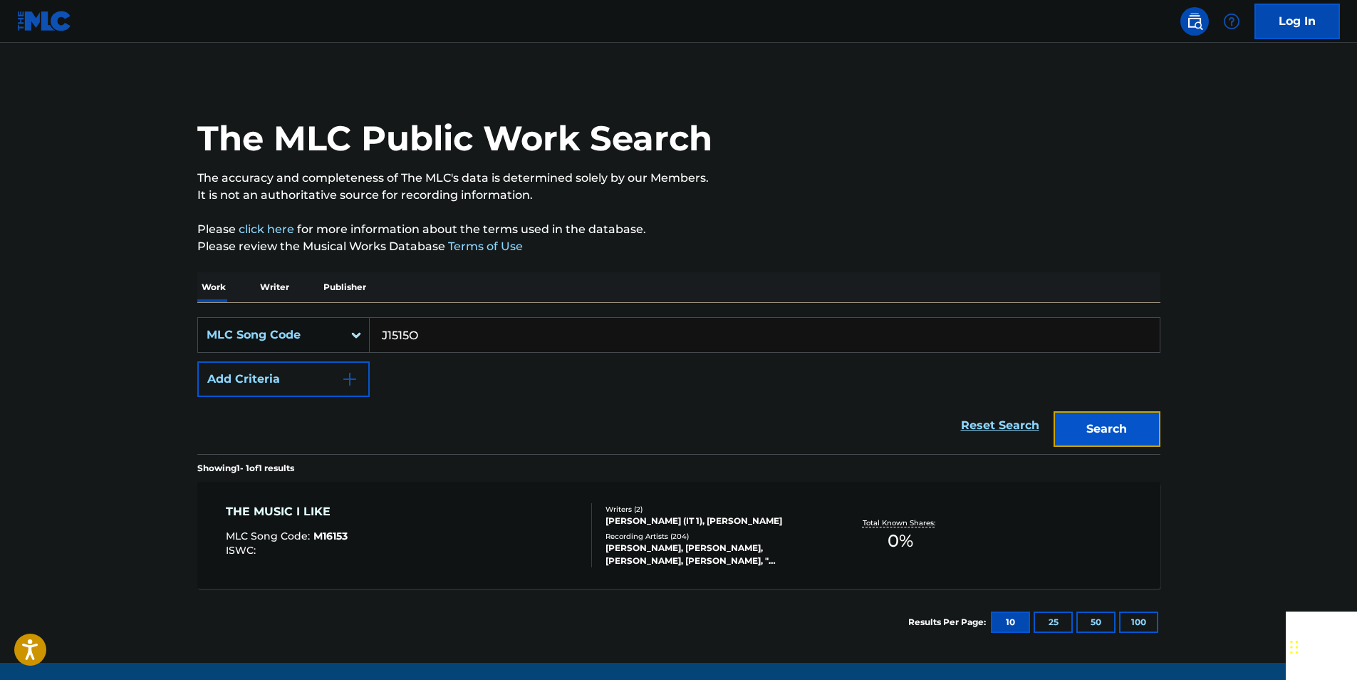
click at [1096, 414] on button "Search" at bounding box center [1107, 429] width 107 height 36
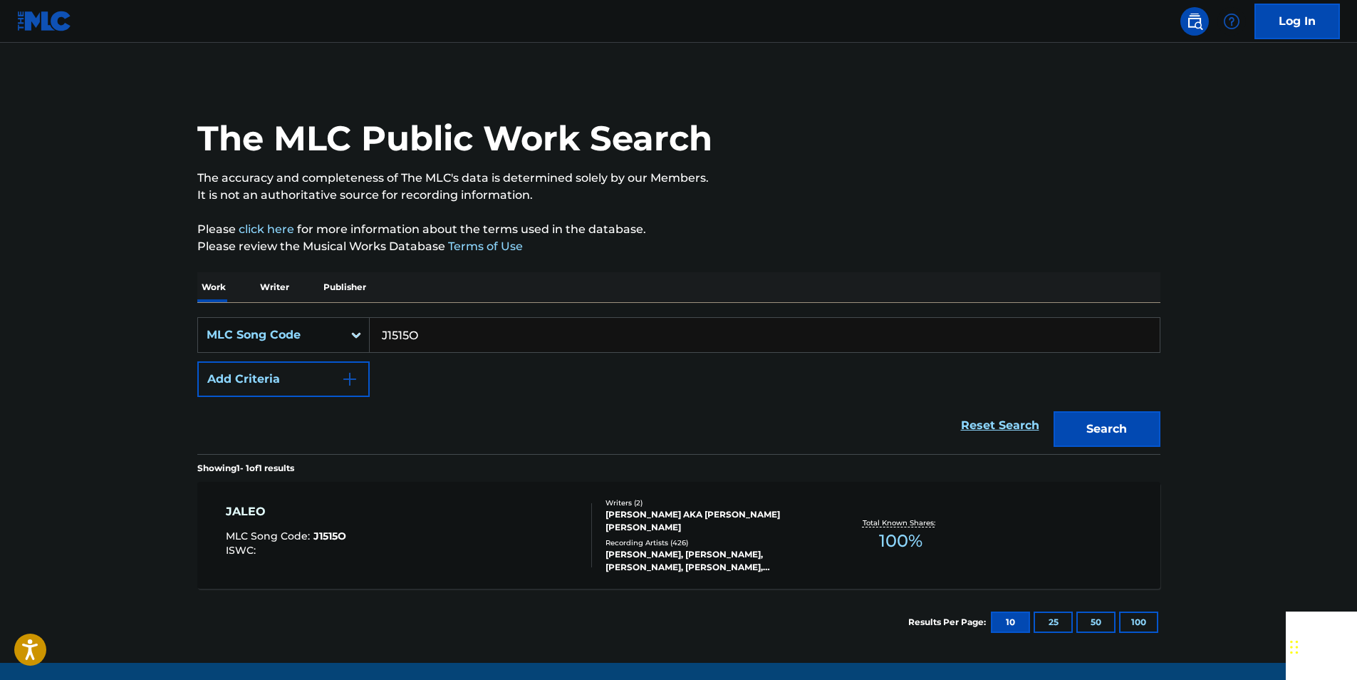
click at [424, 335] on input "J1515O" at bounding box center [765, 335] width 790 height 34
paste input "I02251"
click at [1077, 417] on button "Search" at bounding box center [1107, 429] width 107 height 36
click at [445, 330] on input "I02251" at bounding box center [765, 335] width 790 height 34
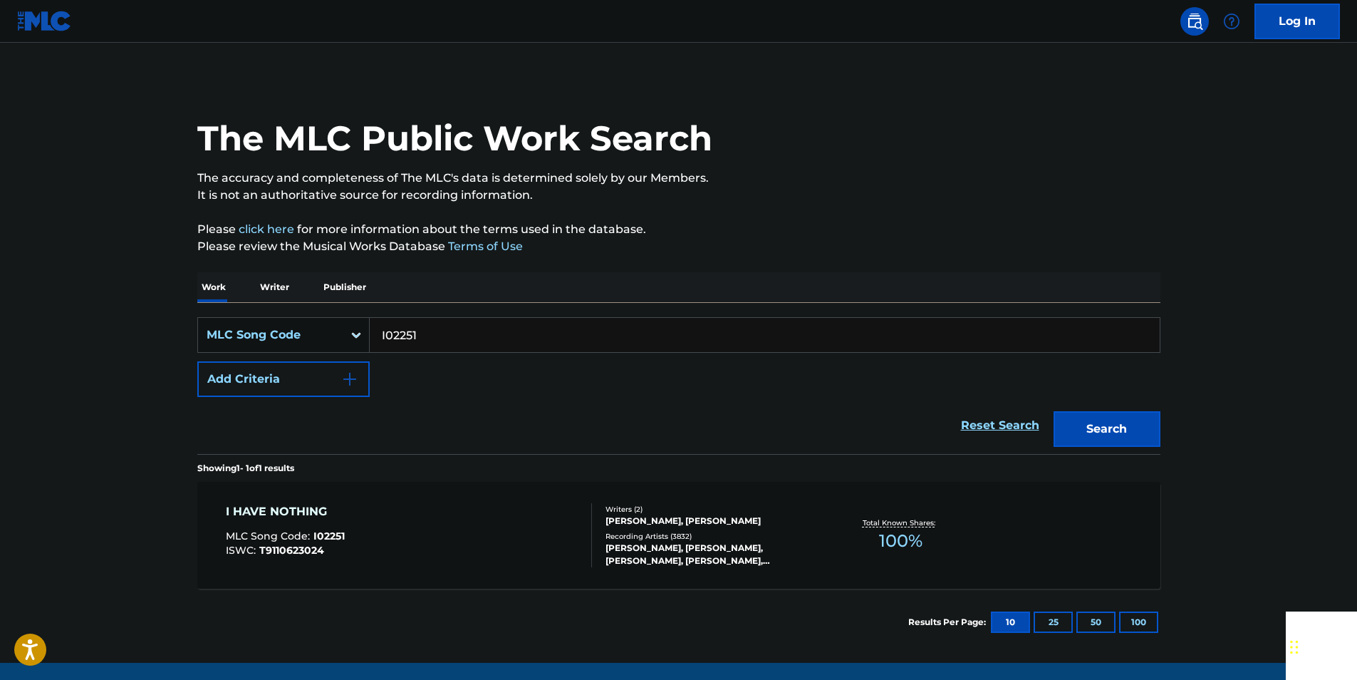
click at [445, 330] on input "I02251" at bounding box center [765, 335] width 790 height 34
paste input "F41675"
click at [1113, 432] on button "Search" at bounding box center [1107, 429] width 107 height 36
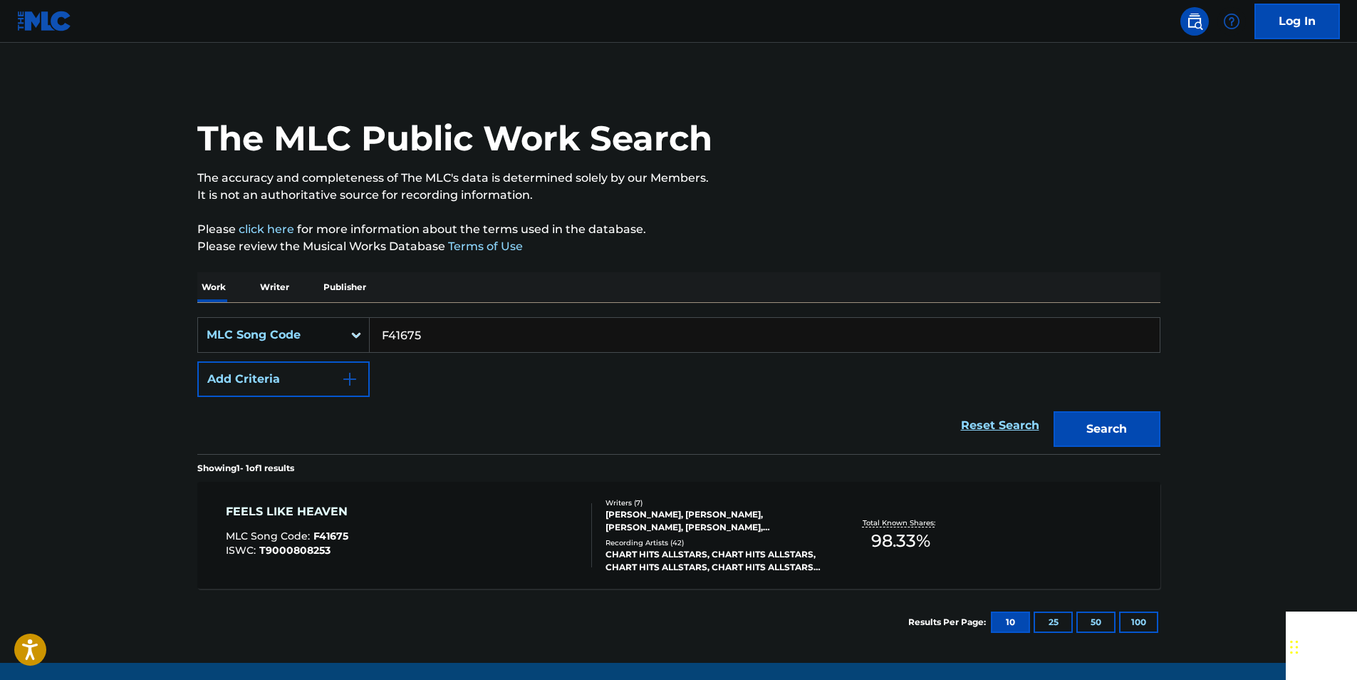
click at [437, 321] on input "F41675" at bounding box center [765, 335] width 790 height 34
paste input "Z6071Y"
click at [1151, 428] on button "Search" at bounding box center [1107, 429] width 107 height 36
click at [432, 336] on input "Z6071Y" at bounding box center [765, 335] width 790 height 34
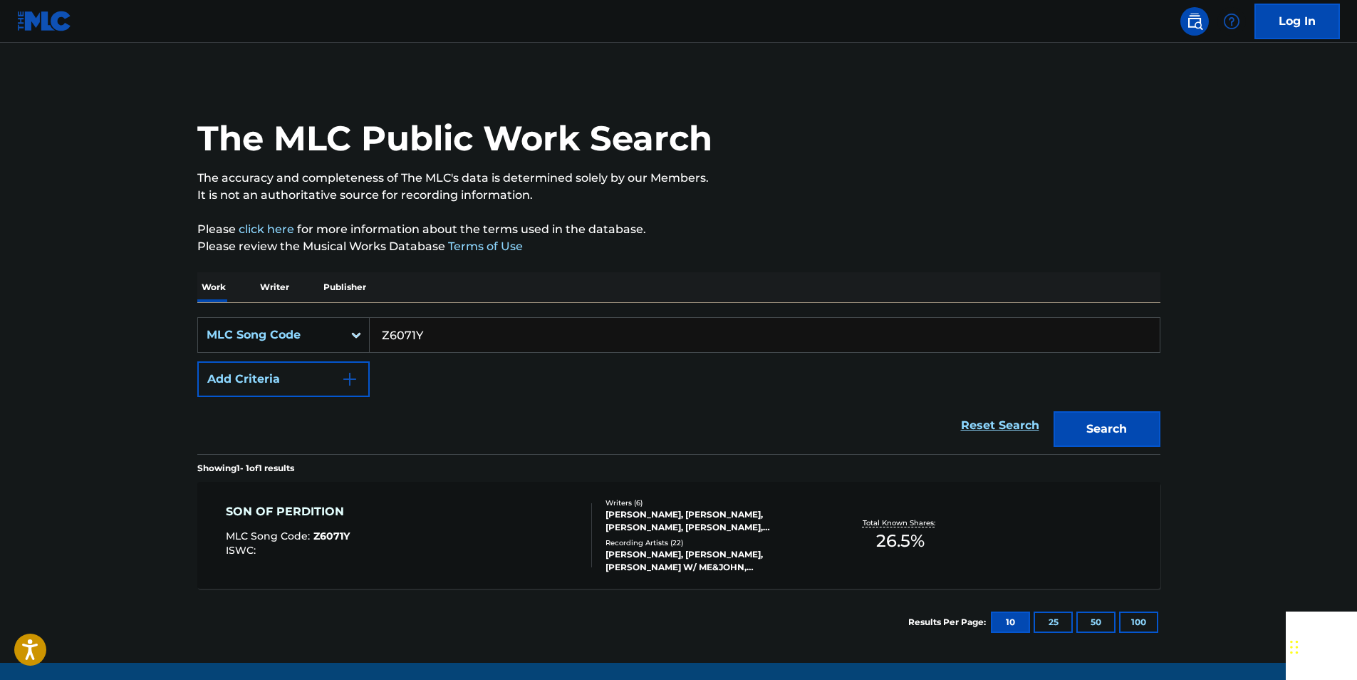
click at [432, 336] on input "Z6071Y" at bounding box center [765, 335] width 790 height 34
paste input "DV9BE1"
click at [1135, 421] on button "Search" at bounding box center [1107, 429] width 107 height 36
click at [466, 338] on input "DV9BE1" at bounding box center [765, 335] width 790 height 34
click at [465, 339] on input "DV9BE1" at bounding box center [765, 335] width 790 height 34
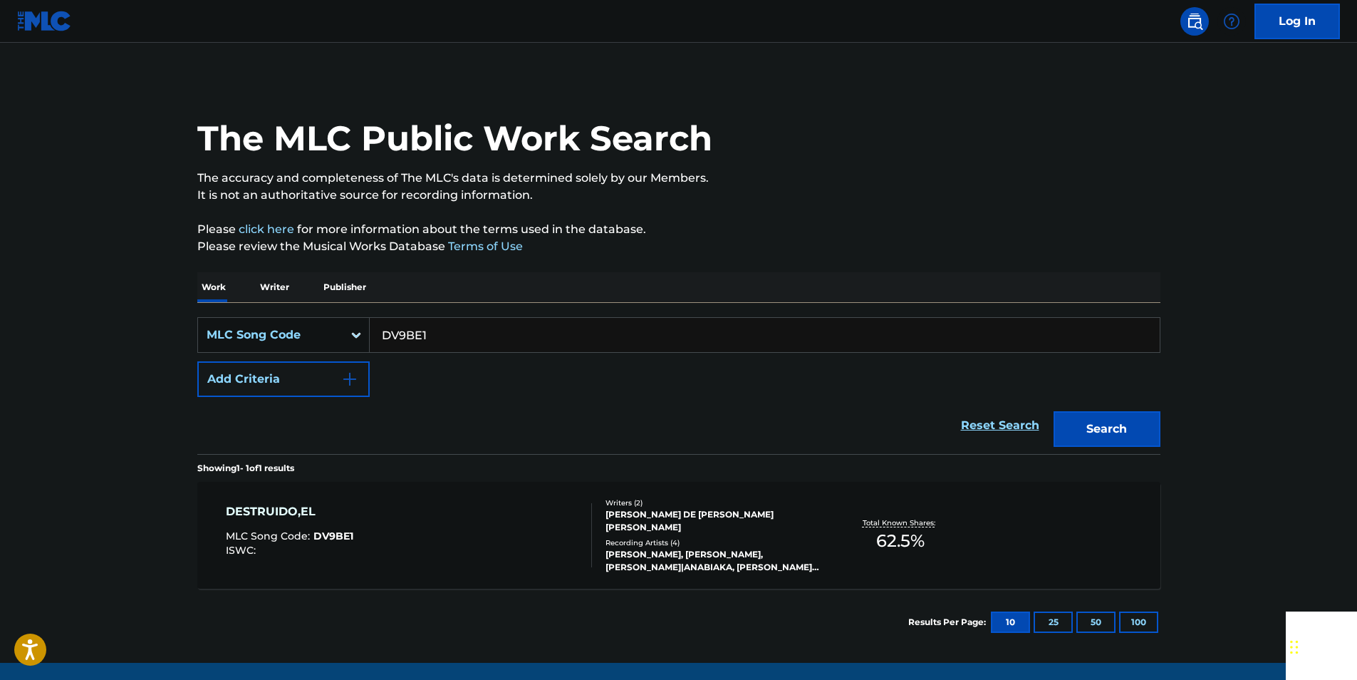
paste input "PVBZXF"
click at [1144, 426] on button "Search" at bounding box center [1107, 429] width 107 height 36
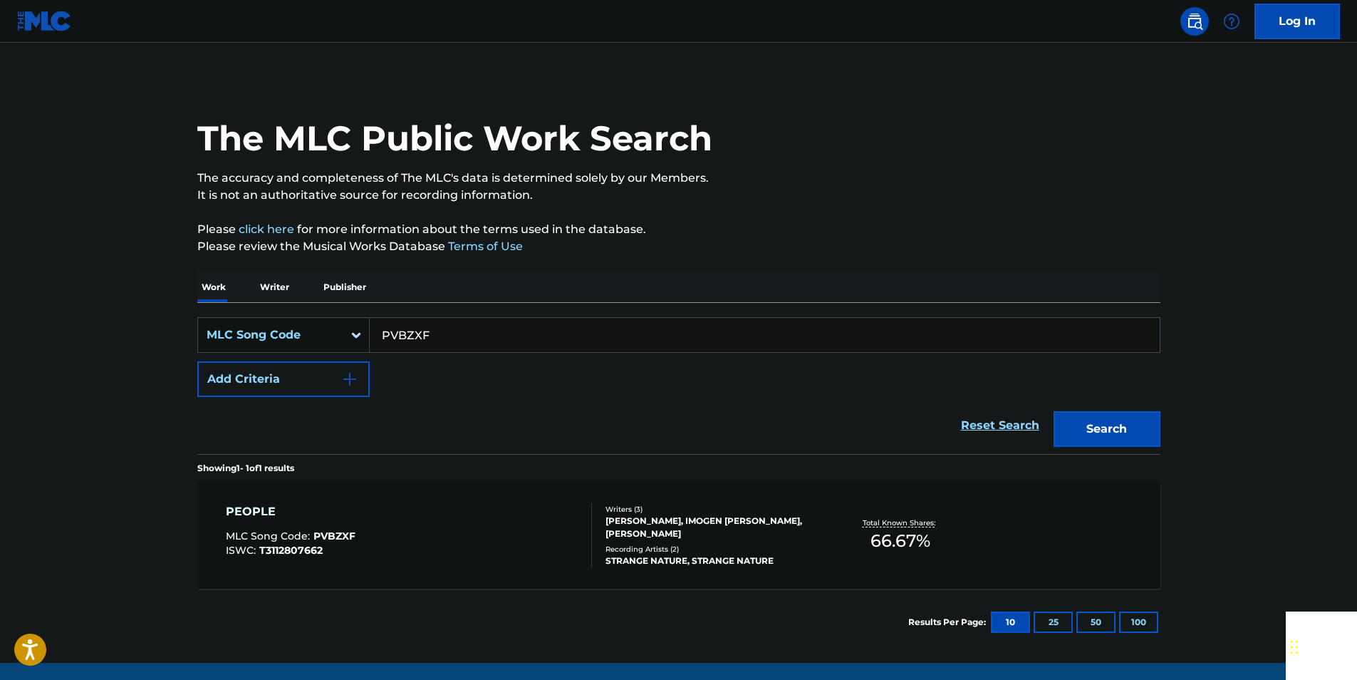
click at [437, 331] on input "PVBZXF" at bounding box center [765, 335] width 790 height 34
paste input "X2074P"
click at [1145, 423] on button "Search" at bounding box center [1107, 429] width 107 height 36
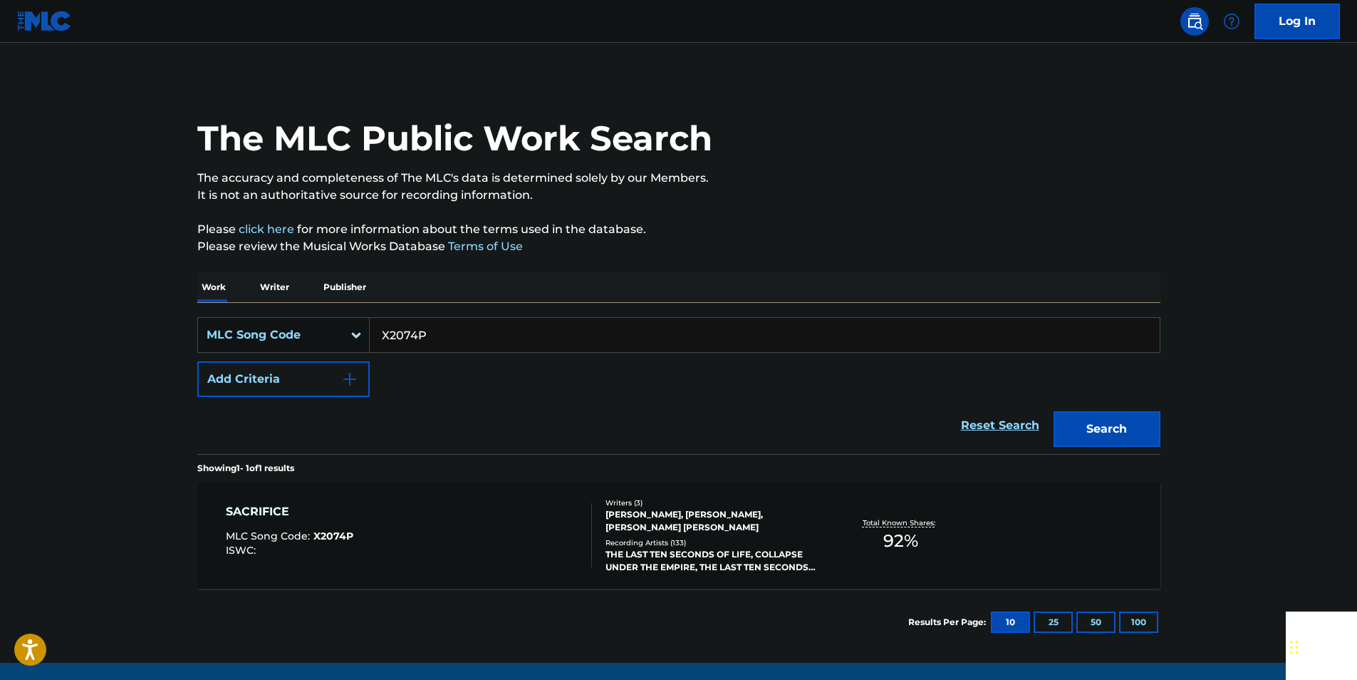
click at [430, 328] on input "X2074P" at bounding box center [765, 335] width 790 height 34
paste input "B17556"
click at [1072, 422] on button "Search" at bounding box center [1107, 429] width 107 height 36
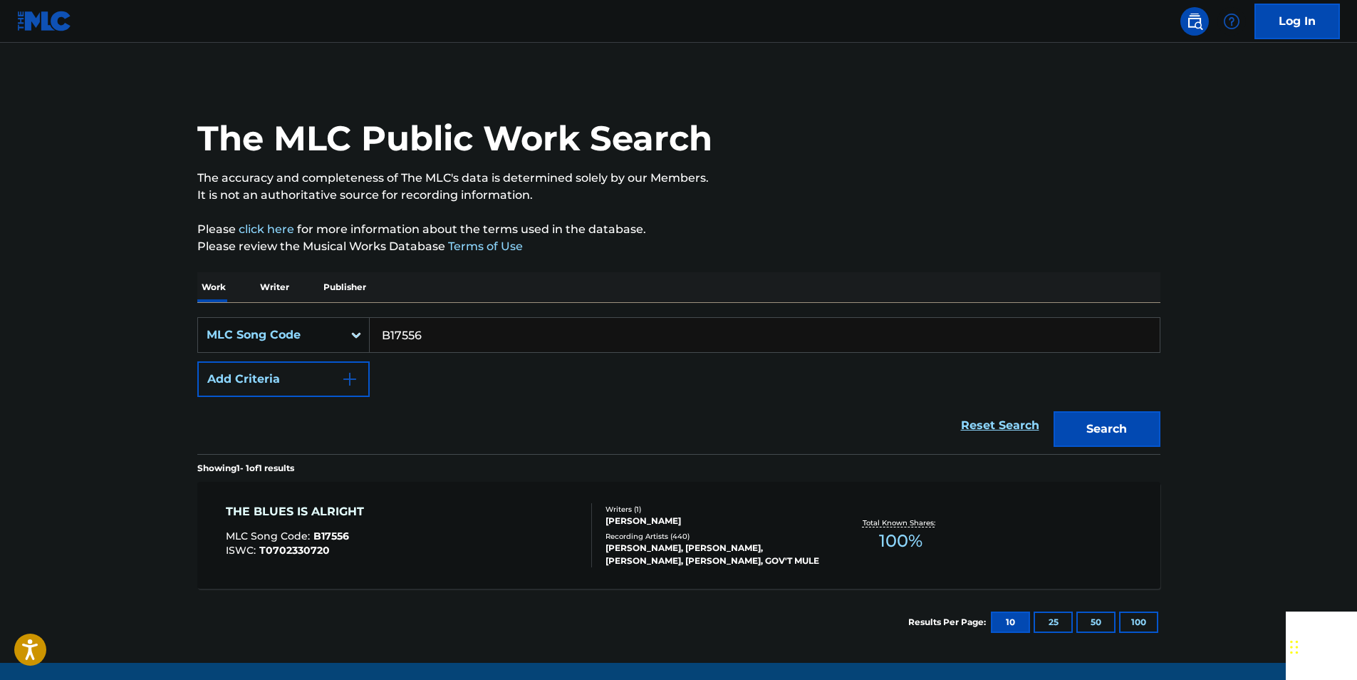
click at [469, 337] on input "B17556" at bounding box center [765, 335] width 790 height 34
paste input "N0696"
click at [1081, 424] on button "Search" at bounding box center [1107, 429] width 107 height 36
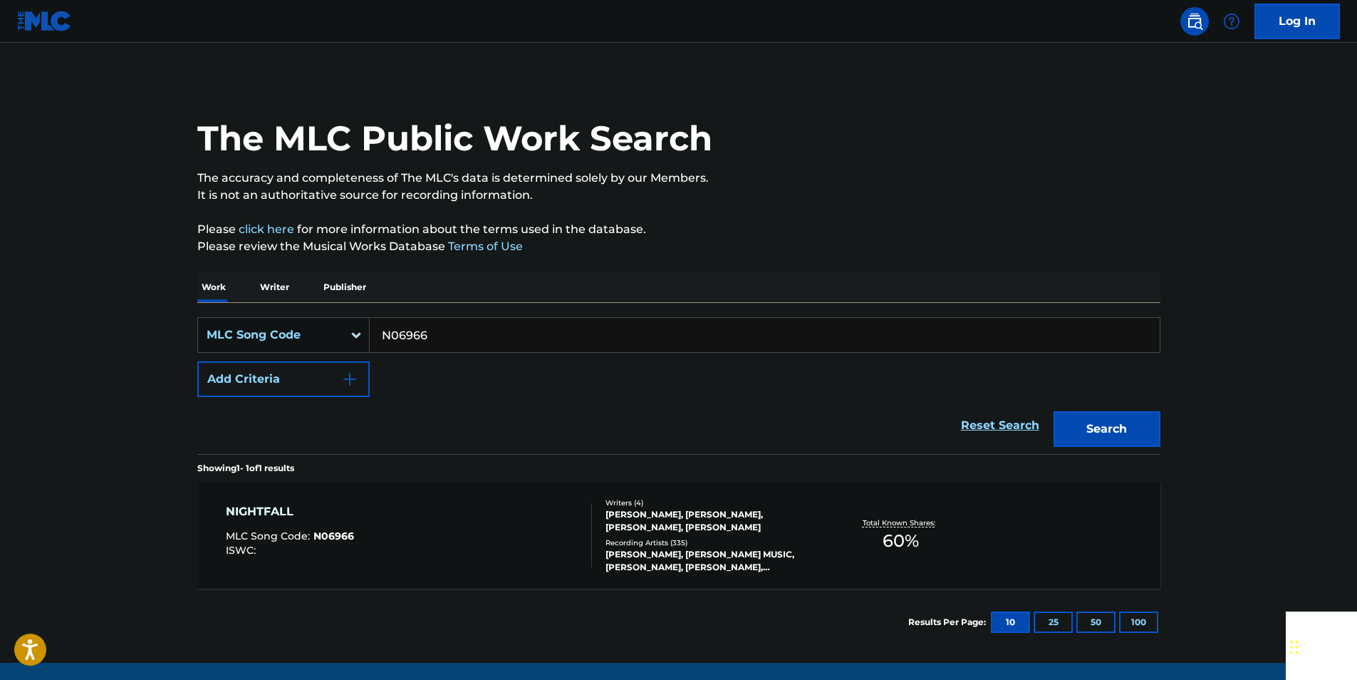
click at [438, 326] on input "N06966" at bounding box center [765, 335] width 790 height 34
paste input "A8316N"
drag, startPoint x: 1121, startPoint y: 437, endPoint x: 336, endPoint y: 133, distance: 841.9
click at [1121, 437] on button "Search" at bounding box center [1107, 429] width 107 height 36
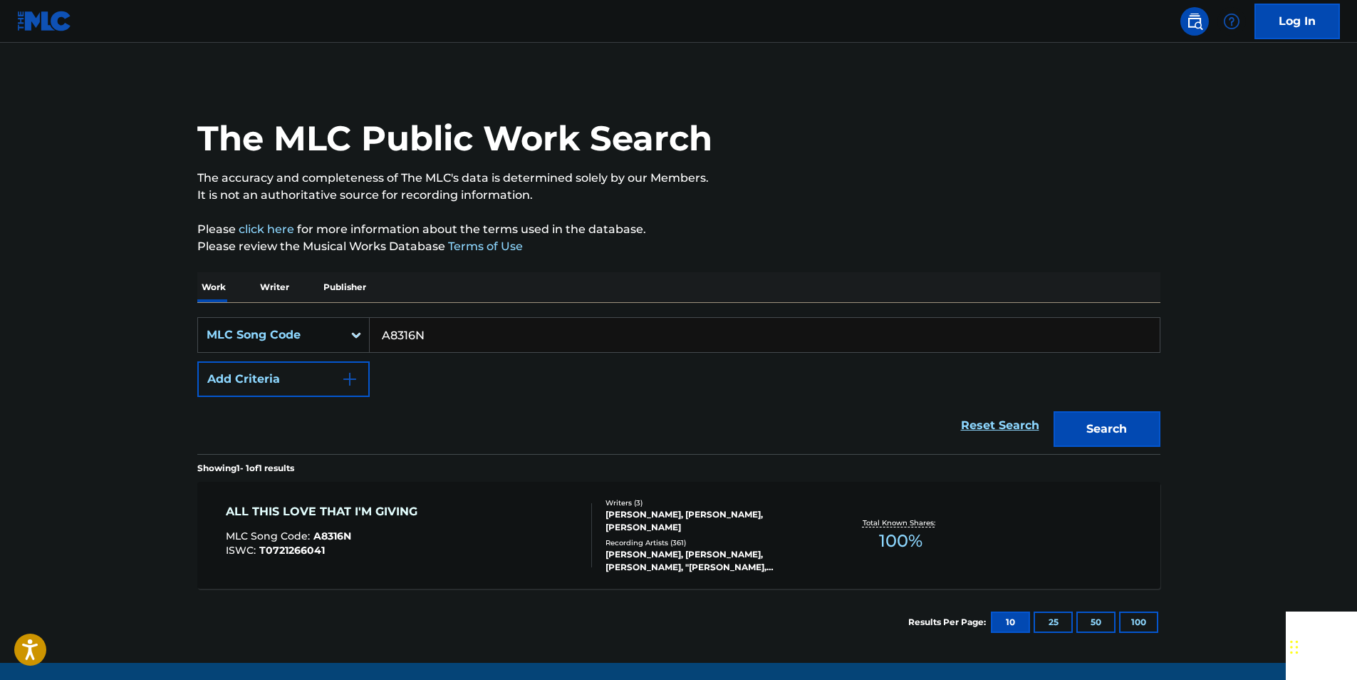
click at [427, 326] on input "A8316N" at bounding box center [765, 335] width 790 height 34
paste input "L15613"
click at [1146, 417] on button "Search" at bounding box center [1107, 429] width 107 height 36
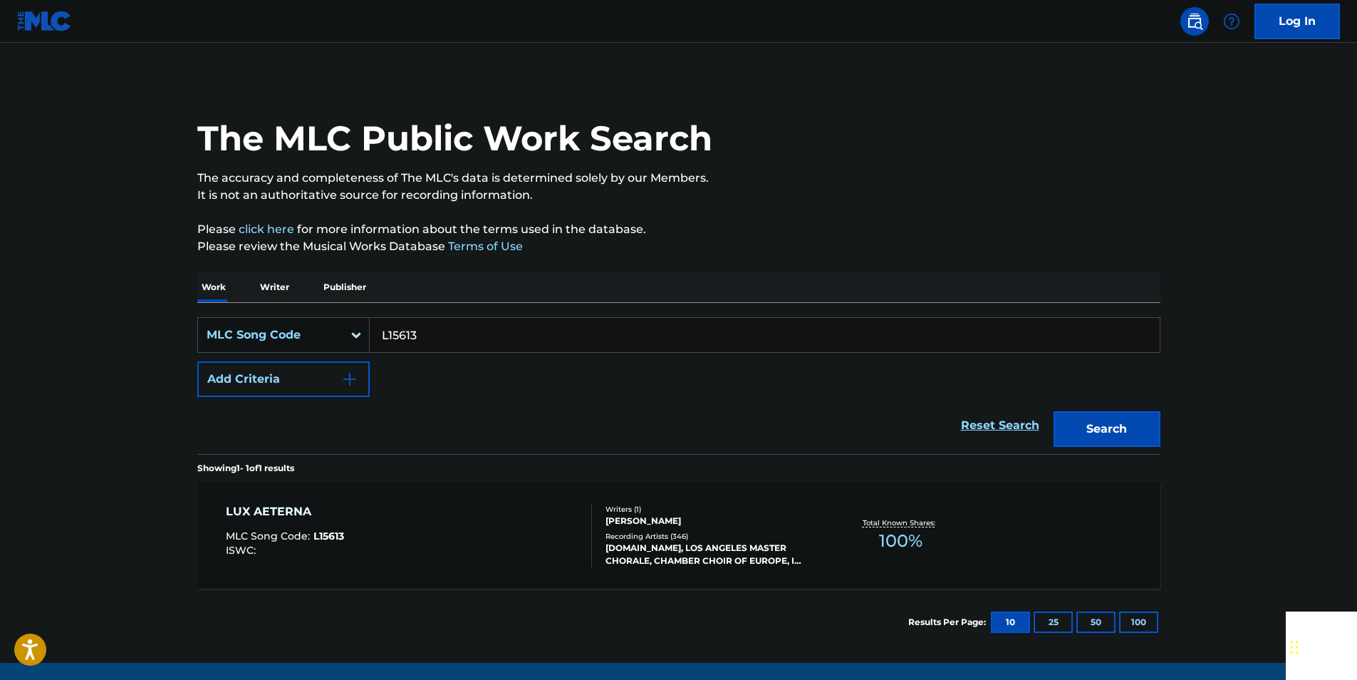
click at [437, 341] on input "L15613" at bounding box center [765, 335] width 790 height 34
paste input "OD03EB"
click at [1069, 422] on button "Search" at bounding box center [1107, 429] width 107 height 36
click at [451, 336] on input "OD03EB" at bounding box center [765, 335] width 790 height 34
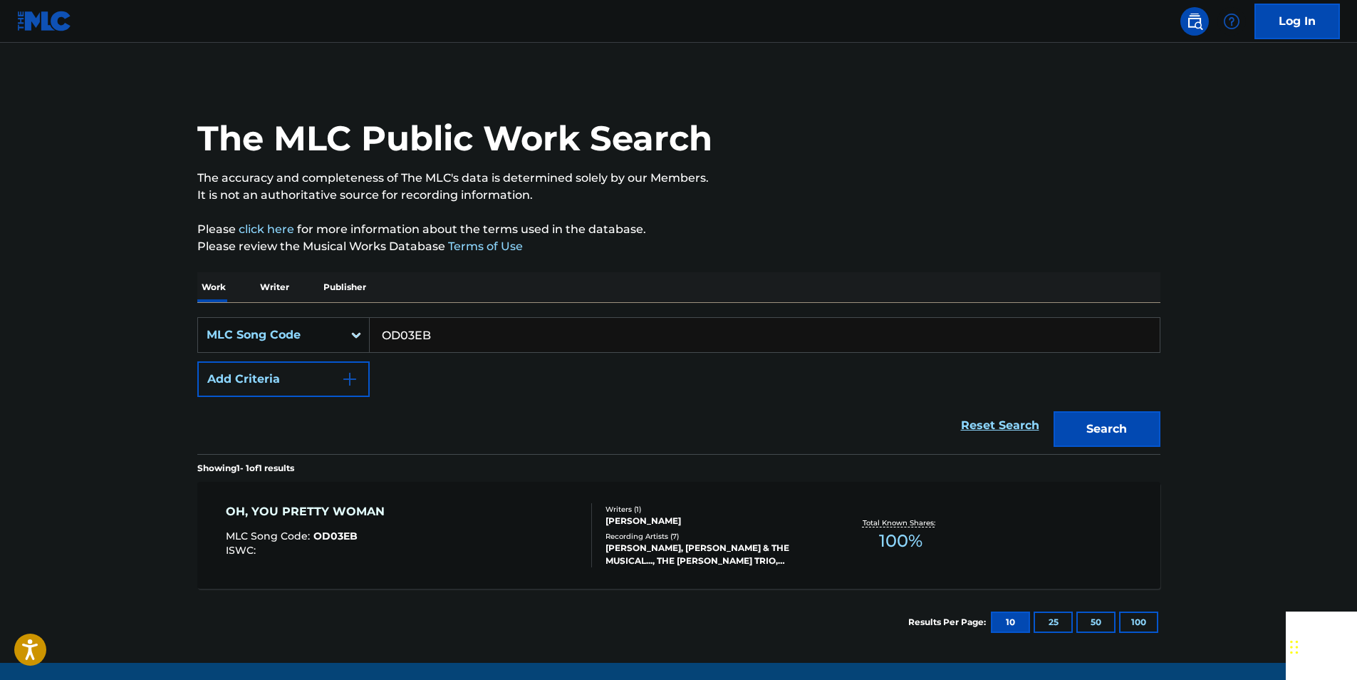
click at [451, 336] on input "OD03EB" at bounding box center [765, 335] width 790 height 34
paste input "W17221"
click at [1126, 414] on button "Search" at bounding box center [1107, 429] width 107 height 36
click at [432, 342] on input "W17221" at bounding box center [765, 335] width 790 height 34
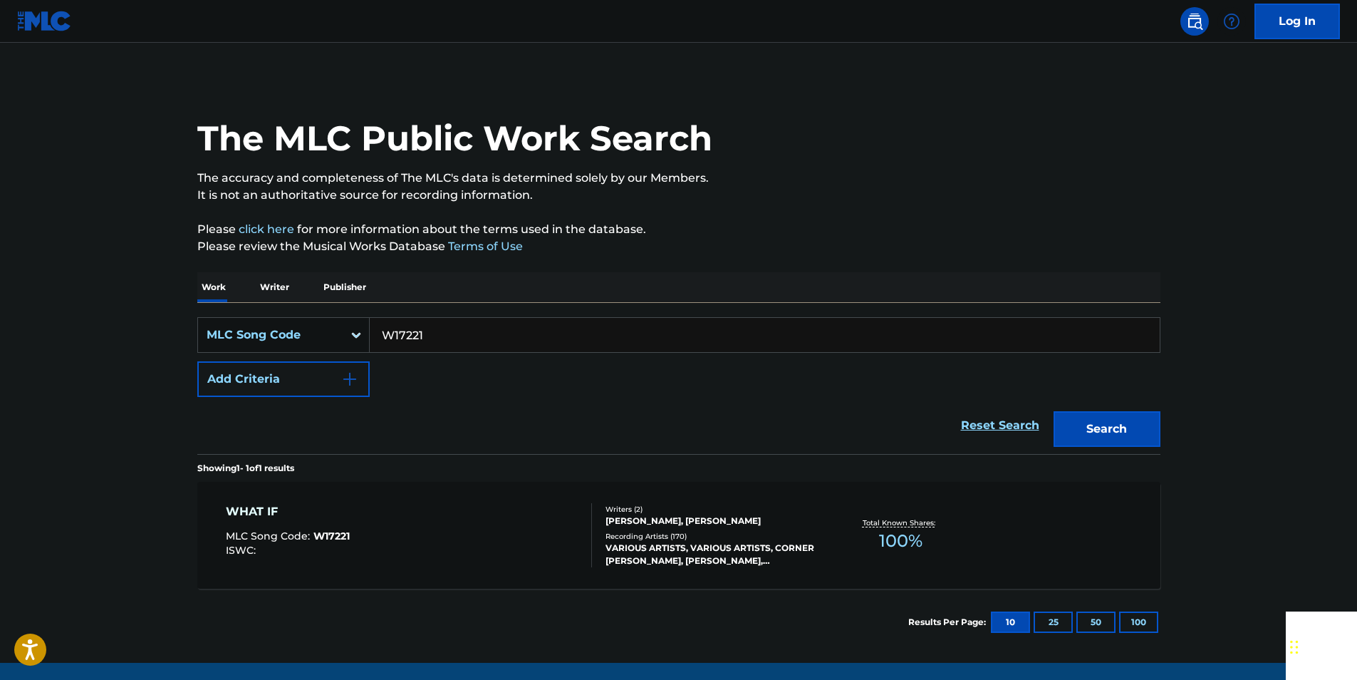
paste input "X3383D"
click at [1138, 425] on button "Search" at bounding box center [1107, 429] width 107 height 36
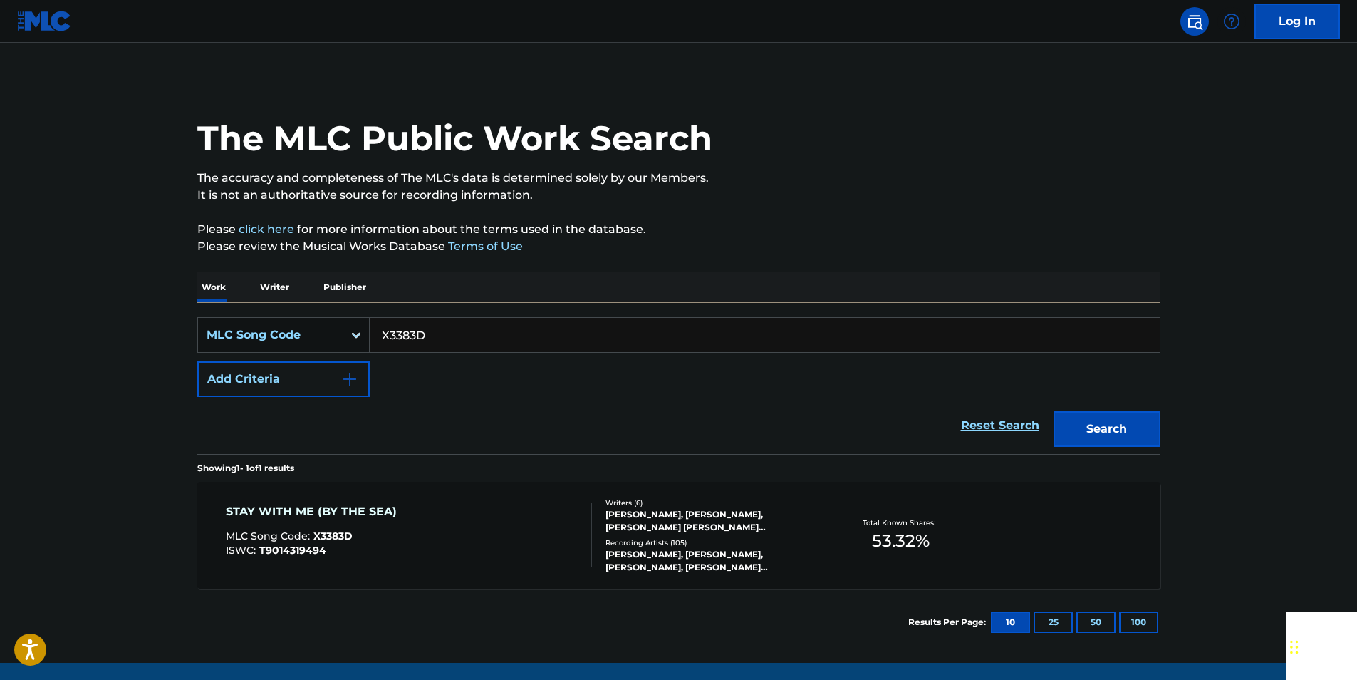
click at [426, 346] on input "X3383D" at bounding box center [765, 335] width 790 height 34
click at [429, 338] on input "X3383D" at bounding box center [765, 335] width 790 height 34
paste input "RA3XCI"
click at [1148, 423] on button "Search" at bounding box center [1107, 429] width 107 height 36
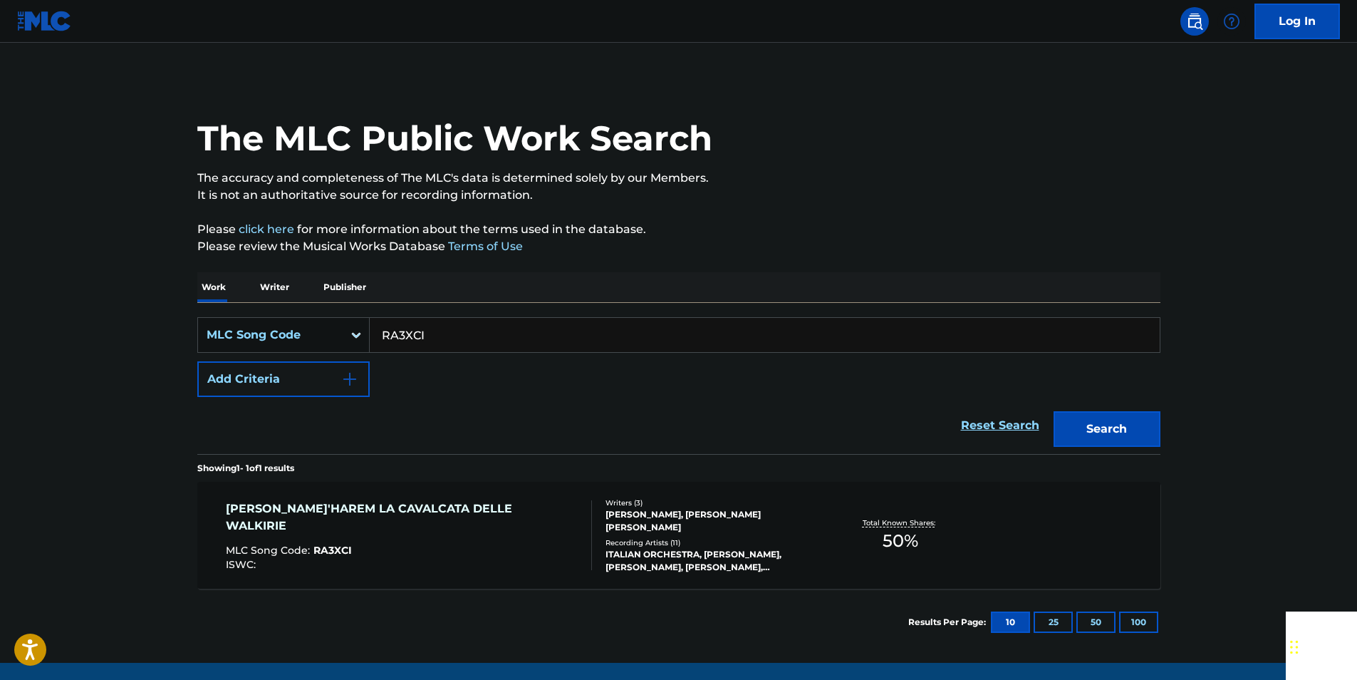
click at [448, 355] on div "SearchWithCriteria08d90c5d-5d7f-43ad-8b29-0eb729075b4c MLC Song Code RA3XCI Add…" at bounding box center [678, 357] width 963 height 80
click at [437, 330] on input "RA3XCI" at bounding box center [765, 335] width 790 height 34
click at [437, 329] on input "RA3XCI" at bounding box center [765, 335] width 790 height 34
paste input "U0225N"
click at [1141, 424] on button "Search" at bounding box center [1107, 429] width 107 height 36
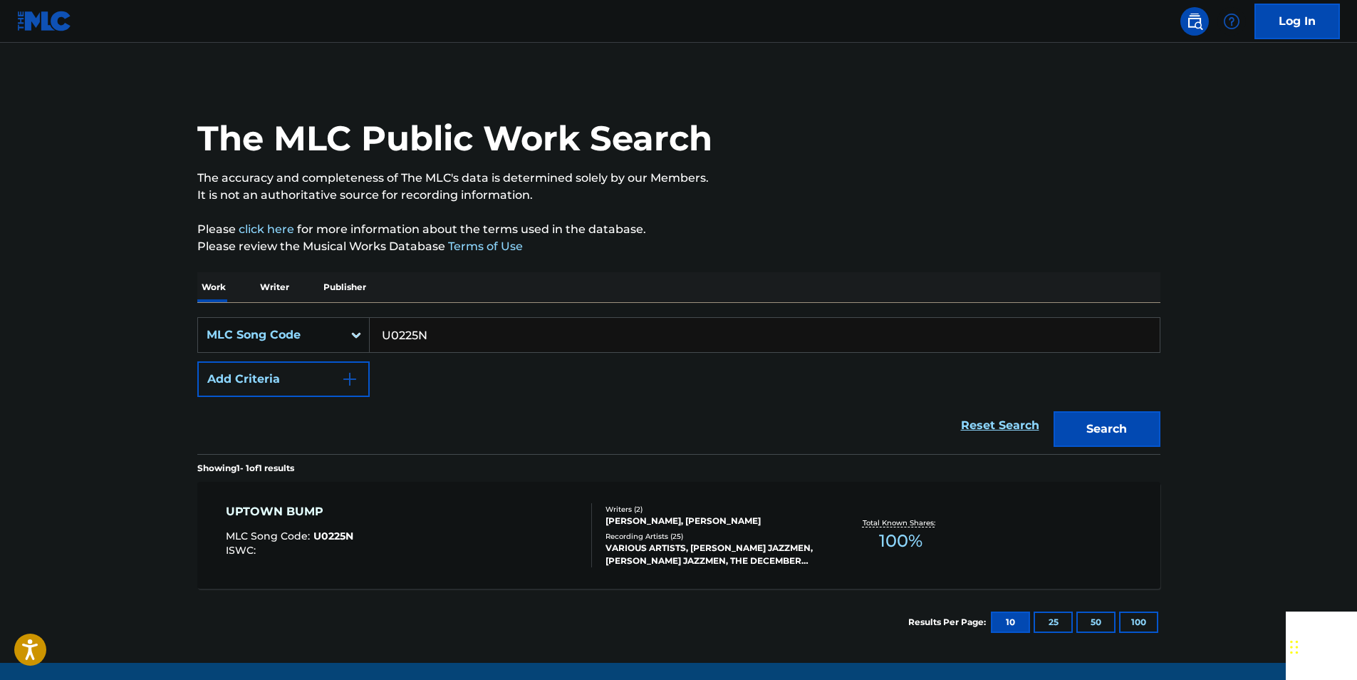
click at [430, 336] on input "U0225N" at bounding box center [765, 335] width 790 height 34
paste input "L09029"
click at [1110, 430] on button "Search" at bounding box center [1107, 429] width 107 height 36
click at [425, 333] on input "L09029" at bounding box center [765, 335] width 790 height 34
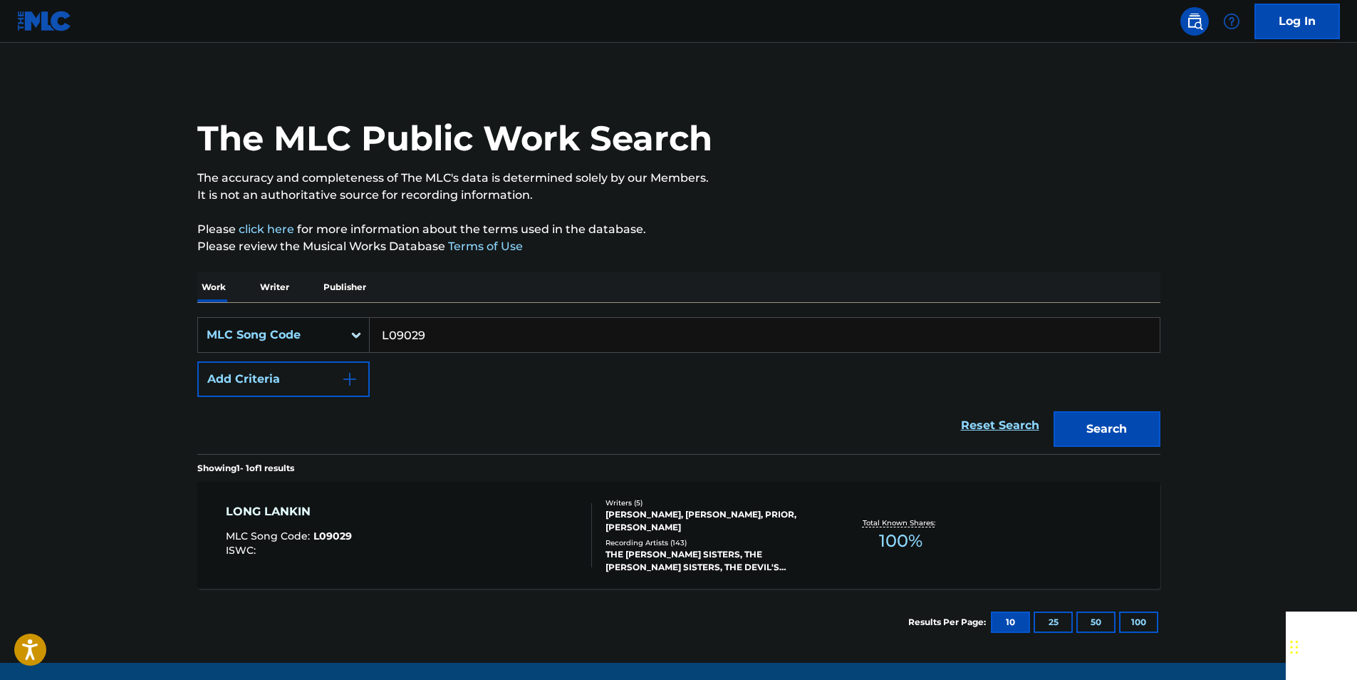
click at [425, 333] on input "L09029" at bounding box center [765, 335] width 790 height 34
paste input "H1142U"
click at [1130, 427] on button "Search" at bounding box center [1107, 429] width 107 height 36
click at [424, 339] on input "H1142U" at bounding box center [765, 335] width 790 height 34
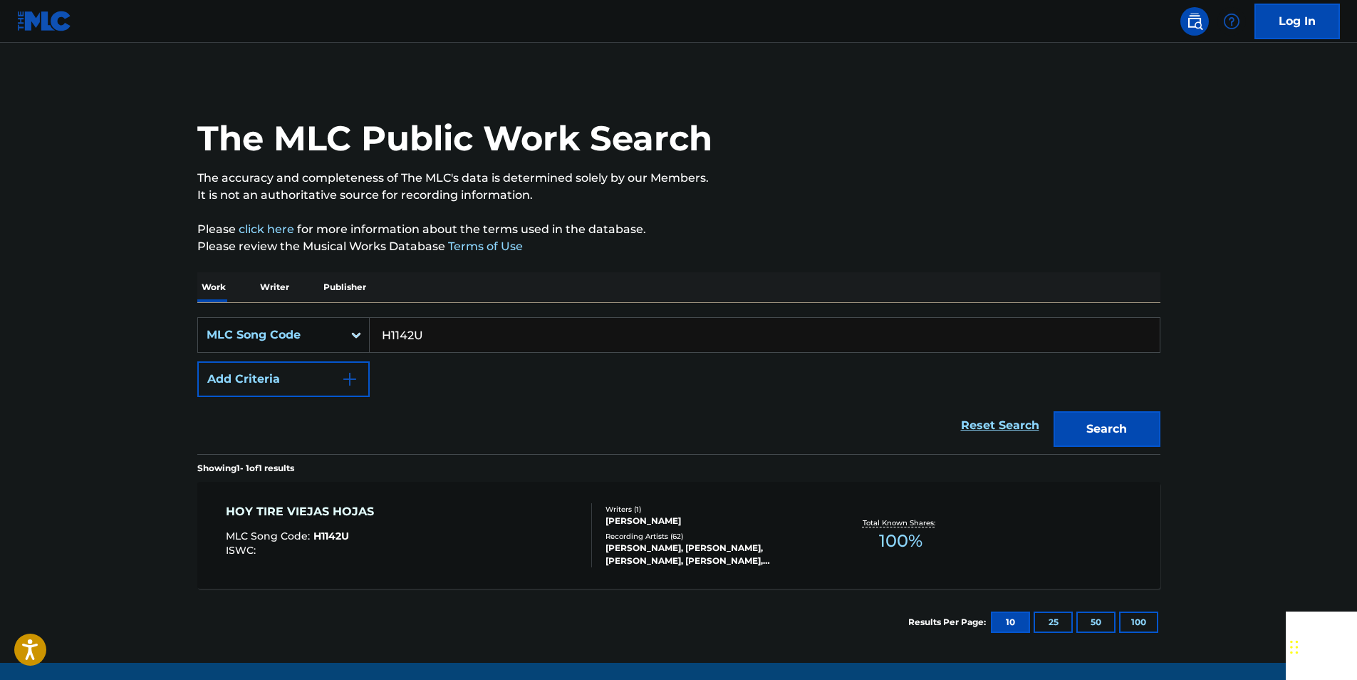
paste input "T25113"
click at [1126, 433] on button "Search" at bounding box center [1107, 429] width 107 height 36
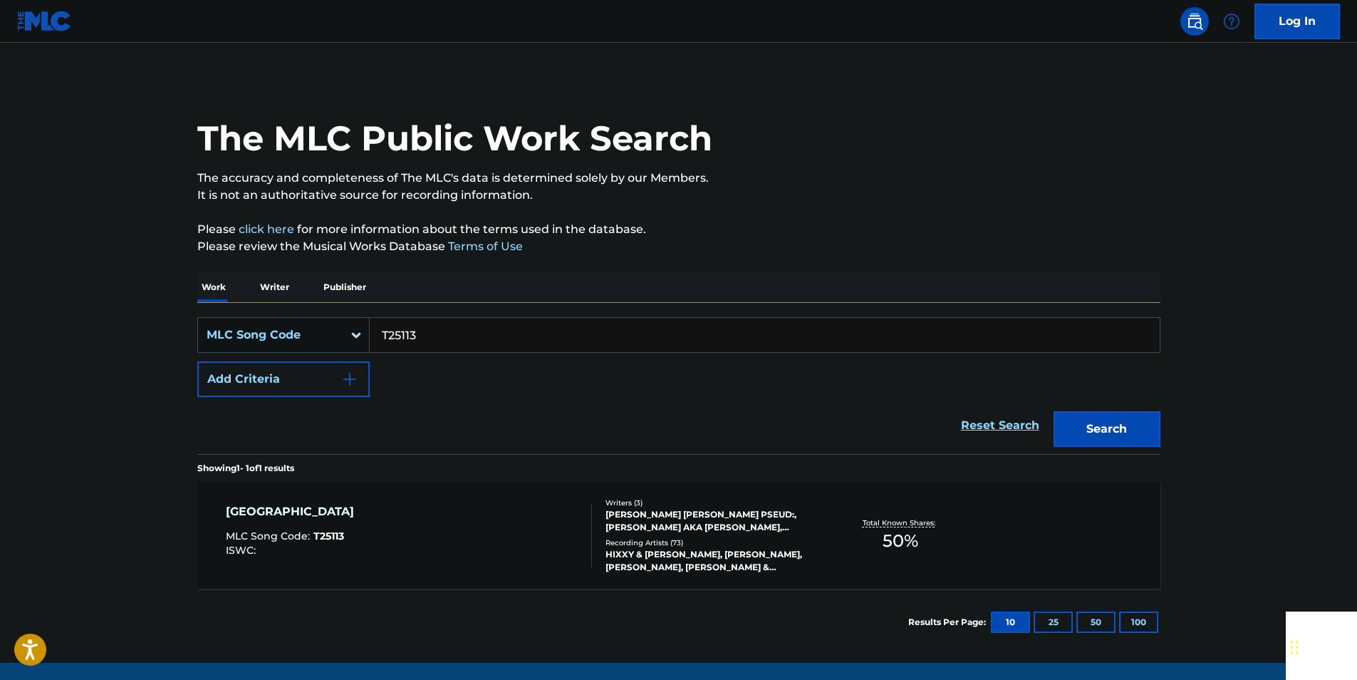
click at [442, 334] on input "T25113" at bounding box center [765, 335] width 790 height 34
paste input "E26320"
click at [1148, 423] on button "Search" at bounding box center [1107, 429] width 107 height 36
click at [424, 328] on input "E26320" at bounding box center [765, 335] width 790 height 34
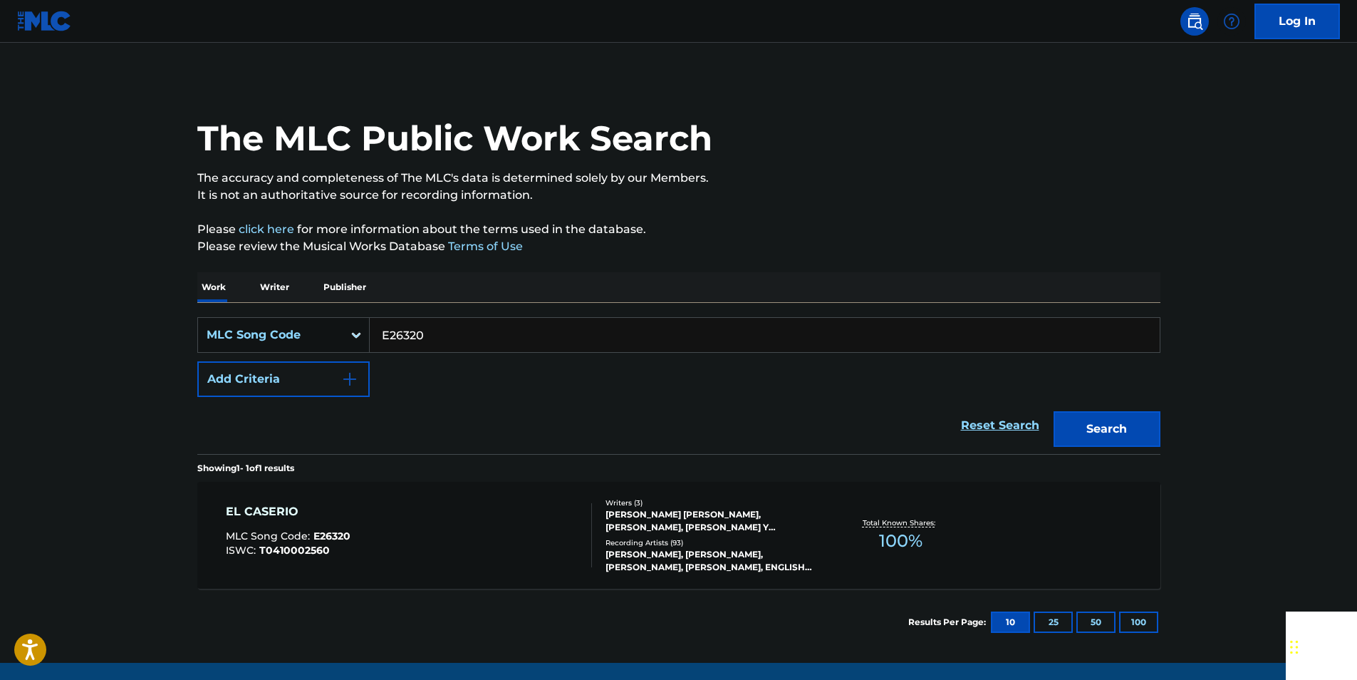
click at [424, 328] on input "E26320" at bounding box center [765, 335] width 790 height 34
paste input "F56853"
click at [1112, 417] on button "Search" at bounding box center [1107, 429] width 107 height 36
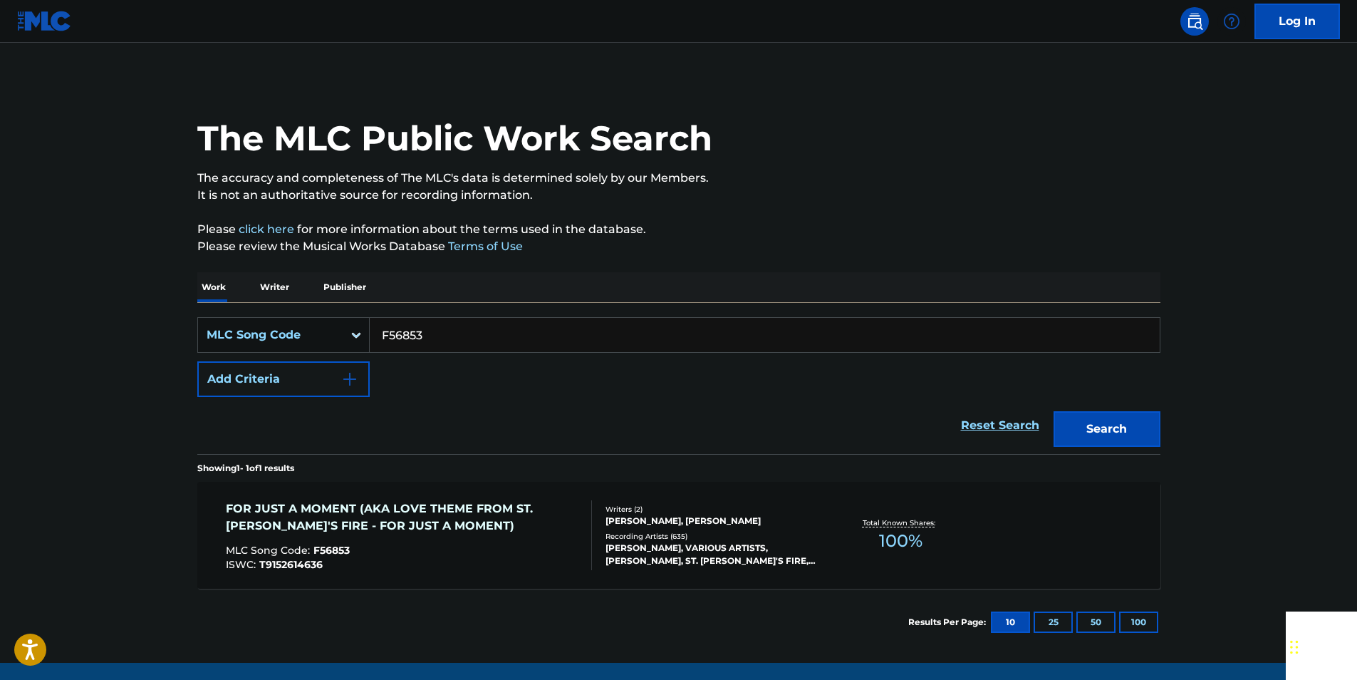
click at [425, 344] on input "F56853" at bounding box center [765, 335] width 790 height 34
click at [440, 333] on input "F56853" at bounding box center [765, 335] width 790 height 34
paste input "1507A"
click at [1151, 440] on button "Search" at bounding box center [1107, 429] width 107 height 36
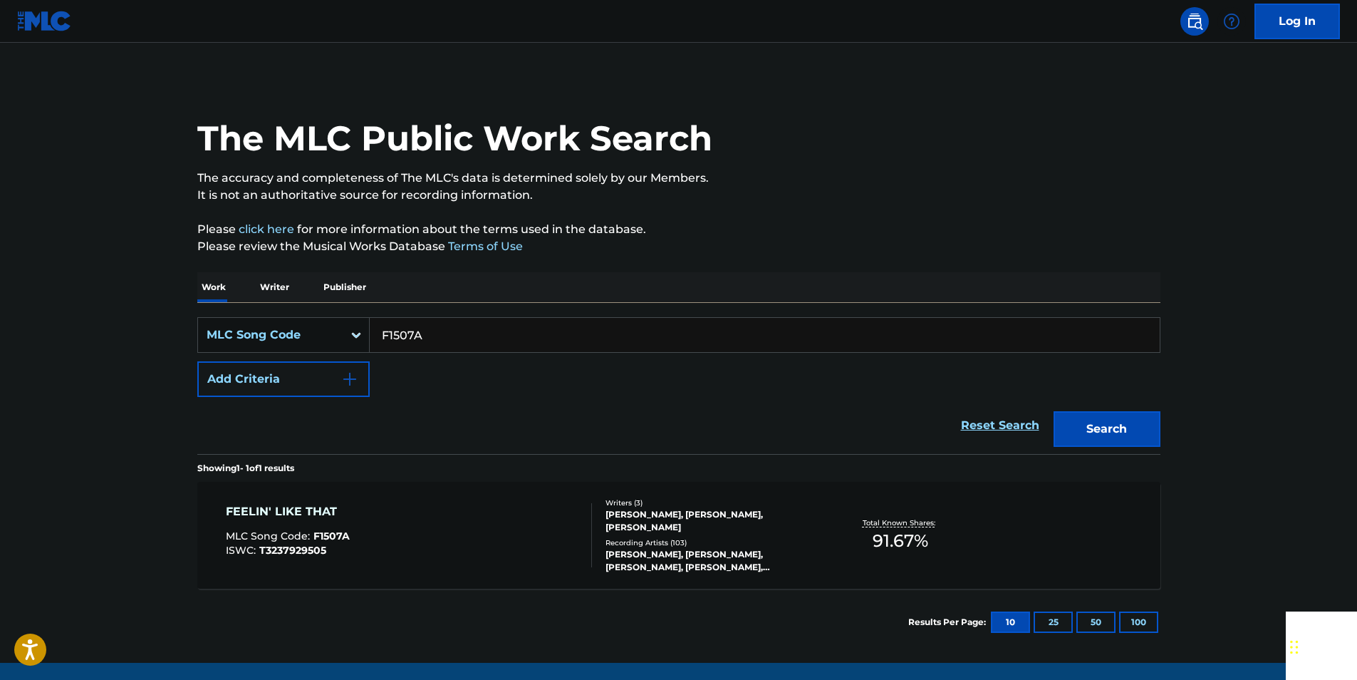
click at [467, 339] on input "F1507A" at bounding box center [765, 335] width 790 height 34
drag, startPoint x: 467, startPoint y: 339, endPoint x: 412, endPoint y: 337, distance: 54.2
click at [465, 339] on input "F1507A" at bounding box center [765, 335] width 790 height 34
paste input "M95035"
click at [1109, 420] on button "Search" at bounding box center [1107, 429] width 107 height 36
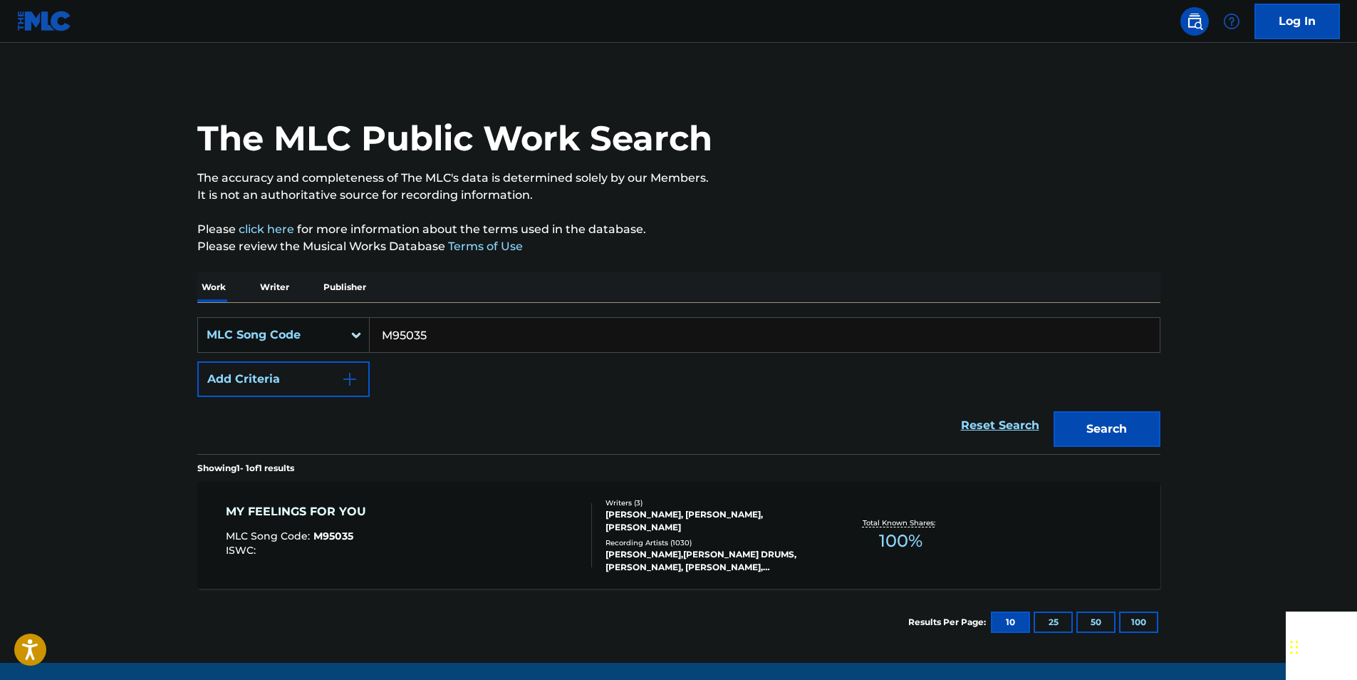
click at [424, 328] on input "M95035" at bounding box center [765, 335] width 790 height 34
paste input "910679"
click at [1083, 427] on button "Search" at bounding box center [1107, 429] width 107 height 36
click at [435, 328] on input "910679" at bounding box center [765, 335] width 790 height 34
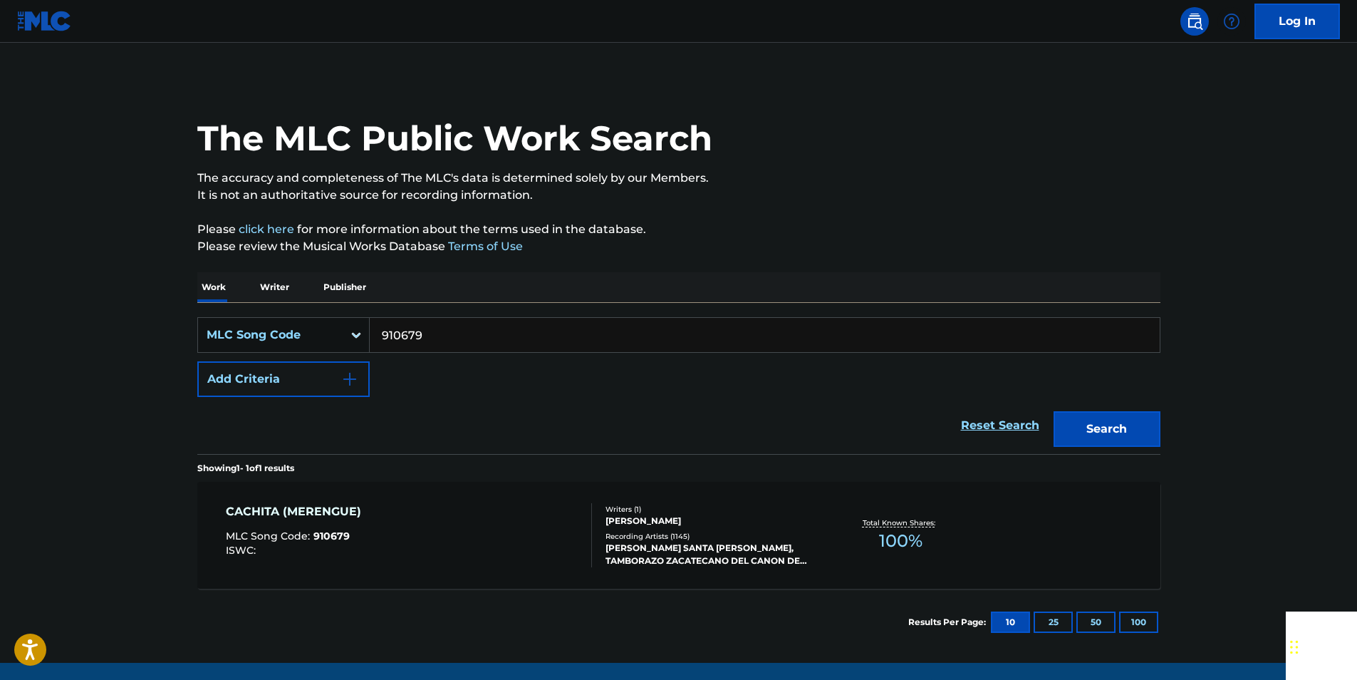
click at [435, 328] on input "910679" at bounding box center [765, 335] width 790 height 34
paste input "S53985"
click at [1093, 432] on button "Search" at bounding box center [1107, 429] width 107 height 36
click at [462, 338] on input "S53985" at bounding box center [765, 335] width 790 height 34
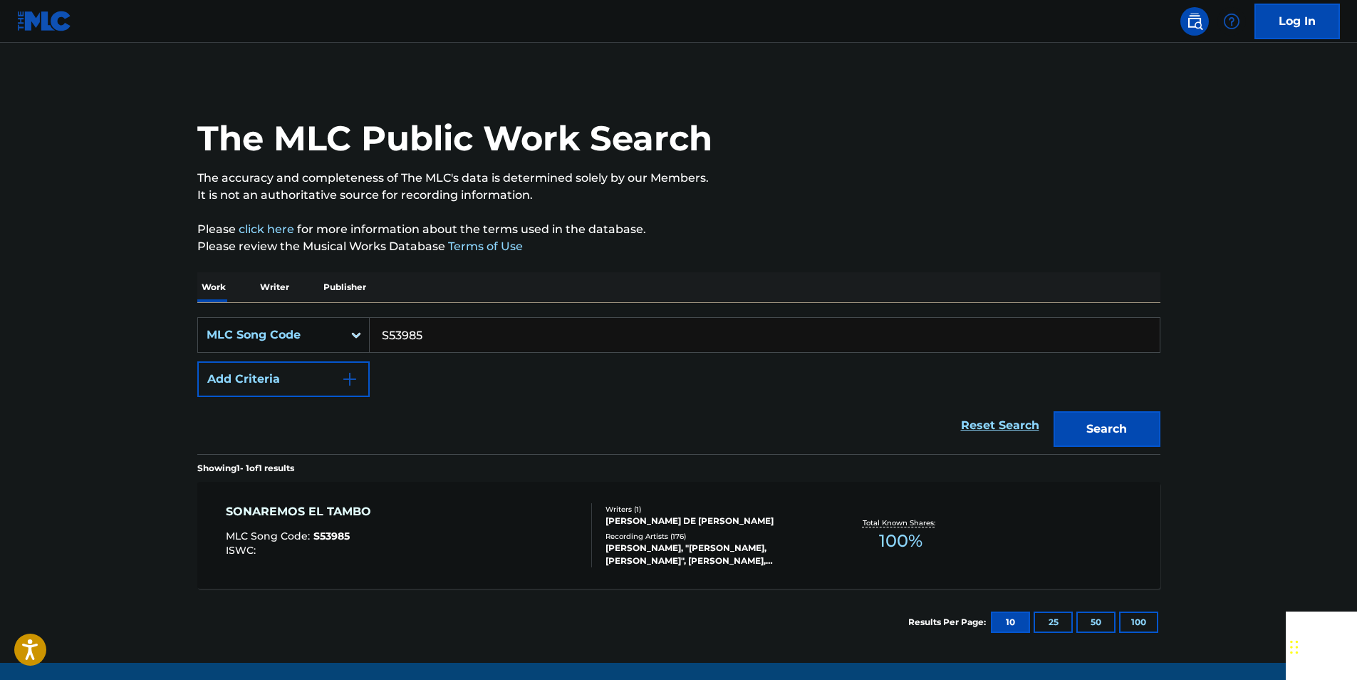
paste input "L05662"
click at [1110, 422] on button "Search" at bounding box center [1107, 429] width 107 height 36
click at [436, 334] on input "L05662" at bounding box center [765, 335] width 790 height 34
click at [436, 335] on input "L05662" at bounding box center [765, 335] width 790 height 34
paste input "W05493"
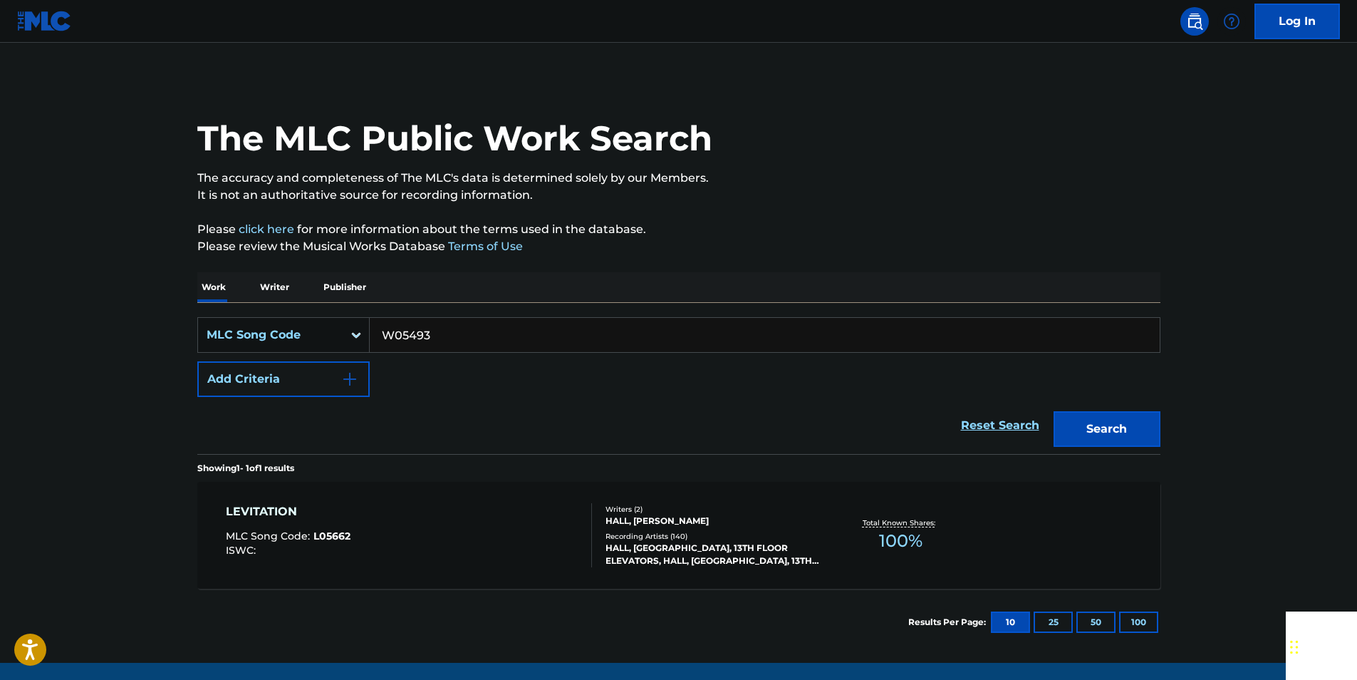
click at [1133, 448] on div "Search" at bounding box center [1104, 425] width 114 height 57
click at [1124, 435] on button "Search" at bounding box center [1107, 429] width 107 height 36
click at [475, 348] on input "W05493" at bounding box center [765, 335] width 790 height 34
click at [474, 348] on input "W05493" at bounding box center [765, 335] width 790 height 34
paste input "A2827H"
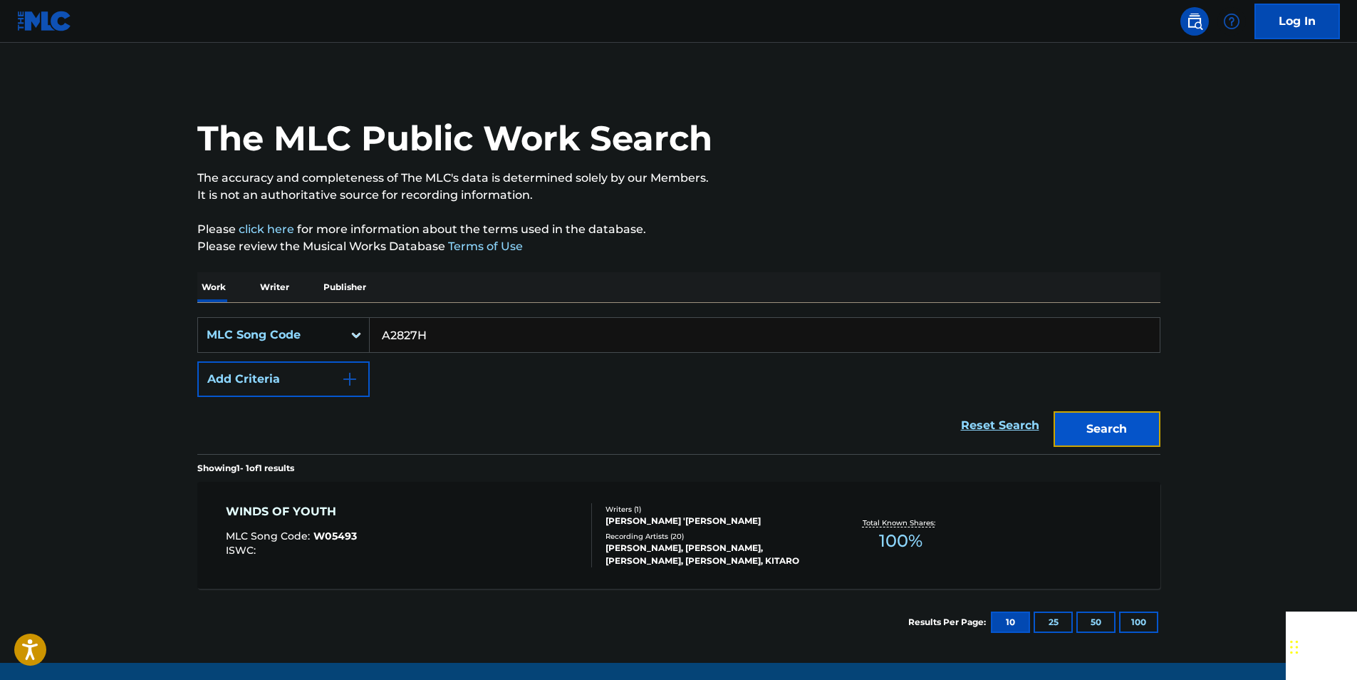
click at [1101, 422] on button "Search" at bounding box center [1107, 429] width 107 height 36
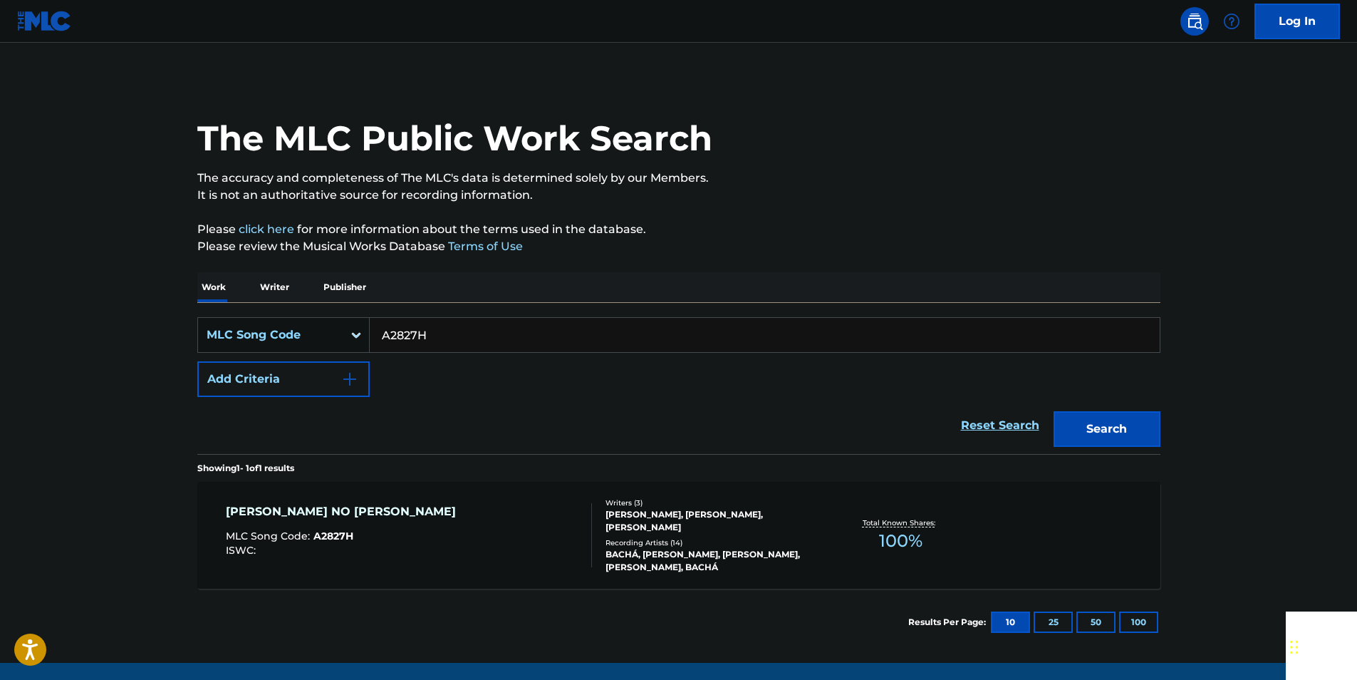
click at [434, 331] on input "A2827H" at bounding box center [765, 335] width 790 height 34
paste input "R54223"
click at [1094, 440] on button "Search" at bounding box center [1107, 429] width 107 height 36
click at [438, 351] on input "R54223" at bounding box center [765, 335] width 790 height 34
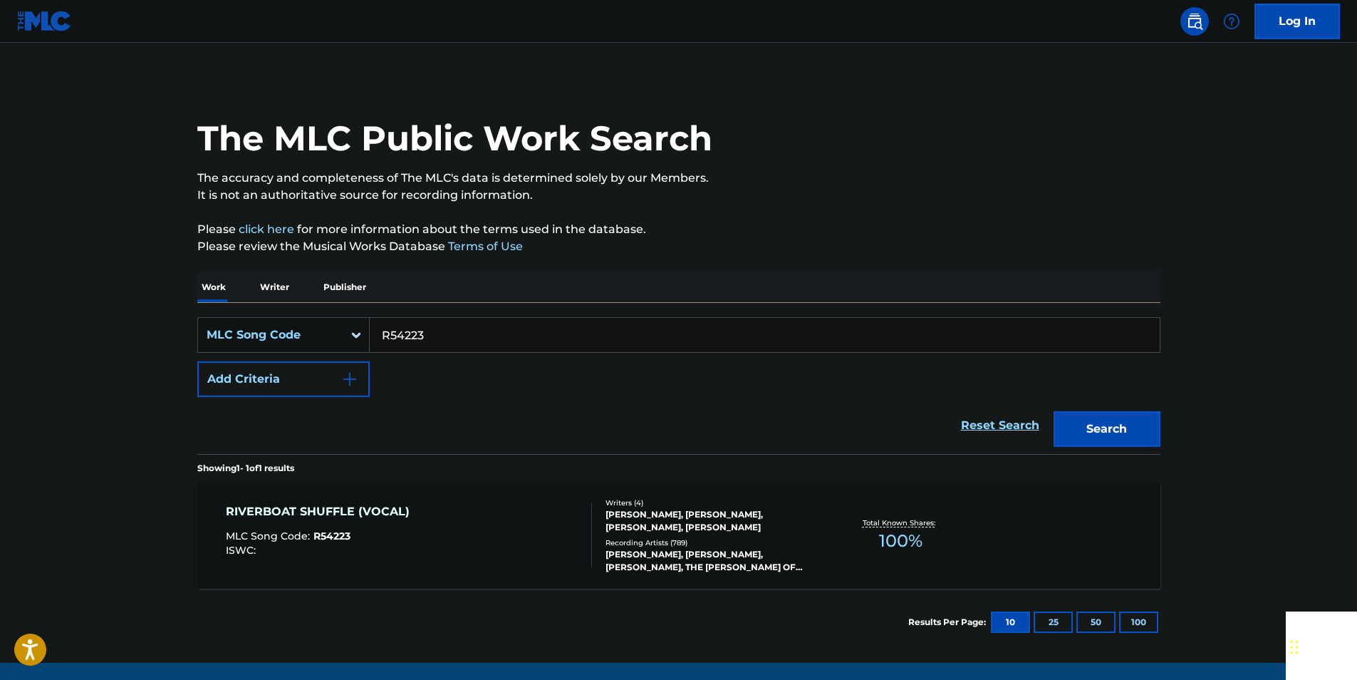
click at [435, 337] on input "R54223" at bounding box center [765, 335] width 790 height 34
paste input "K0144"
click at [1081, 420] on button "Search" at bounding box center [1107, 429] width 107 height 36
click at [444, 333] on input "K01443" at bounding box center [765, 335] width 790 height 34
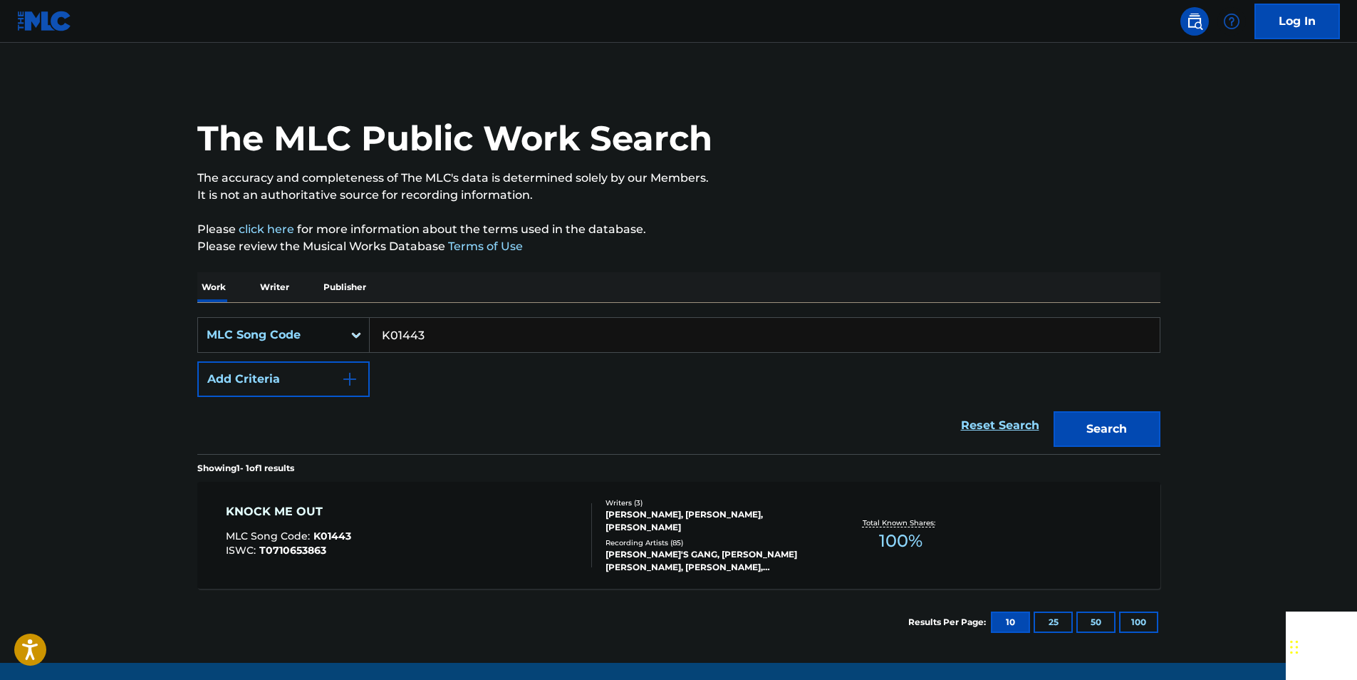
click at [444, 333] on input "K01443" at bounding box center [765, 335] width 790 height 34
paste input "993739"
click at [1058, 422] on button "Search" at bounding box center [1107, 429] width 107 height 36
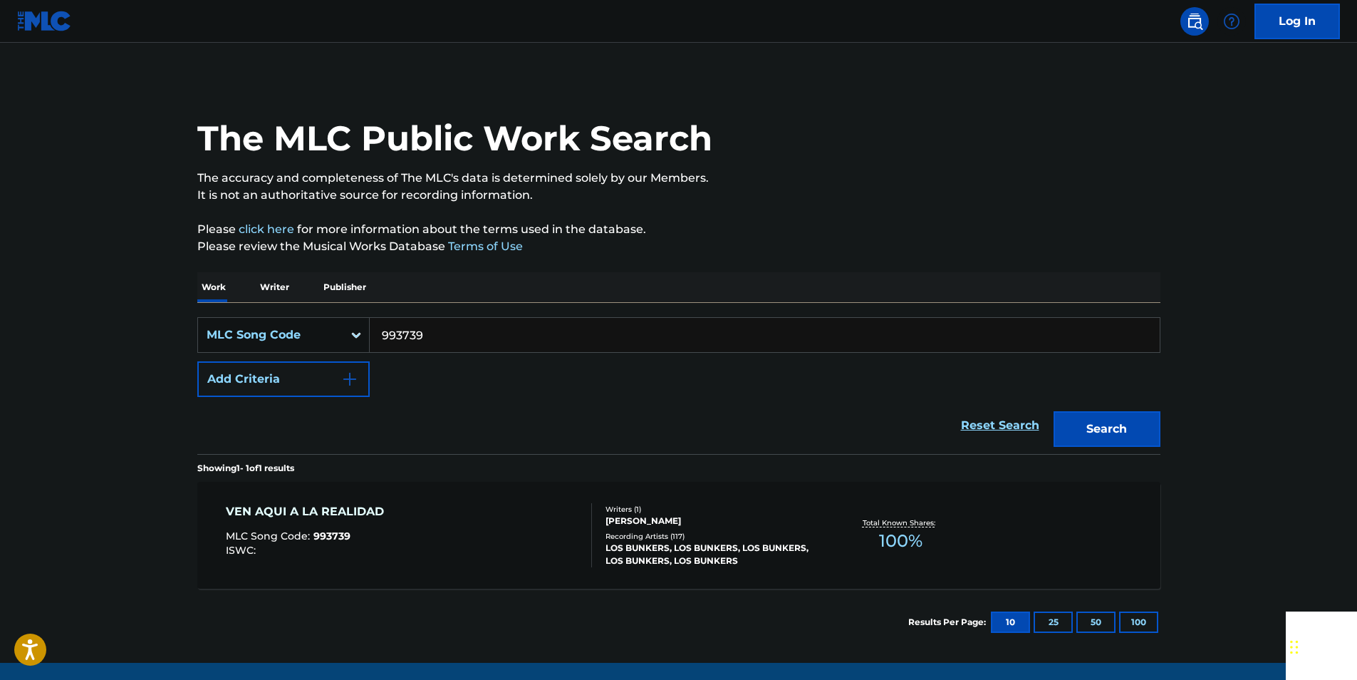
click at [428, 328] on input "993739" at bounding box center [765, 335] width 790 height 34
paste
click at [1057, 426] on button "Search" at bounding box center [1107, 429] width 107 height 36
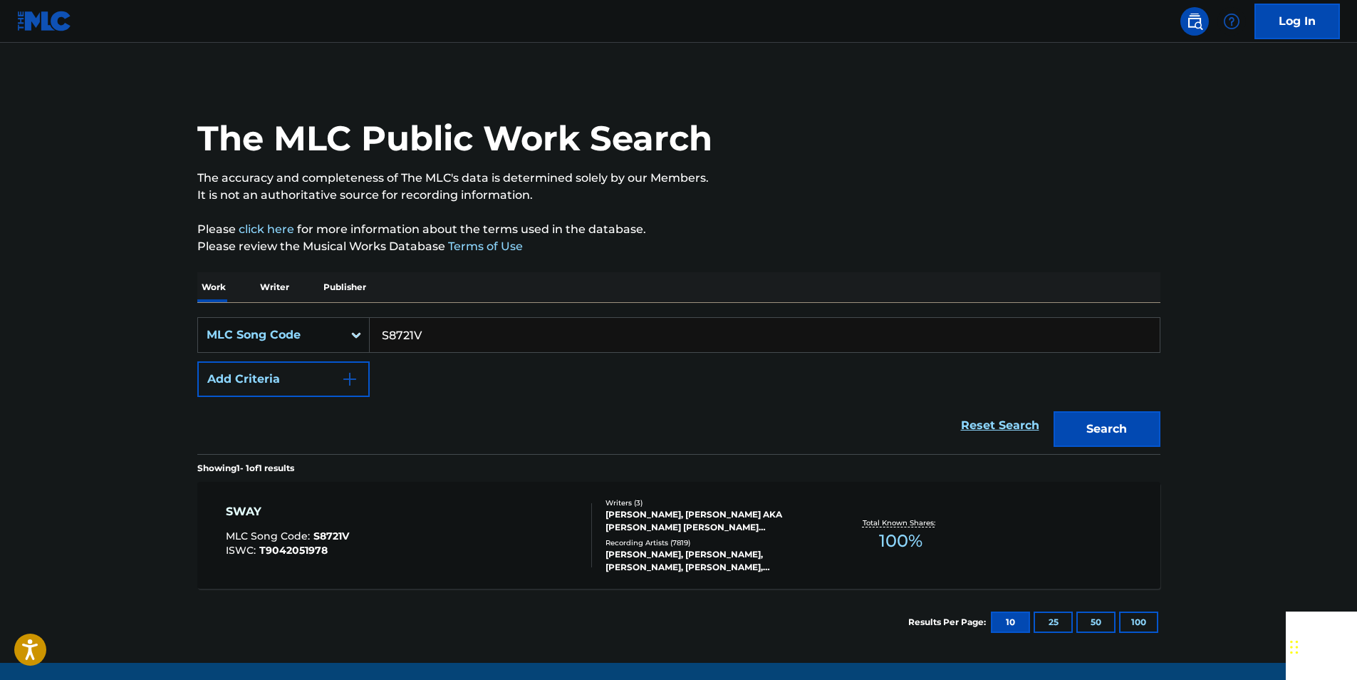
click at [424, 323] on input "S8721V" at bounding box center [765, 335] width 790 height 34
click at [1148, 422] on button "Search" at bounding box center [1107, 429] width 107 height 36
click at [433, 333] on input "T29360" at bounding box center [765, 335] width 790 height 34
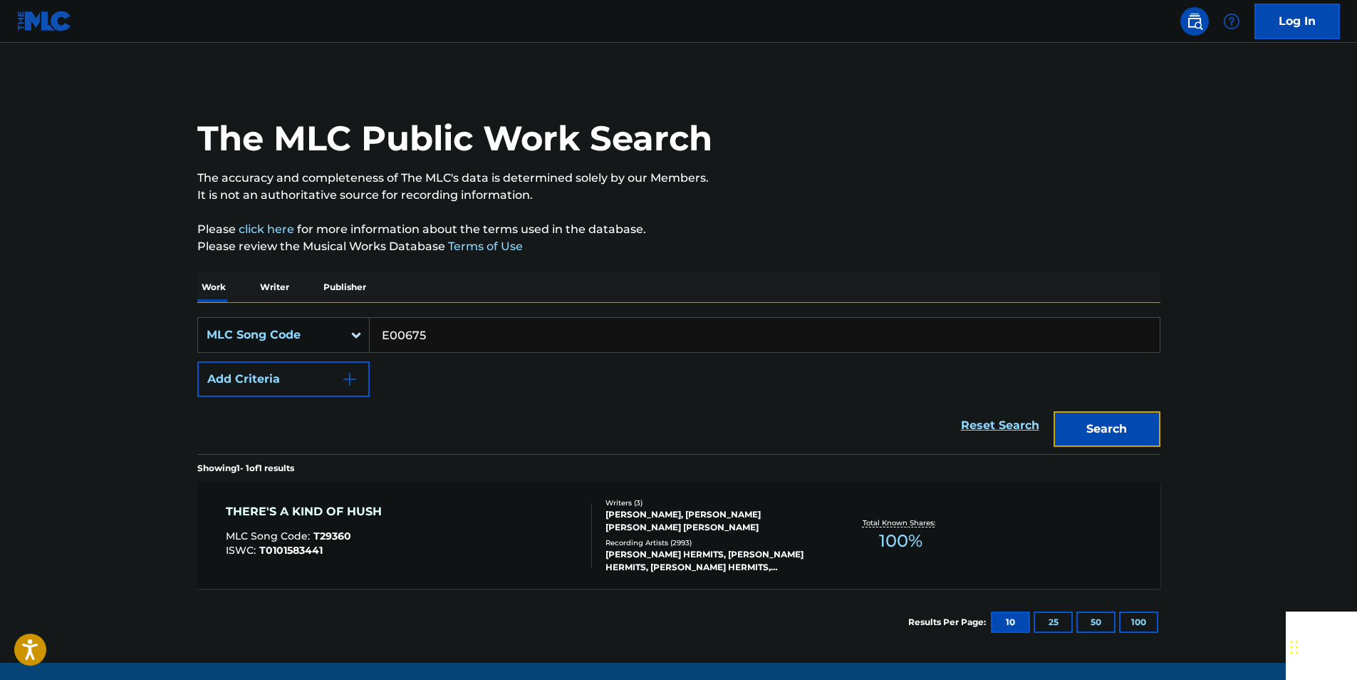
drag, startPoint x: 1106, startPoint y: 425, endPoint x: 1087, endPoint y: 415, distance: 21.0
click at [1104, 425] on button "Search" at bounding box center [1107, 429] width 107 height 36
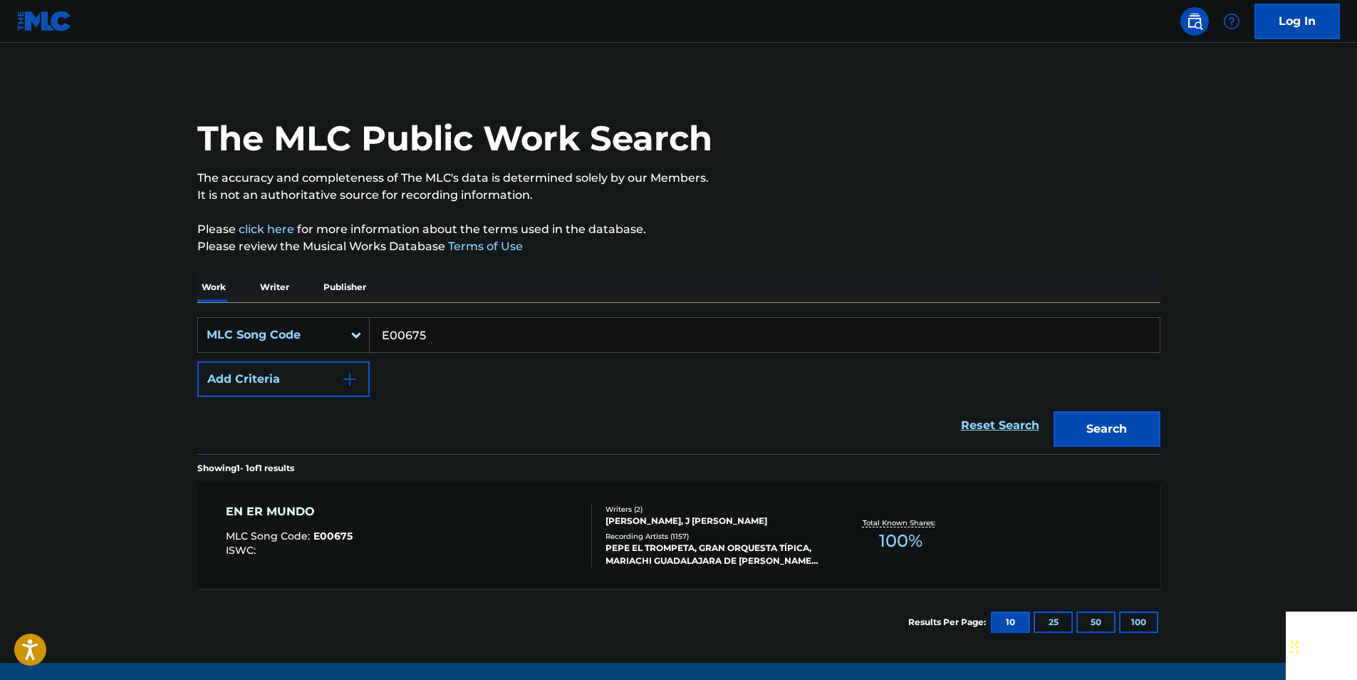
click at [426, 318] on input "E00675" at bounding box center [765, 335] width 790 height 34
click at [1115, 440] on button "Search" at bounding box center [1107, 429] width 107 height 36
click at [434, 332] on input "S0626F" at bounding box center [765, 335] width 790 height 34
click at [434, 333] on input "S0626F" at bounding box center [765, 335] width 790 height 34
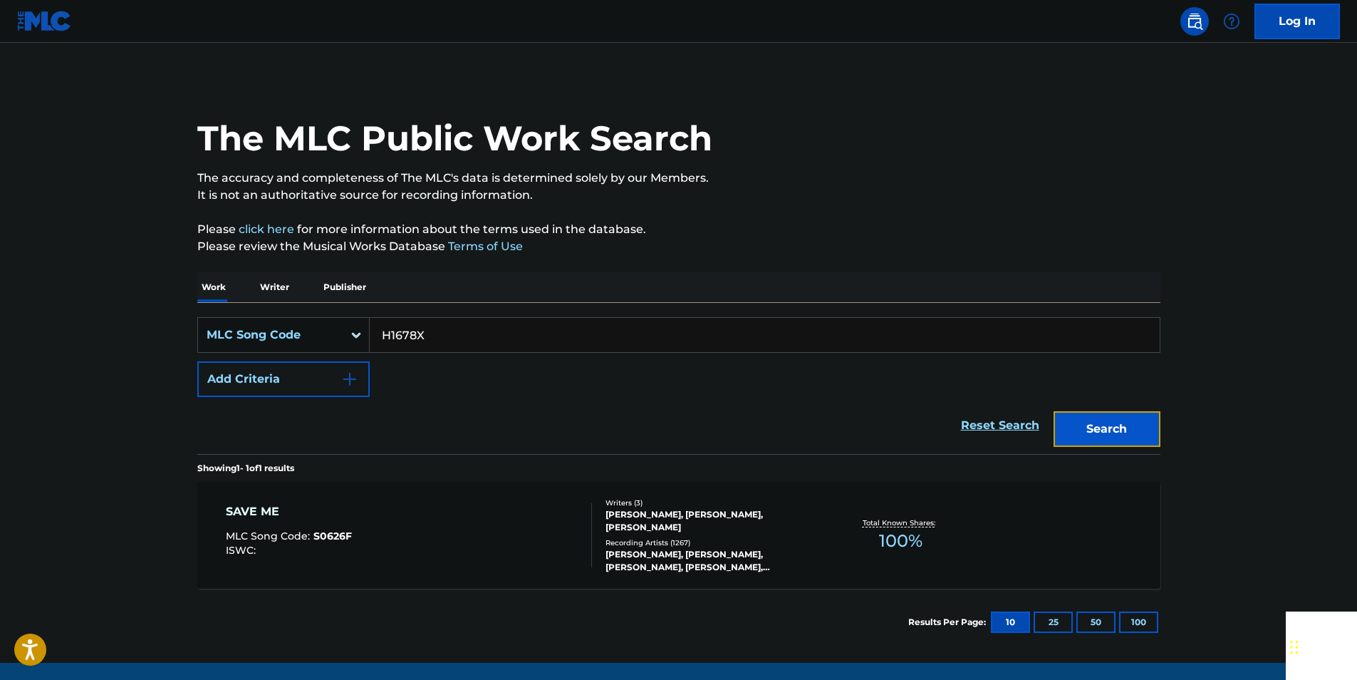
click at [1119, 428] on button "Search" at bounding box center [1107, 429] width 107 height 36
click at [440, 333] on input "H1678X" at bounding box center [765, 335] width 790 height 34
click at [1138, 428] on button "Search" at bounding box center [1107, 429] width 107 height 36
click at [438, 333] on input "N40880" at bounding box center [765, 335] width 790 height 34
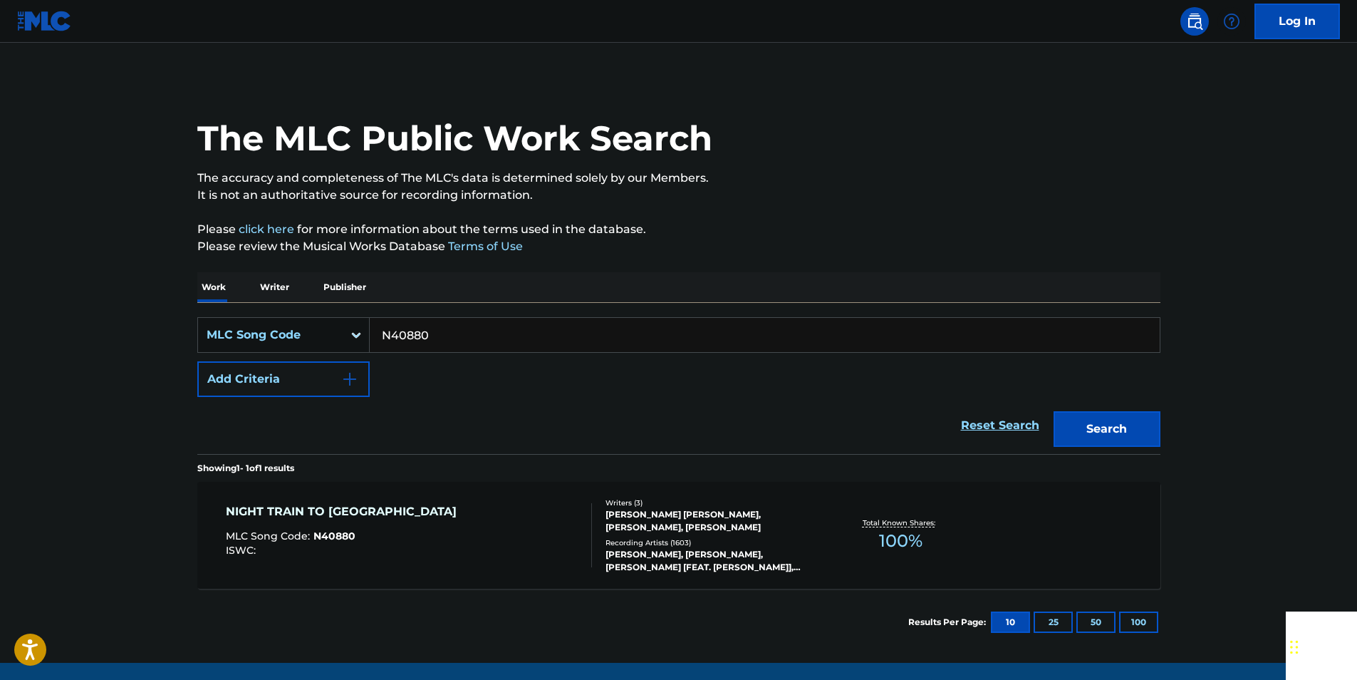
click at [438, 333] on input "N40880" at bounding box center [765, 335] width 790 height 34
click at [1083, 422] on button "Search" at bounding box center [1107, 429] width 107 height 36
click at [450, 330] on input "I56937" at bounding box center [765, 335] width 790 height 34
click at [1111, 425] on button "Search" at bounding box center [1107, 429] width 107 height 36
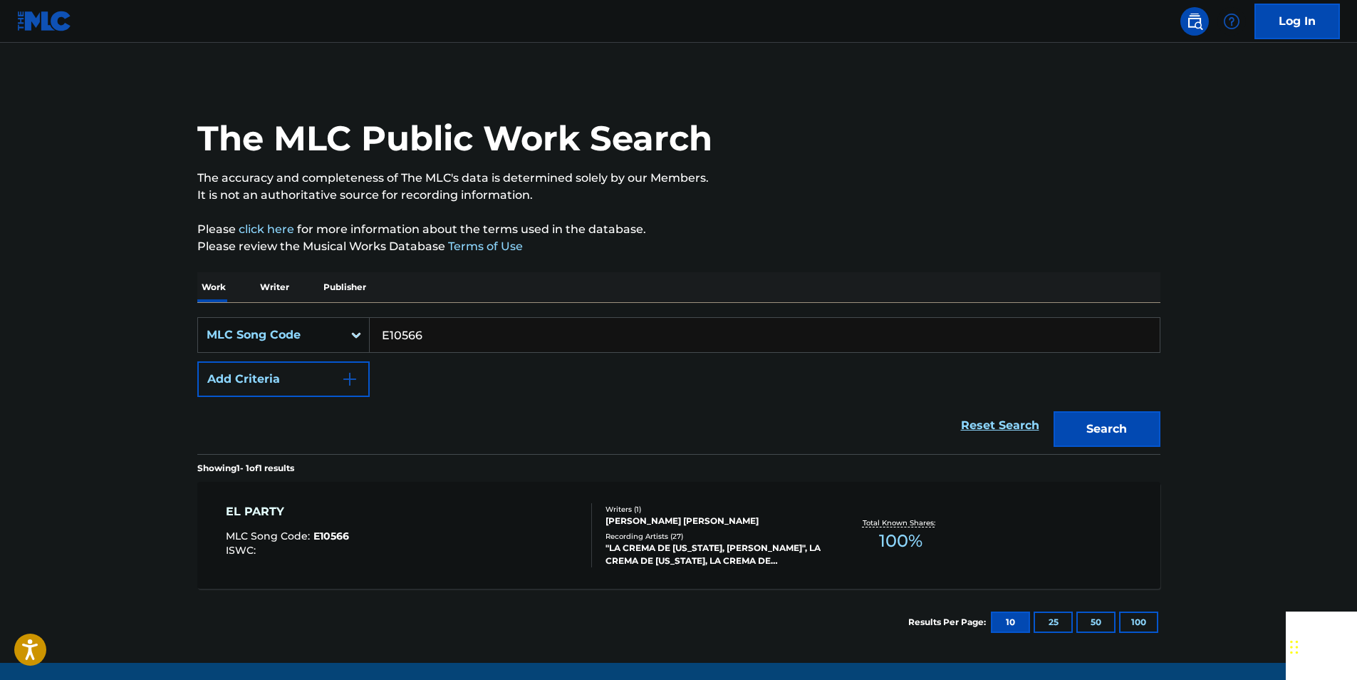
click at [431, 336] on input "E10566" at bounding box center [765, 335] width 790 height 34
click at [1087, 428] on button "Search" at bounding box center [1107, 429] width 107 height 36
click at [442, 339] on input "IVA8CH" at bounding box center [765, 335] width 790 height 34
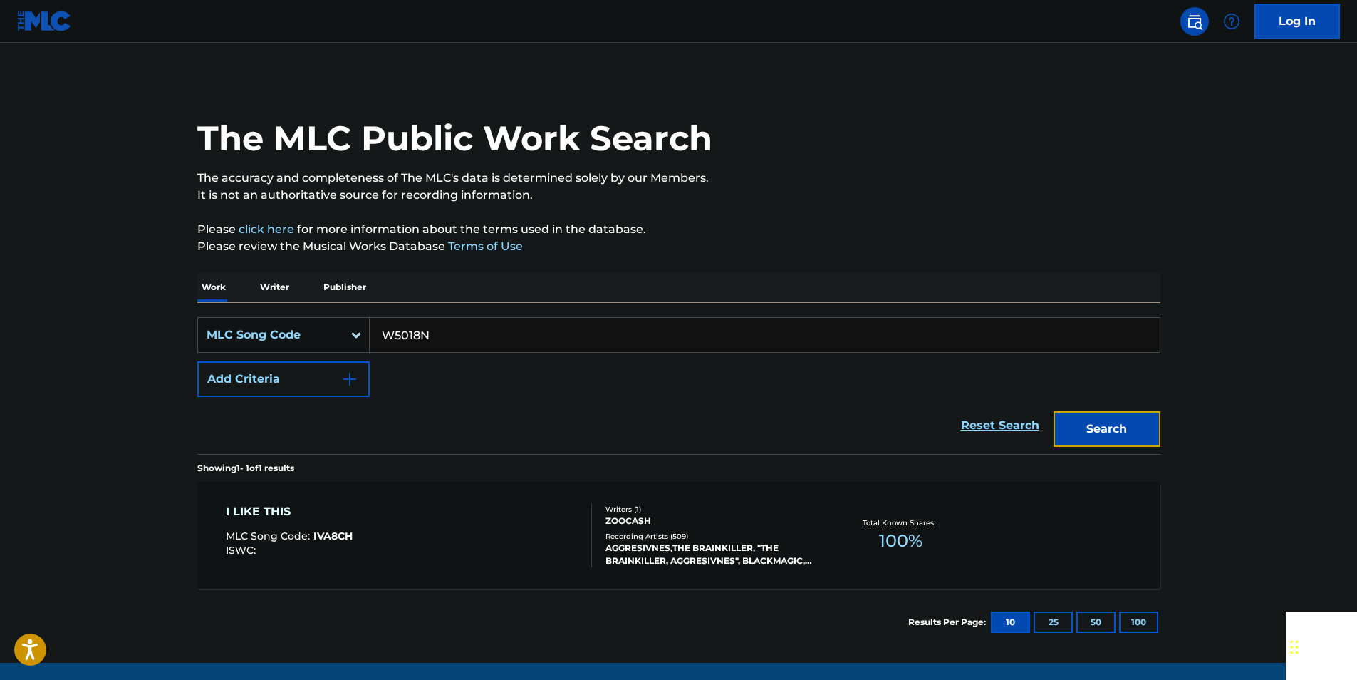
click at [1131, 419] on button "Search" at bounding box center [1107, 429] width 107 height 36
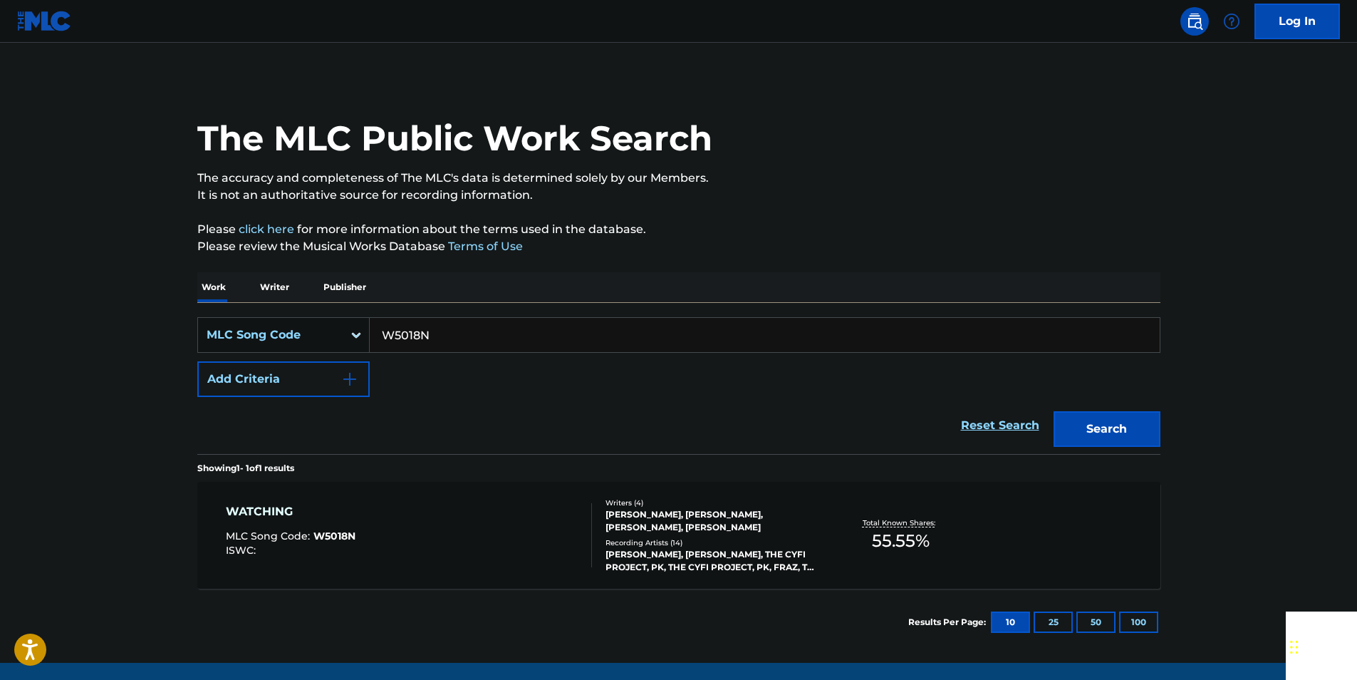
click at [430, 323] on input "W5018N" at bounding box center [765, 335] width 790 height 34
click at [1097, 425] on button "Search" at bounding box center [1107, 429] width 107 height 36
click at [437, 323] on input "H1678X" at bounding box center [765, 335] width 790 height 34
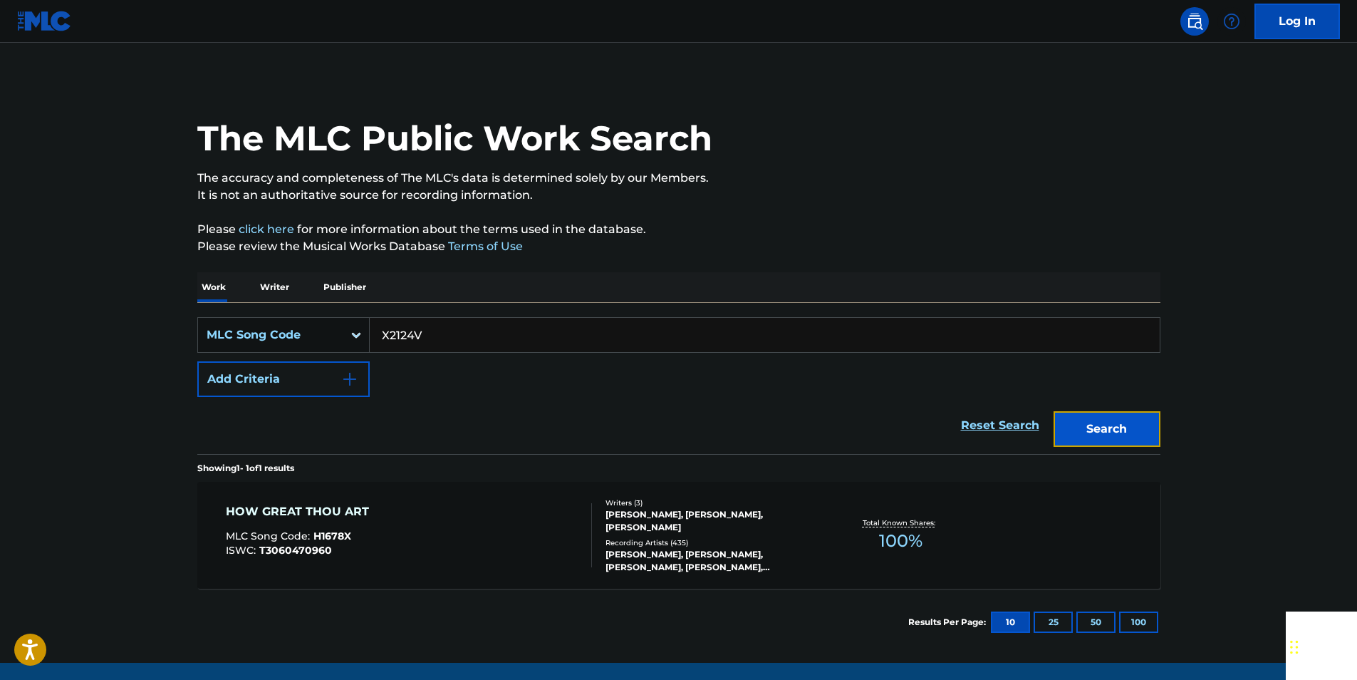
click at [1116, 423] on button "Search" at bounding box center [1107, 429] width 107 height 36
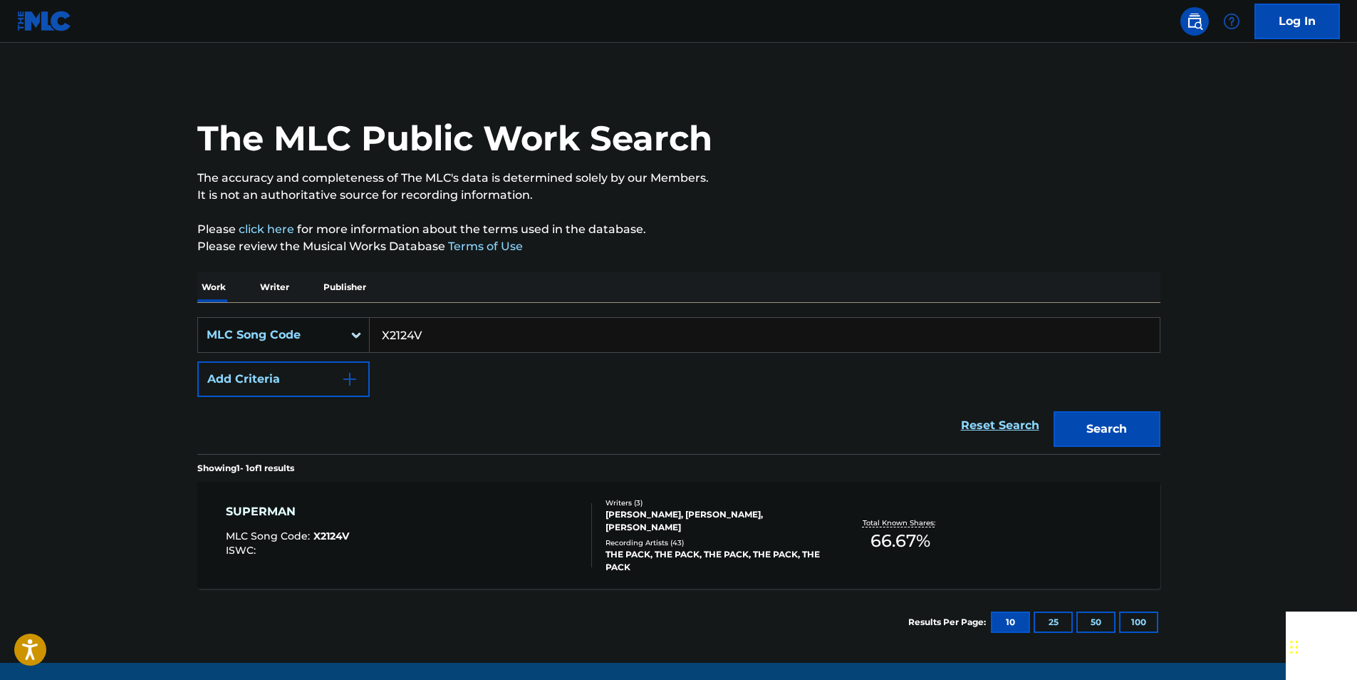
click at [467, 345] on input "X2124V" at bounding box center [765, 335] width 790 height 34
click at [467, 344] on input "X2124V" at bounding box center [765, 335] width 790 height 34
click at [1106, 428] on button "Search" at bounding box center [1107, 429] width 107 height 36
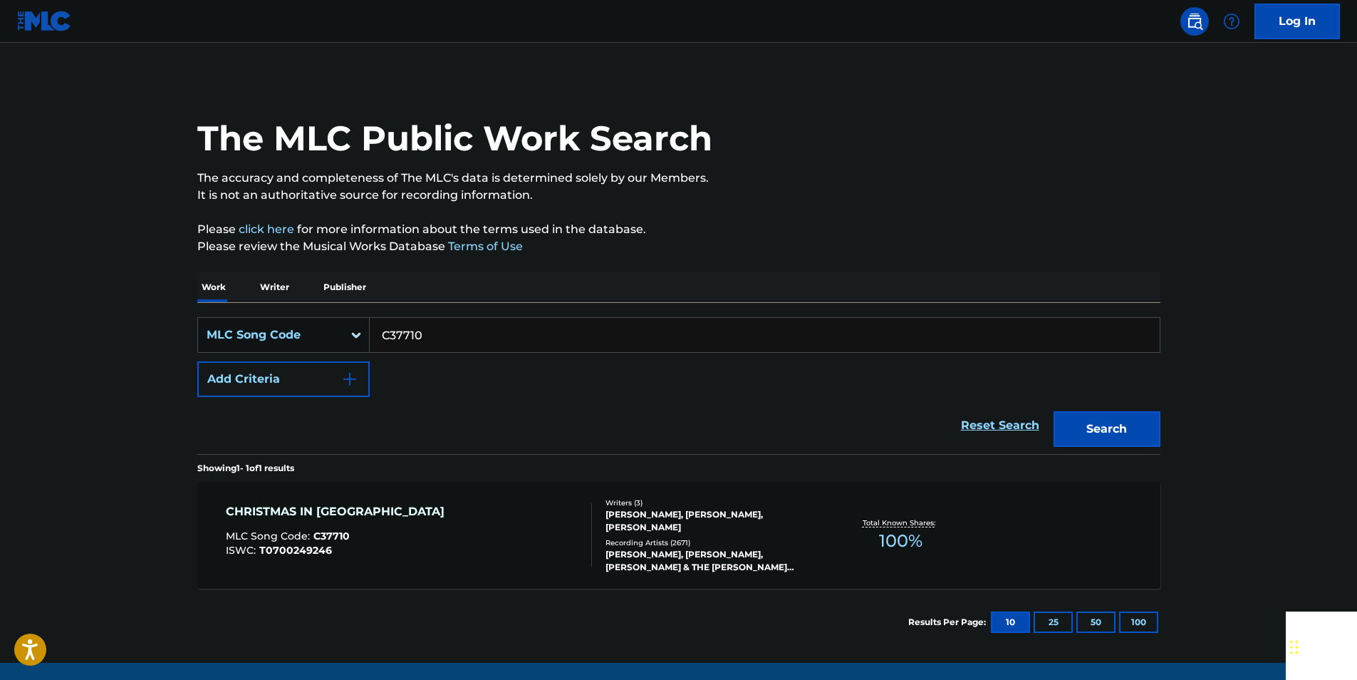
click at [451, 328] on input "C37710" at bounding box center [765, 335] width 790 height 34
click at [1127, 430] on button "Search" at bounding box center [1107, 429] width 107 height 36
click at [454, 338] on input "S63641" at bounding box center [765, 335] width 790 height 34
drag, startPoint x: 454, startPoint y: 338, endPoint x: 419, endPoint y: 337, distance: 34.9
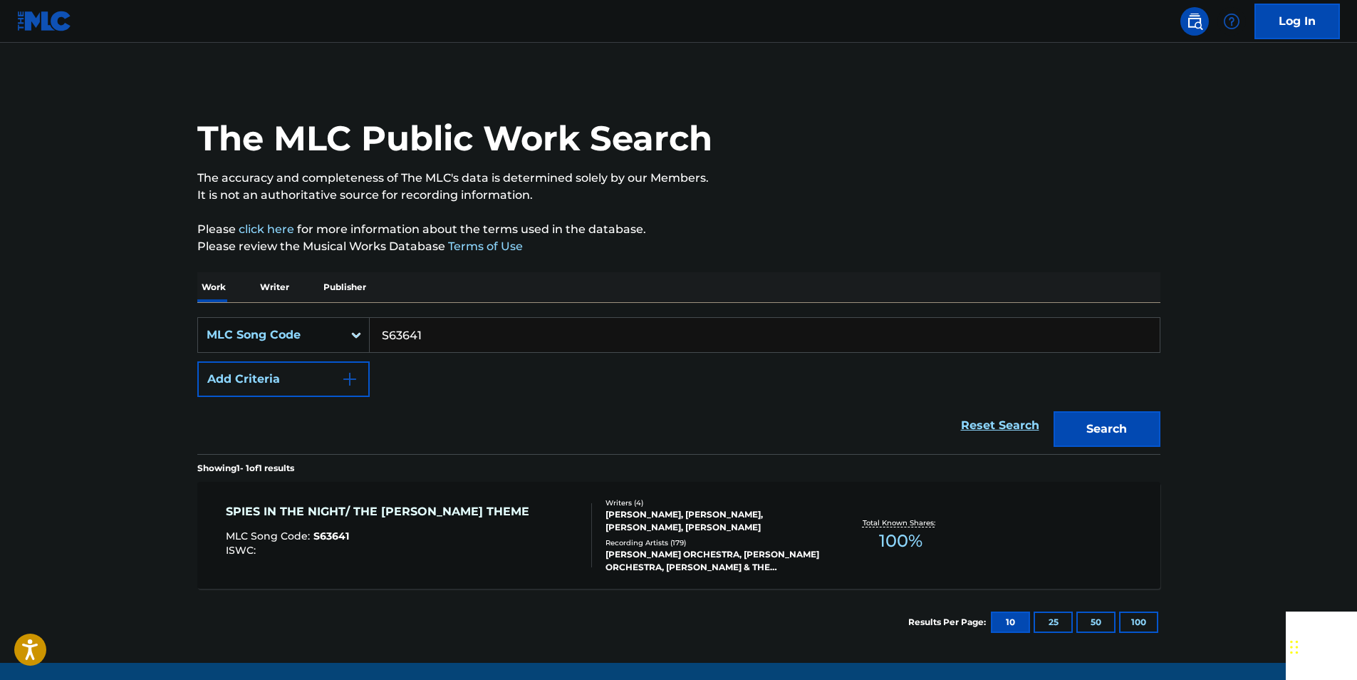
click at [453, 338] on input "S63641" at bounding box center [765, 335] width 790 height 34
click at [1114, 421] on button "Search" at bounding box center [1107, 429] width 107 height 36
click at [427, 337] on input "F09476" at bounding box center [765, 335] width 790 height 34
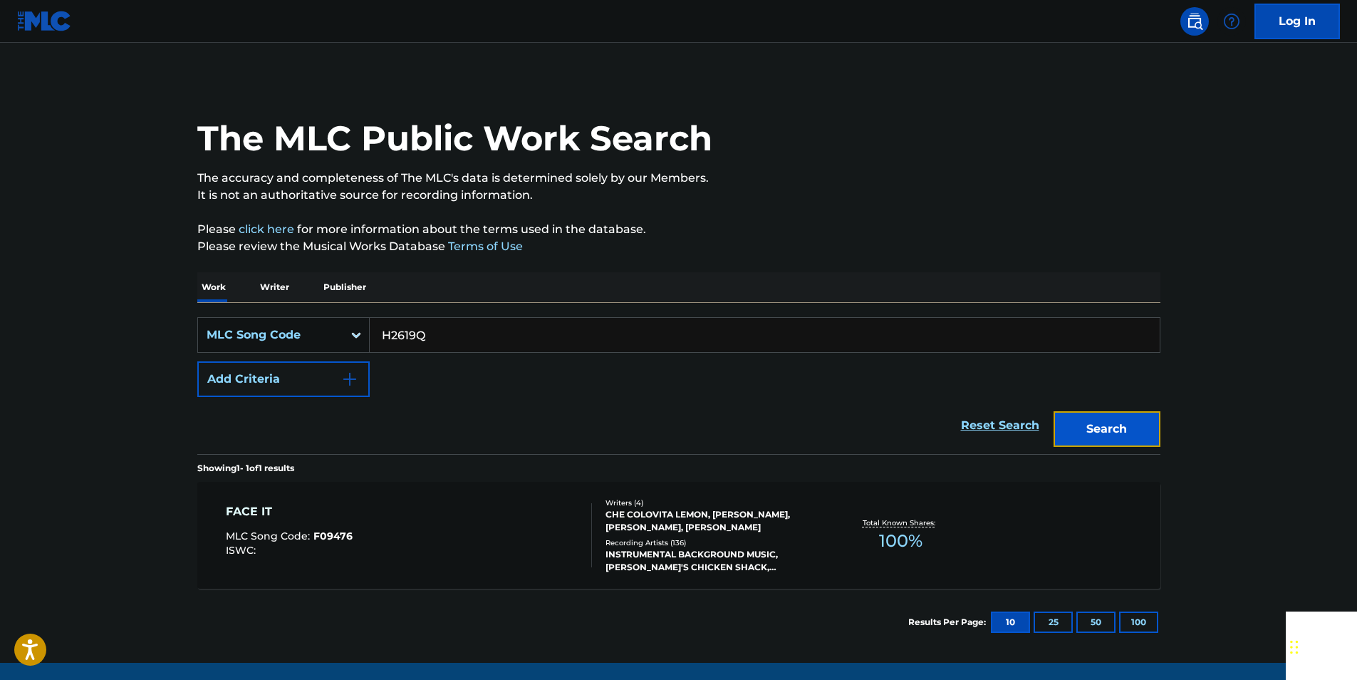
click at [1146, 427] on button "Search" at bounding box center [1107, 429] width 107 height 36
click at [433, 338] on input "H2619Q" at bounding box center [765, 335] width 790 height 34
click at [1086, 420] on button "Search" at bounding box center [1107, 429] width 107 height 36
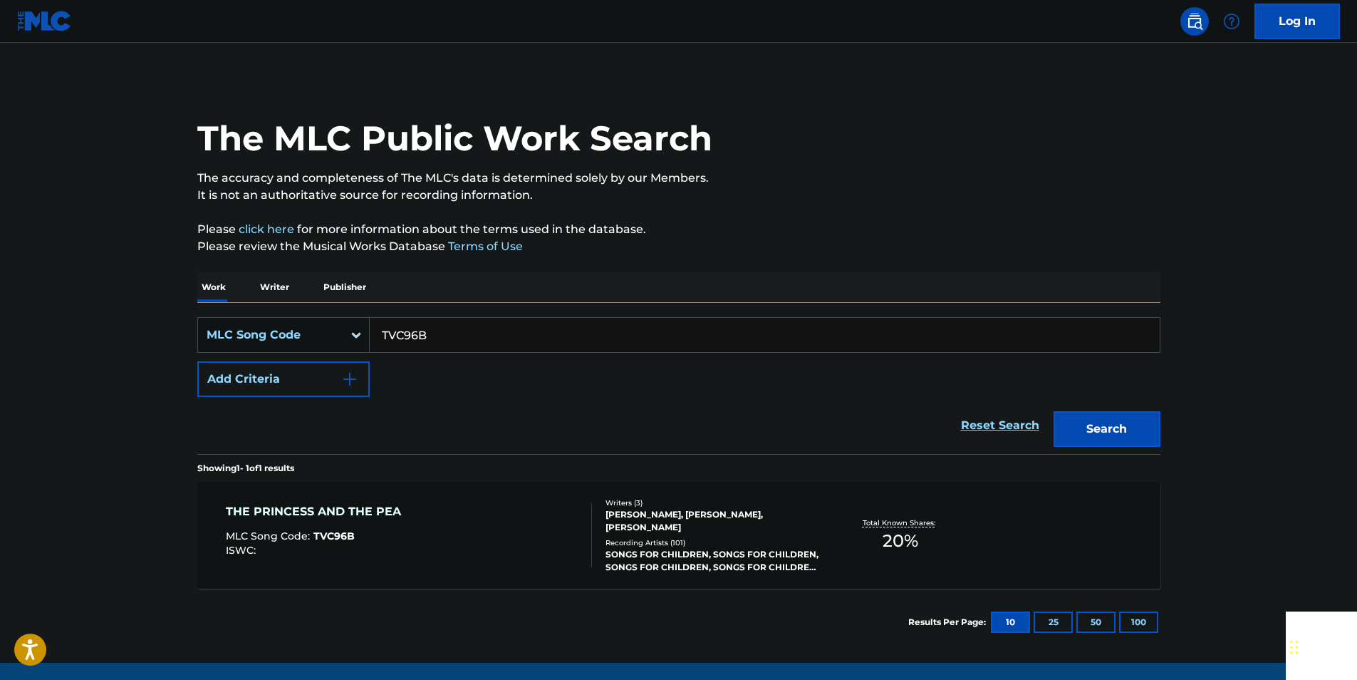
click at [450, 336] on input "TVC96B" at bounding box center [765, 335] width 790 height 34
drag, startPoint x: 450, startPoint y: 336, endPoint x: 425, endPoint y: 341, distance: 26.1
click at [450, 336] on input "TVC96B" at bounding box center [765, 335] width 790 height 34
click at [1127, 425] on button "Search" at bounding box center [1107, 429] width 107 height 36
click at [444, 345] on input "TVC96B" at bounding box center [765, 335] width 790 height 34
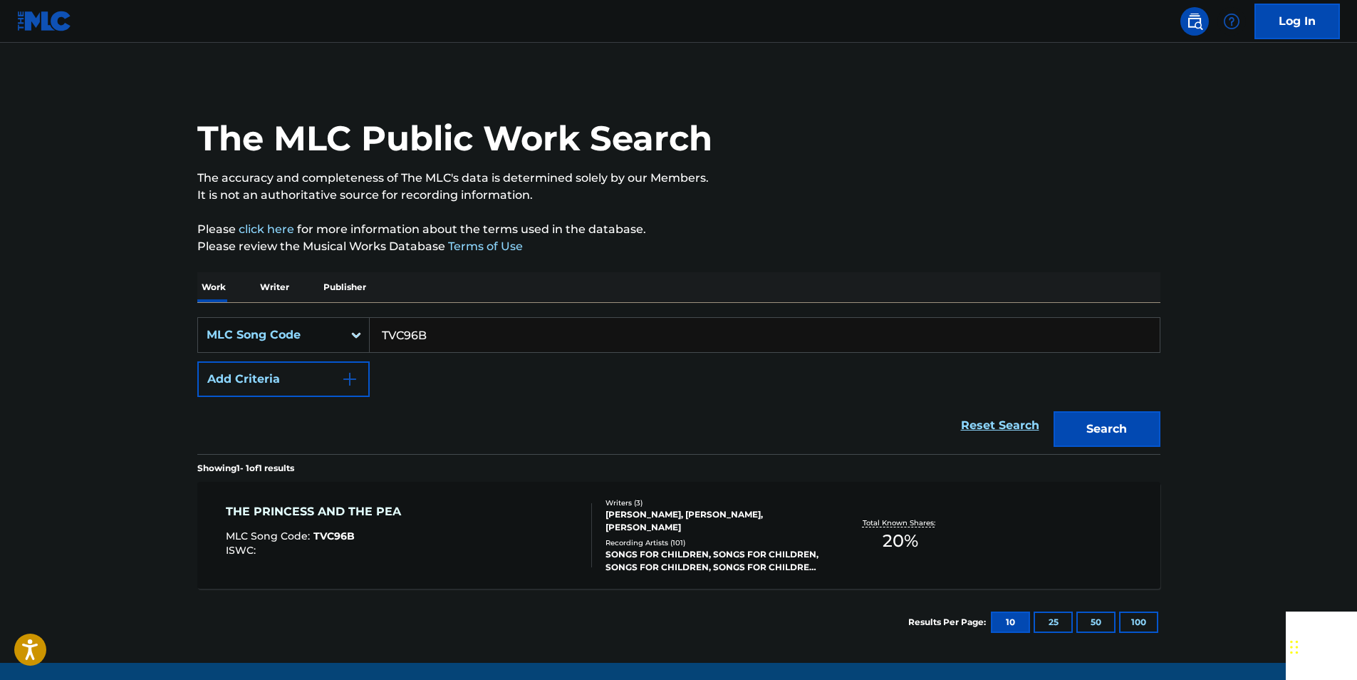
click at [444, 345] on input "TVC96B" at bounding box center [765, 335] width 790 height 34
click at [1067, 417] on button "Search" at bounding box center [1107, 429] width 107 height 36
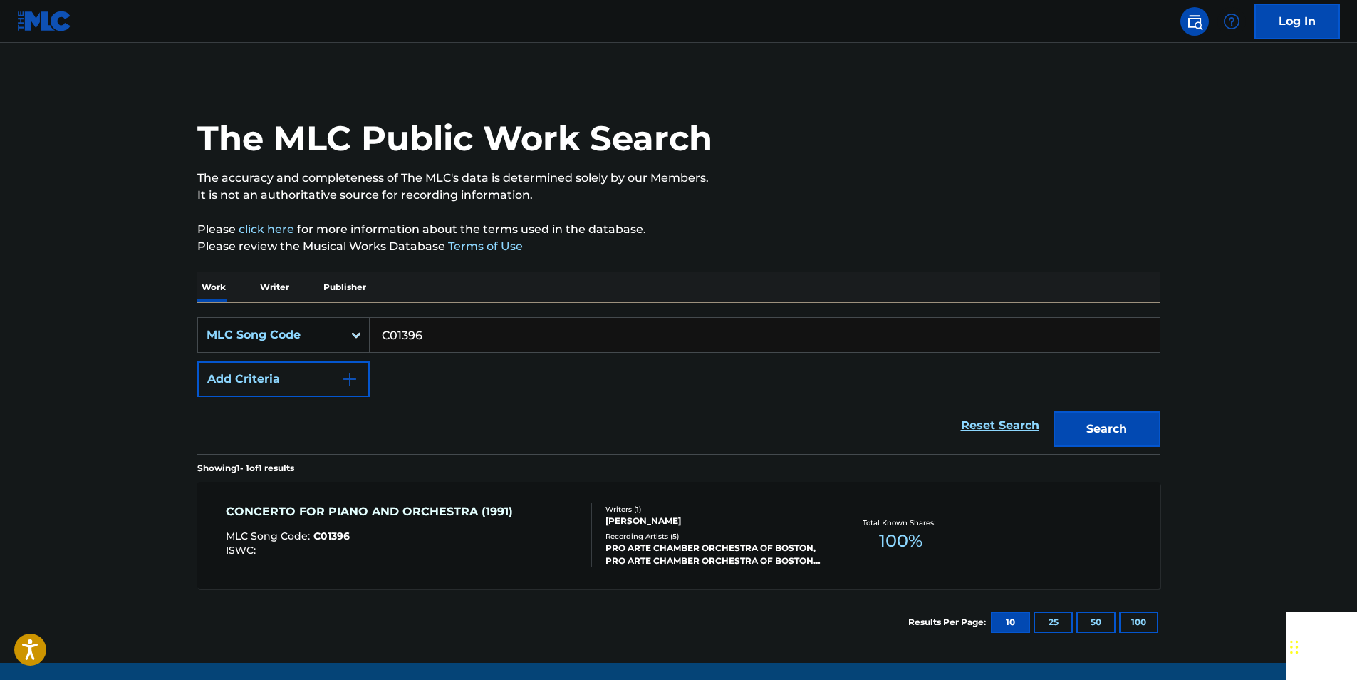
click at [440, 341] on input "C01396" at bounding box center [765, 335] width 790 height 34
click at [1129, 436] on button "Search" at bounding box center [1107, 429] width 107 height 36
click at [446, 345] on input "L7643A" at bounding box center [765, 335] width 790 height 34
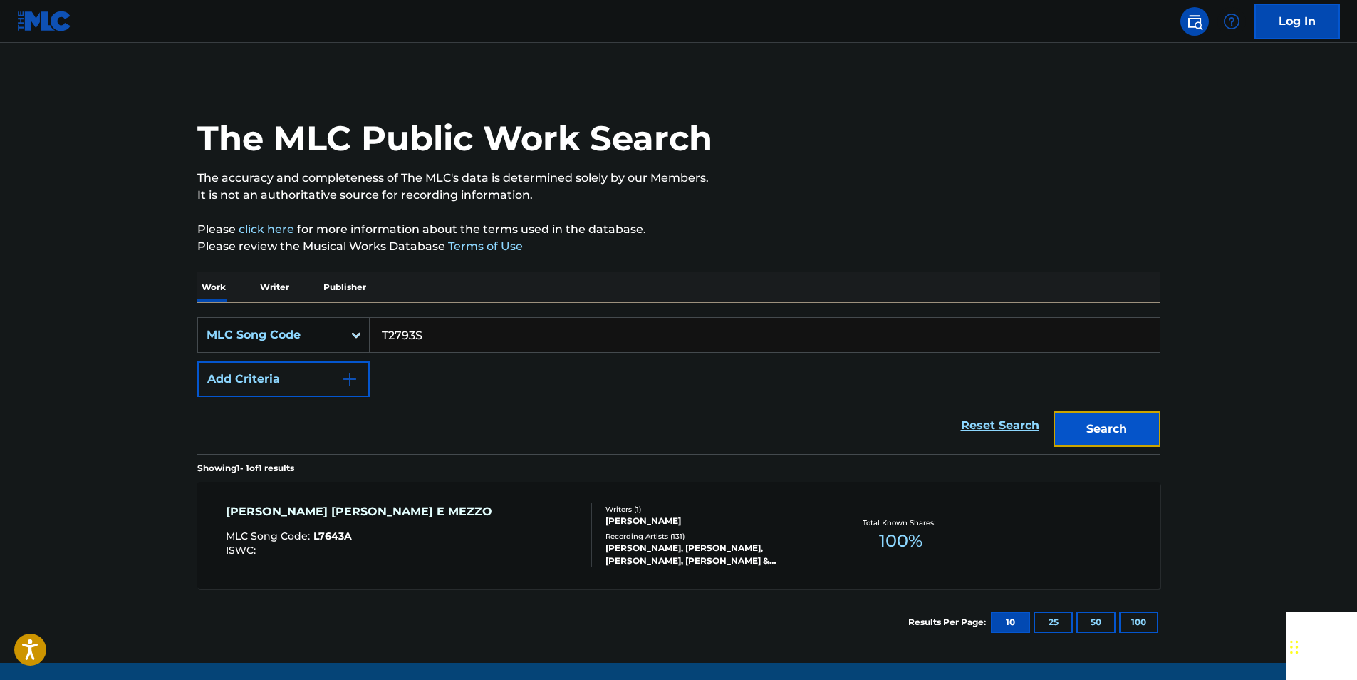
click at [1116, 428] on button "Search" at bounding box center [1107, 429] width 107 height 36
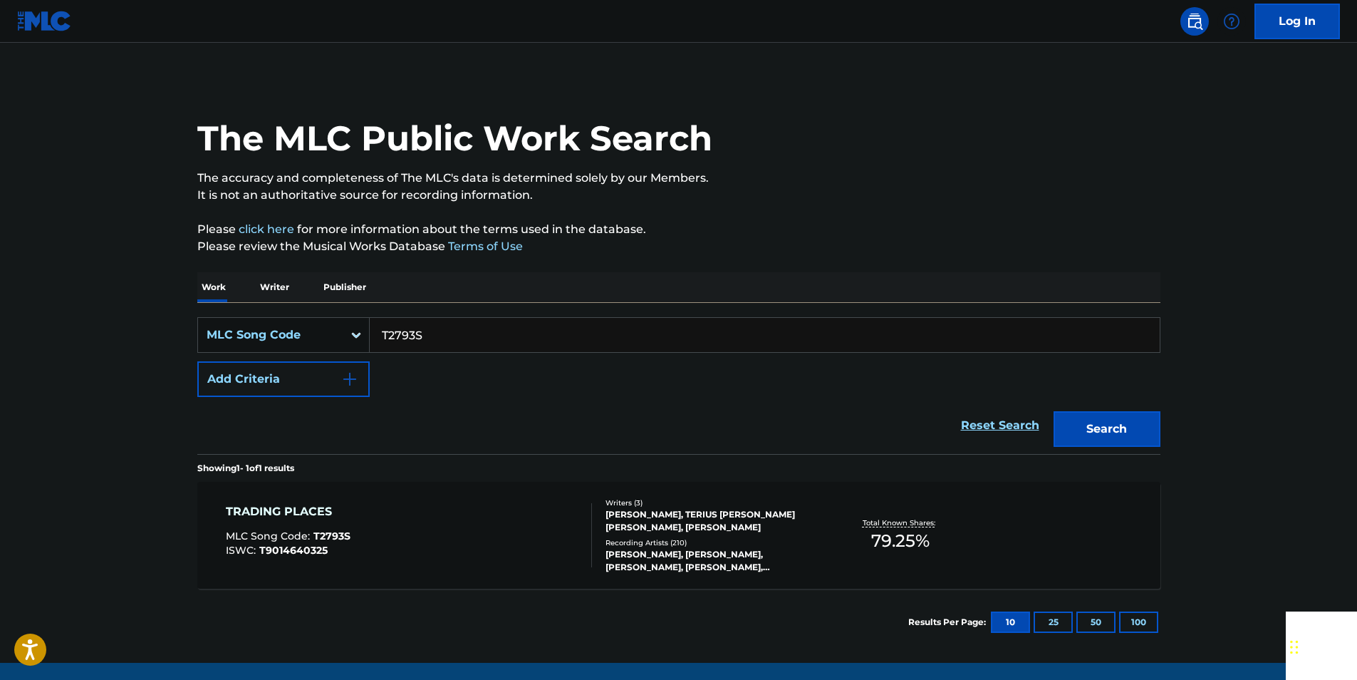
click at [427, 340] on input "T2793S" at bounding box center [765, 335] width 790 height 34
click at [1145, 427] on button "Search" at bounding box center [1107, 429] width 107 height 36
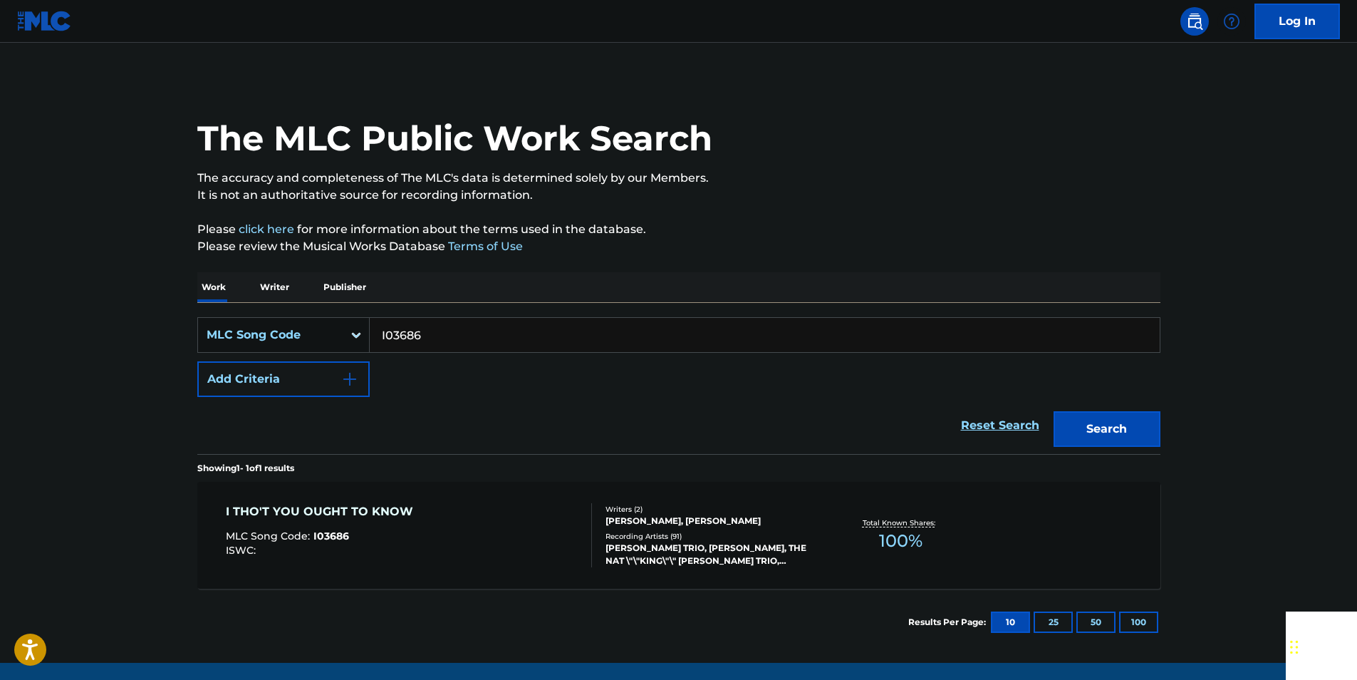
click at [424, 328] on input "I03686" at bounding box center [765, 335] width 790 height 34
click at [1131, 430] on button "Search" at bounding box center [1107, 429] width 107 height 36
click at [435, 341] on input "S0021A" at bounding box center [765, 335] width 790 height 34
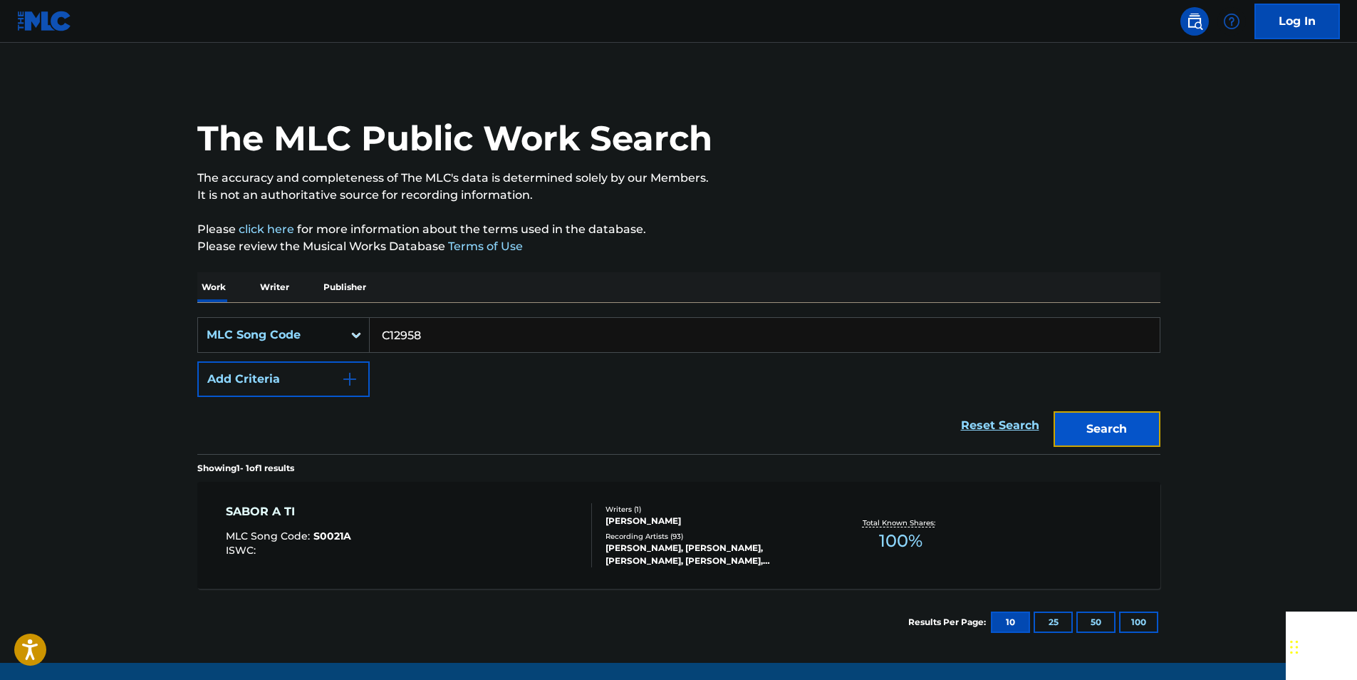
click at [1118, 434] on button "Search" at bounding box center [1107, 429] width 107 height 36
click at [425, 331] on input "C12958" at bounding box center [765, 335] width 790 height 34
click at [1123, 420] on button "Search" at bounding box center [1107, 429] width 107 height 36
click at [430, 329] on input "DV8U0H" at bounding box center [765, 335] width 790 height 34
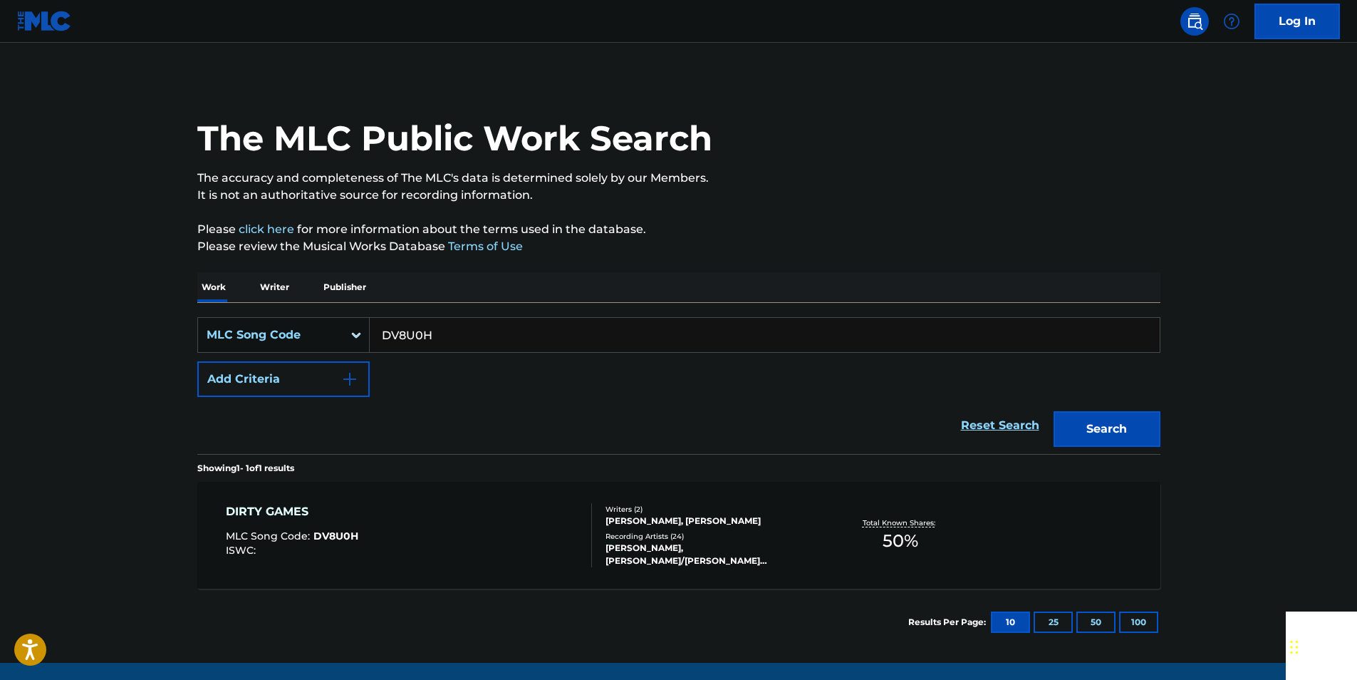
click at [430, 329] on input "DV8U0H" at bounding box center [765, 335] width 790 height 34
click at [1131, 439] on button "Search" at bounding box center [1107, 429] width 107 height 36
click at [487, 347] on input "O22565" at bounding box center [765, 335] width 790 height 34
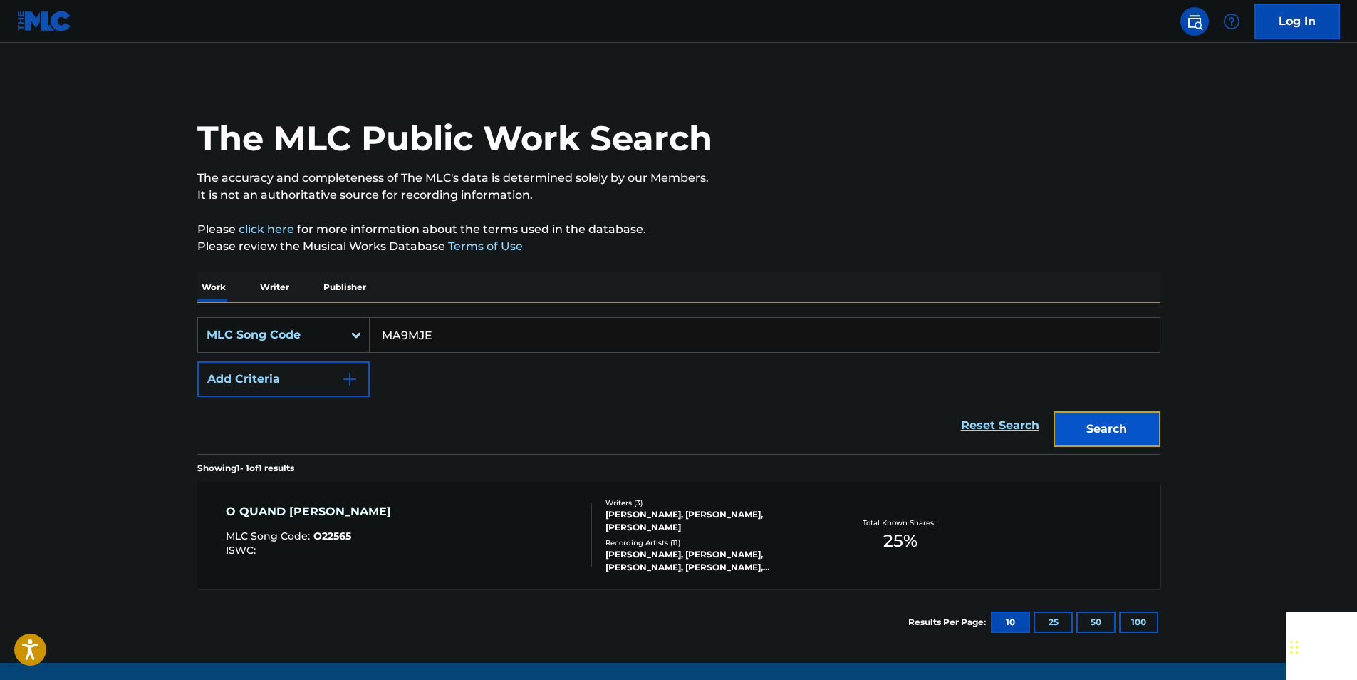
click at [1111, 429] on button "Search" at bounding box center [1107, 429] width 107 height 36
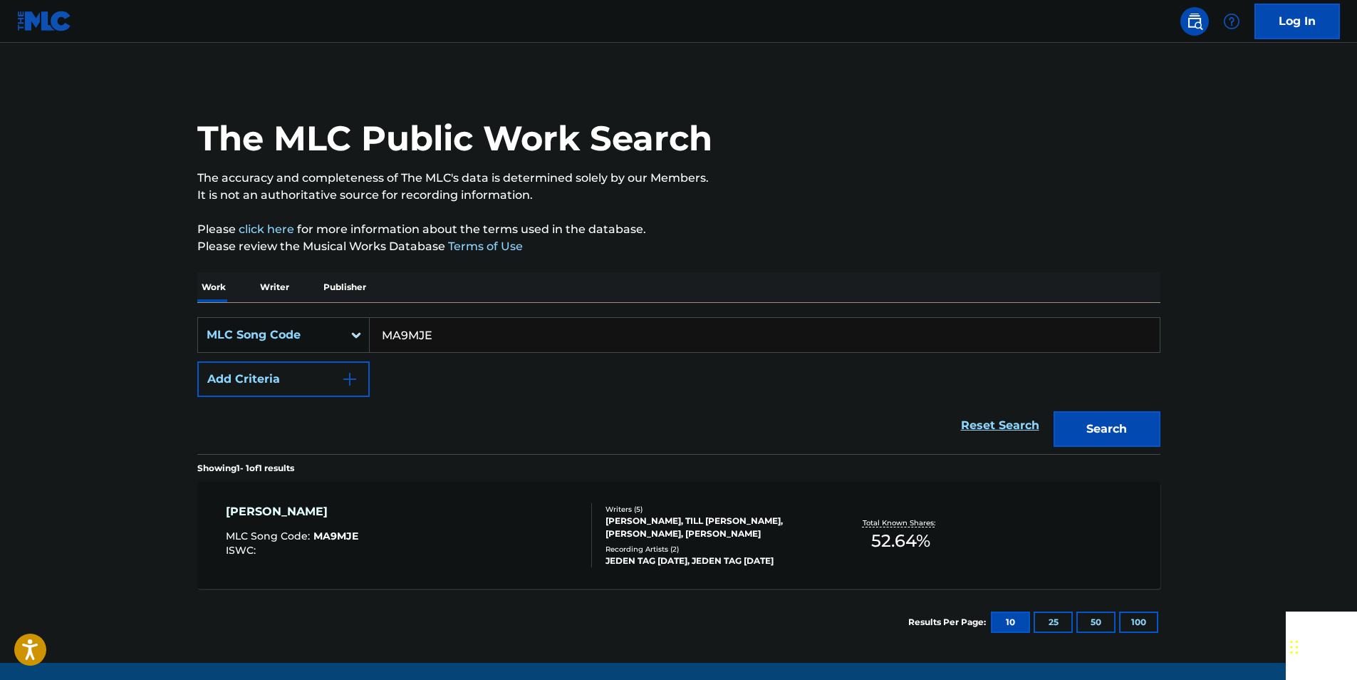
click at [444, 341] on input "MA9MJE" at bounding box center [765, 335] width 790 height 34
type input "E10566"
click at [1110, 425] on button "Search" at bounding box center [1107, 429] width 107 height 36
